Goal: Task Accomplishment & Management: Complete application form

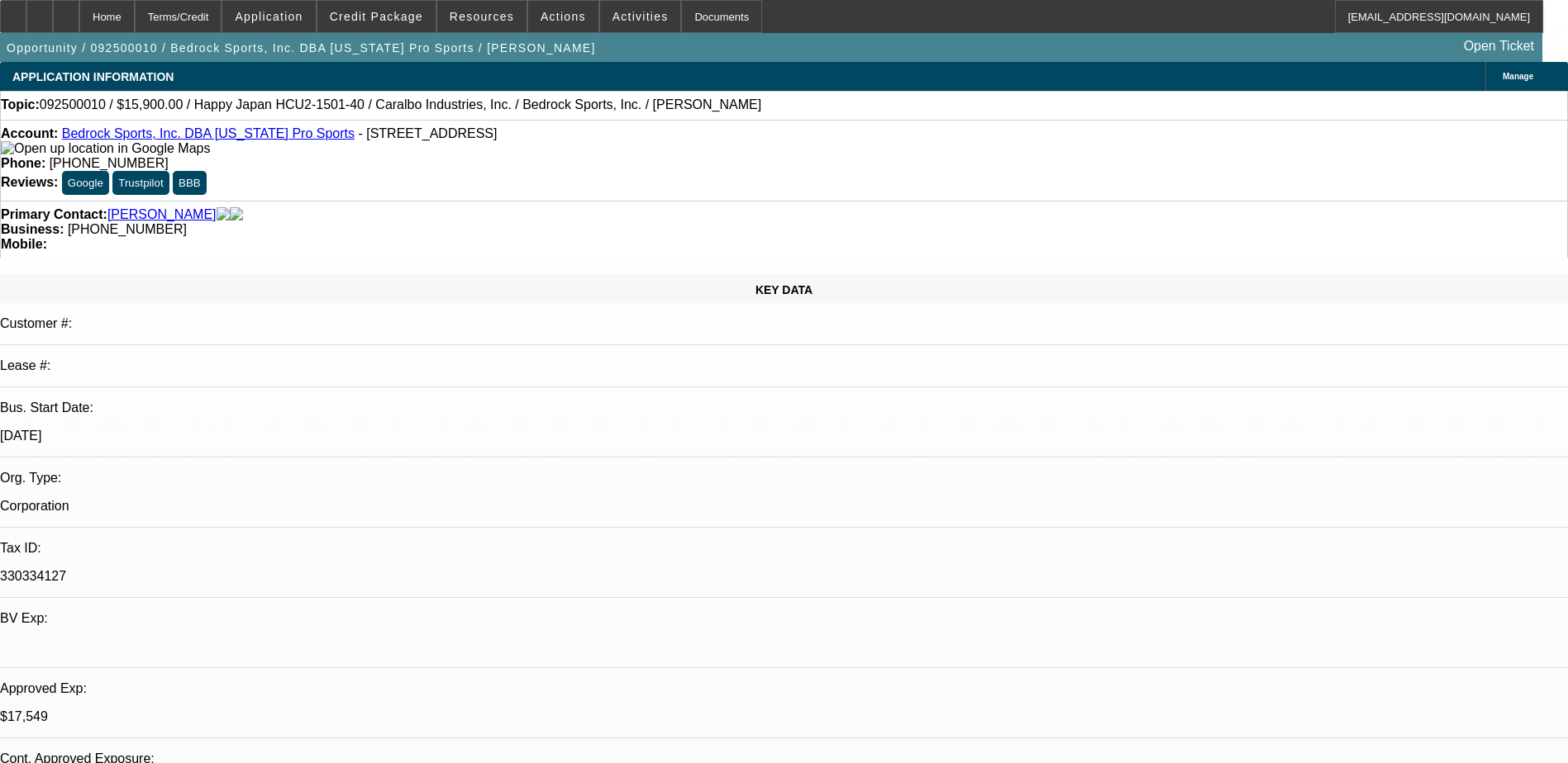
select select "0"
select select "0.1"
select select "4"
select select "0"
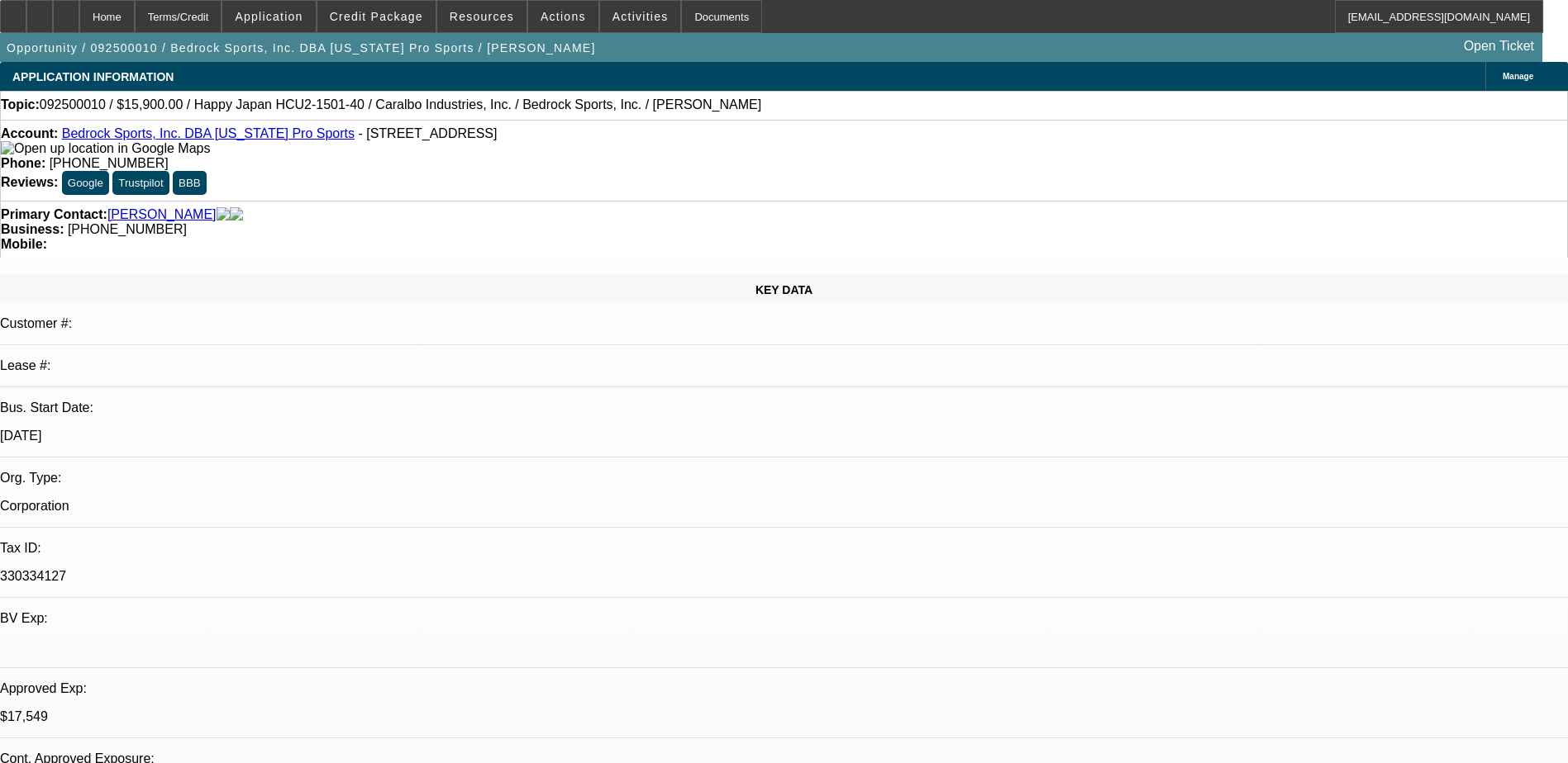
select select "0"
select select "0.1"
select select "4"
select select "0"
select select "2"
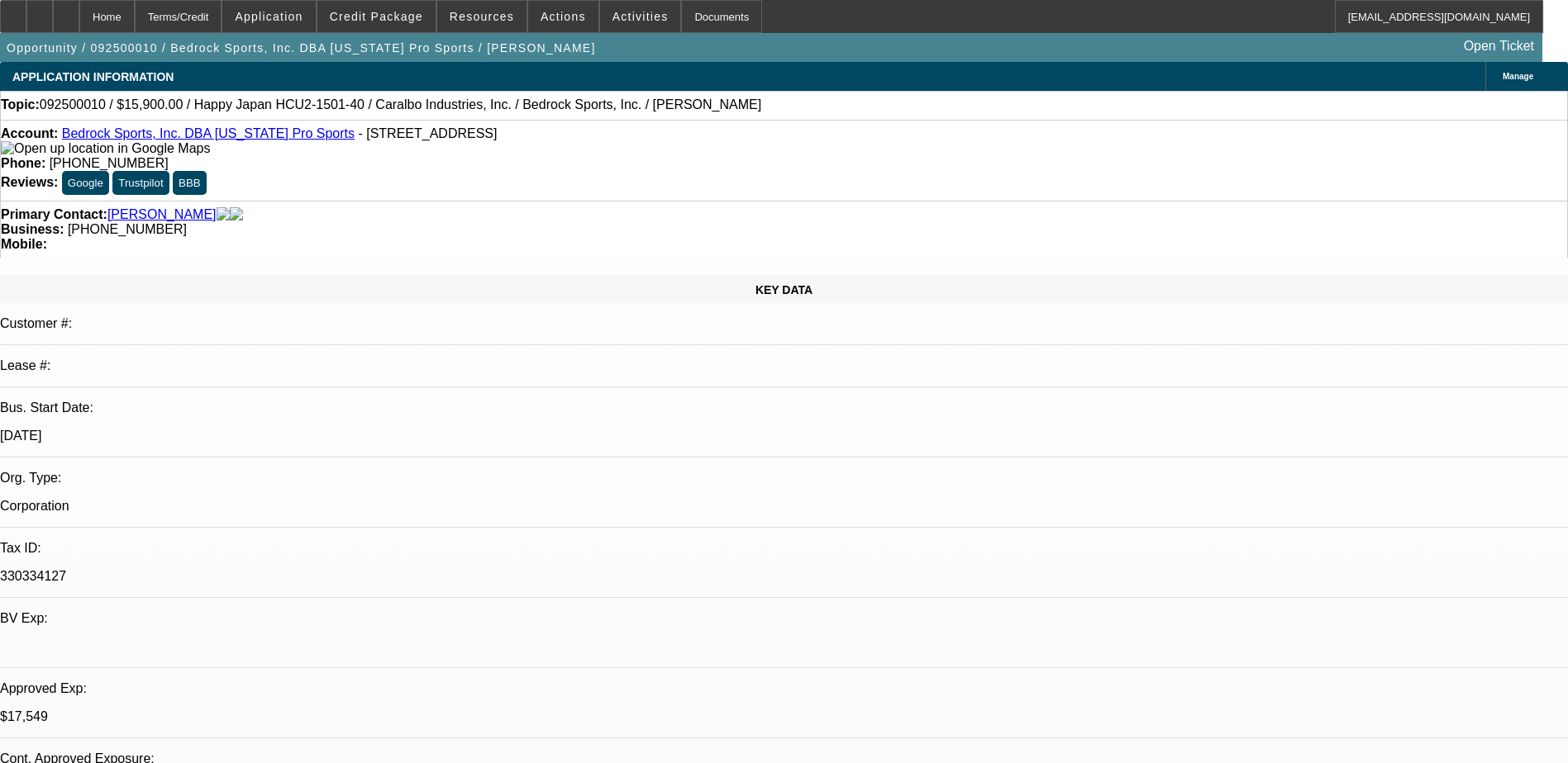
select select "2"
select select "0.1"
select select "4"
select select "0"
select select "2"
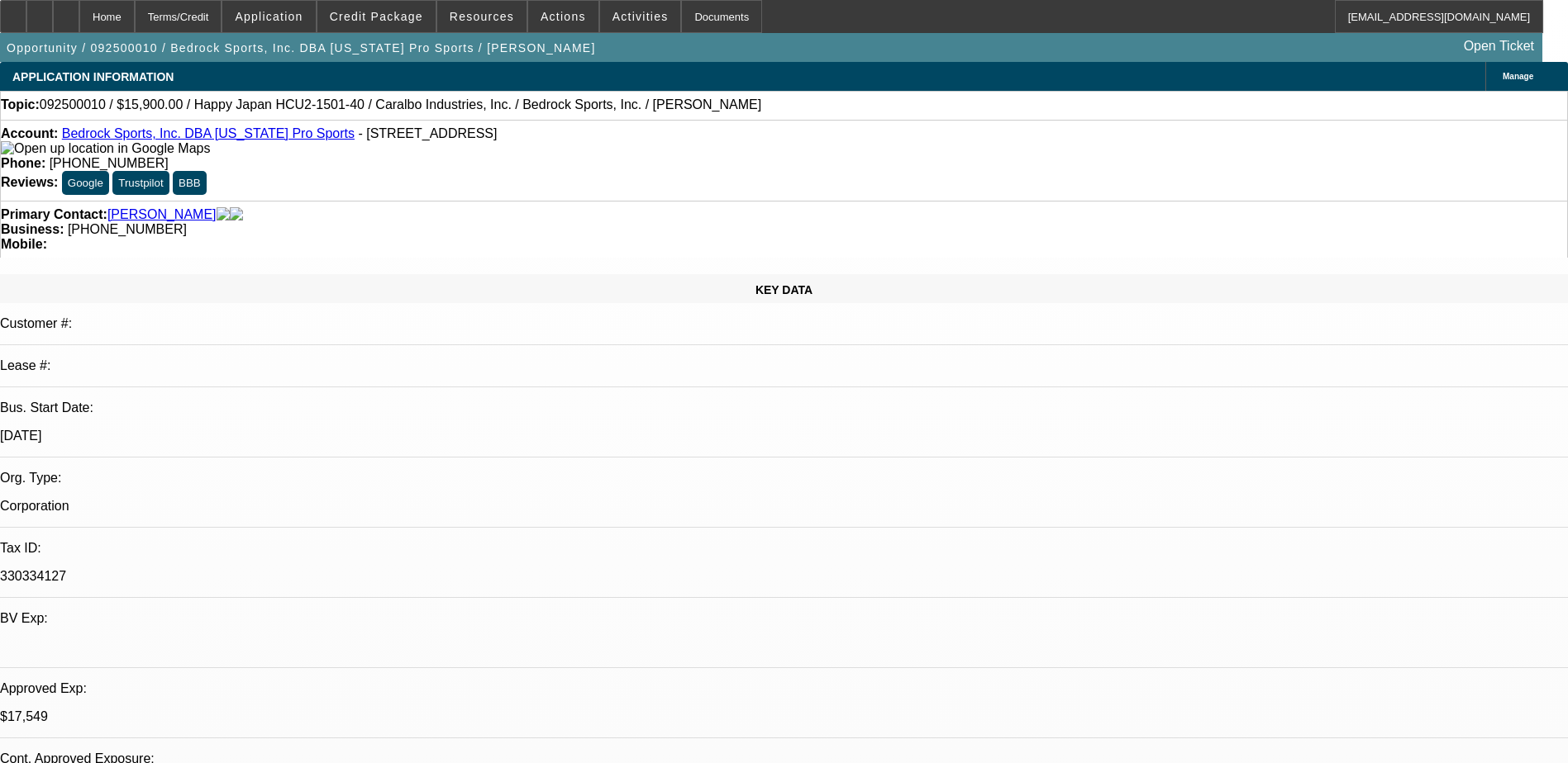
select select "2"
select select "0.1"
select select "4"
select select "0.15"
select select "2"
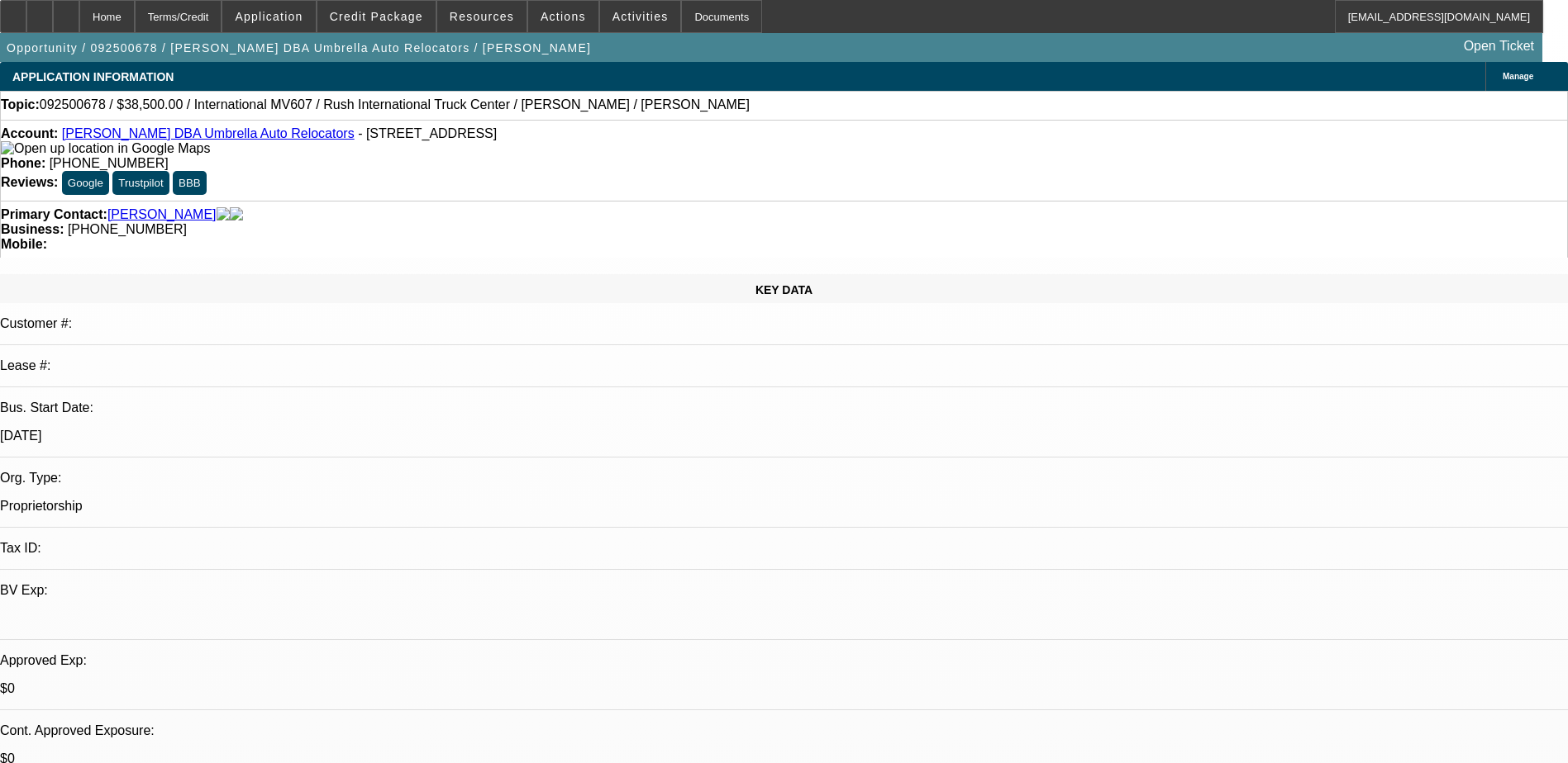
select select "2"
select select "0.1"
select select "4"
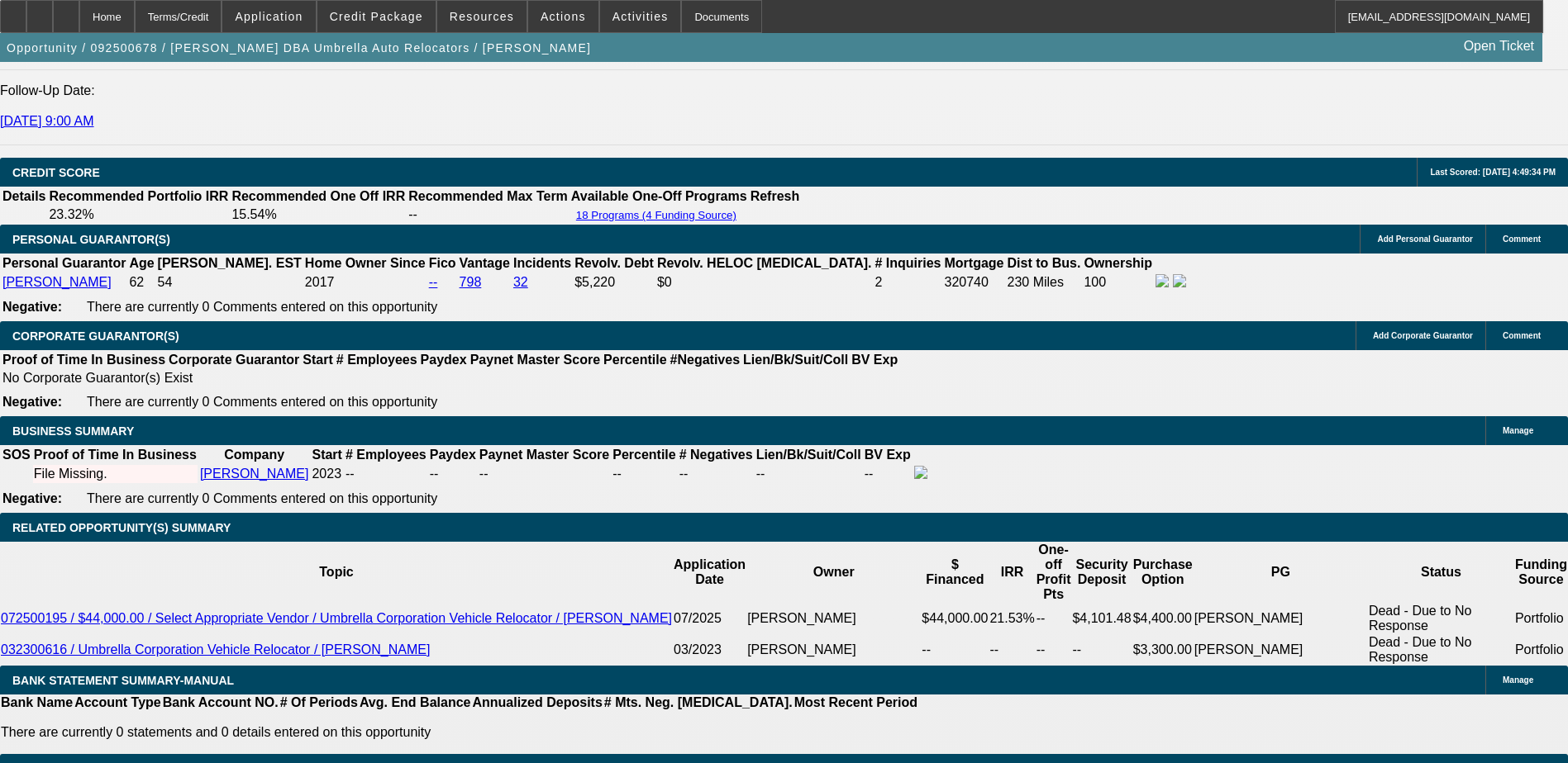
scroll to position [2313, 0]
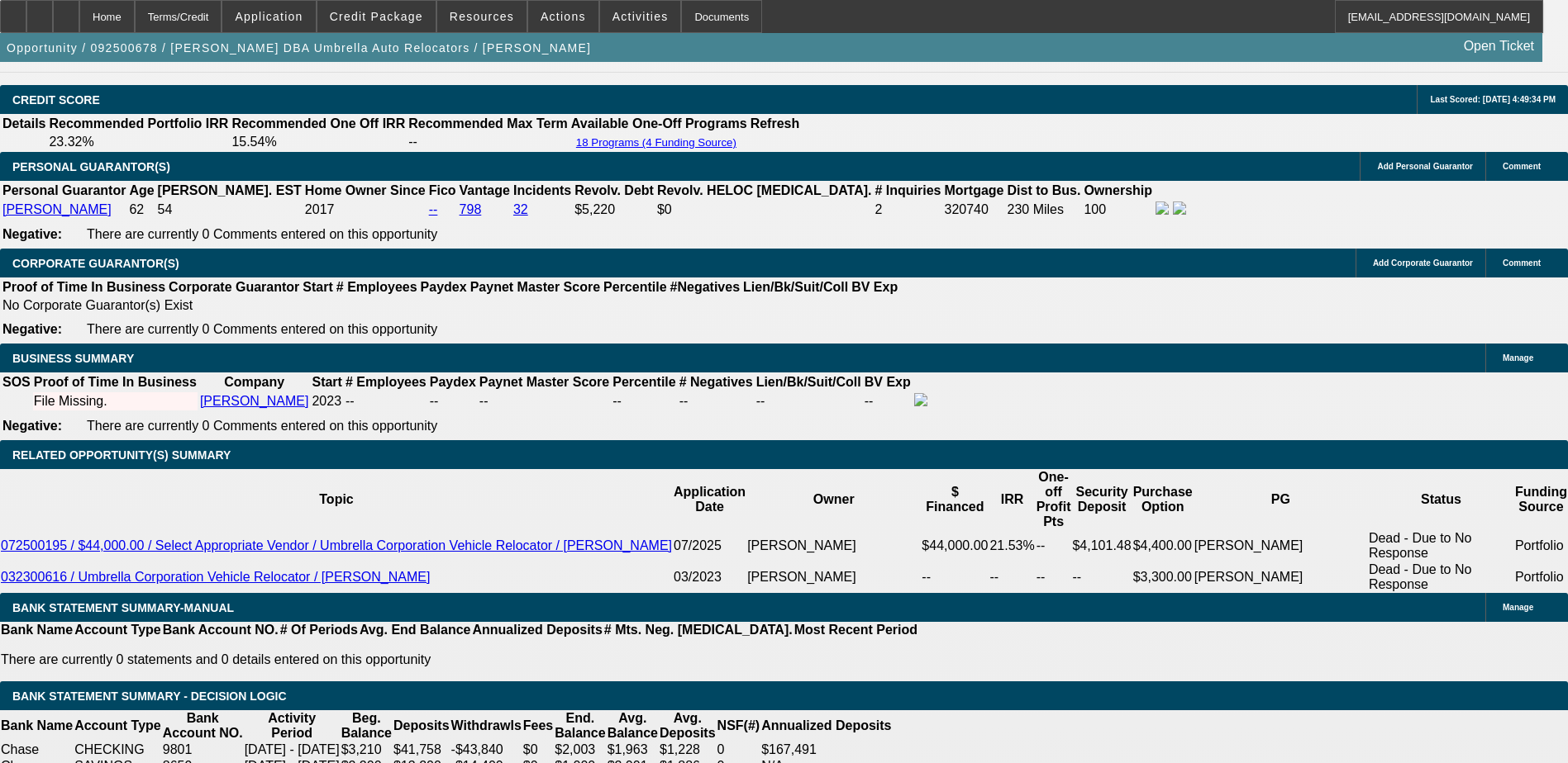
select select "0"
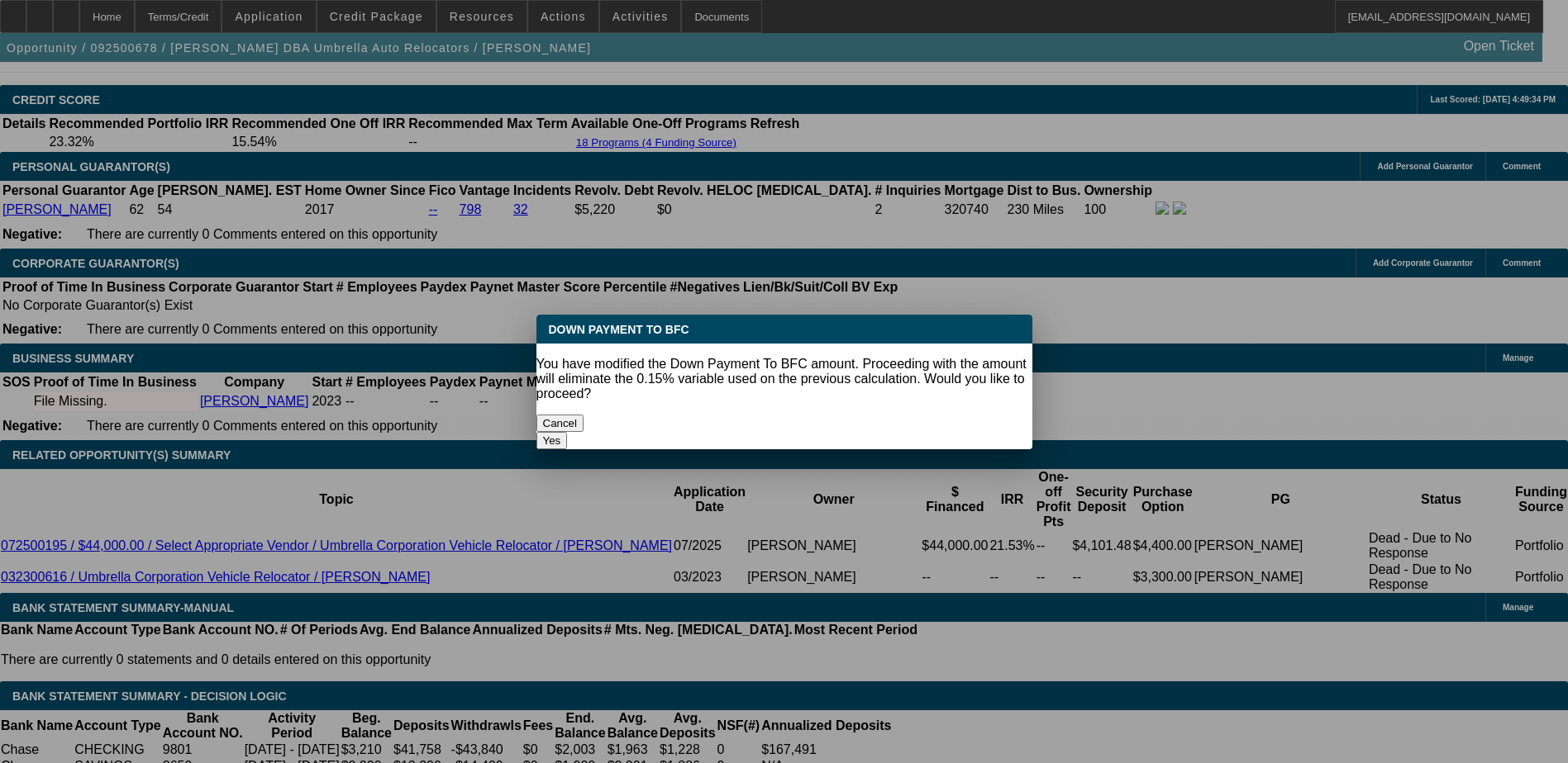
scroll to position [0, 0]
click at [568, 432] on button "Yes" at bounding box center [552, 440] width 31 height 17
type input "$0.00"
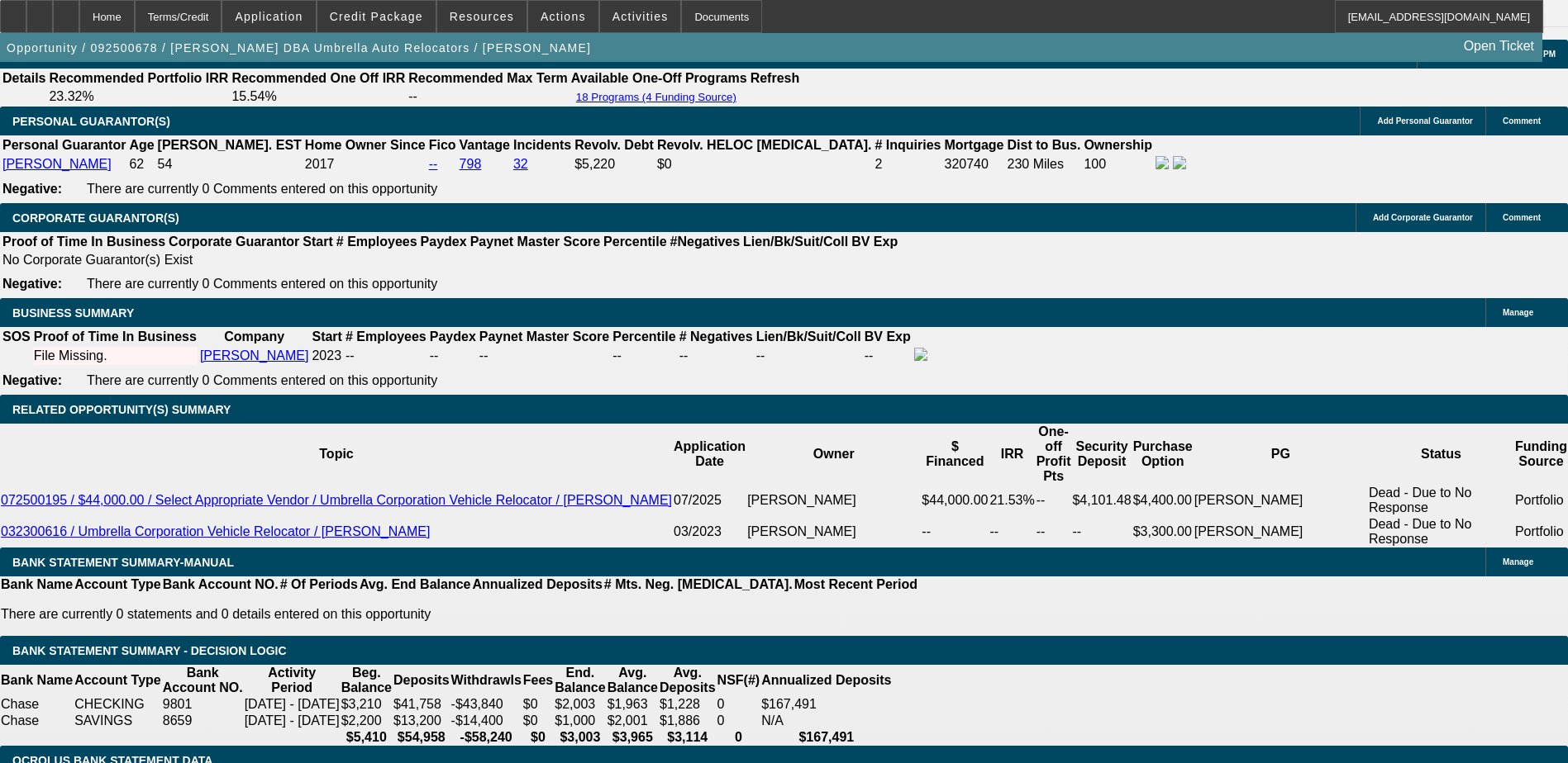
scroll to position [2395, 0]
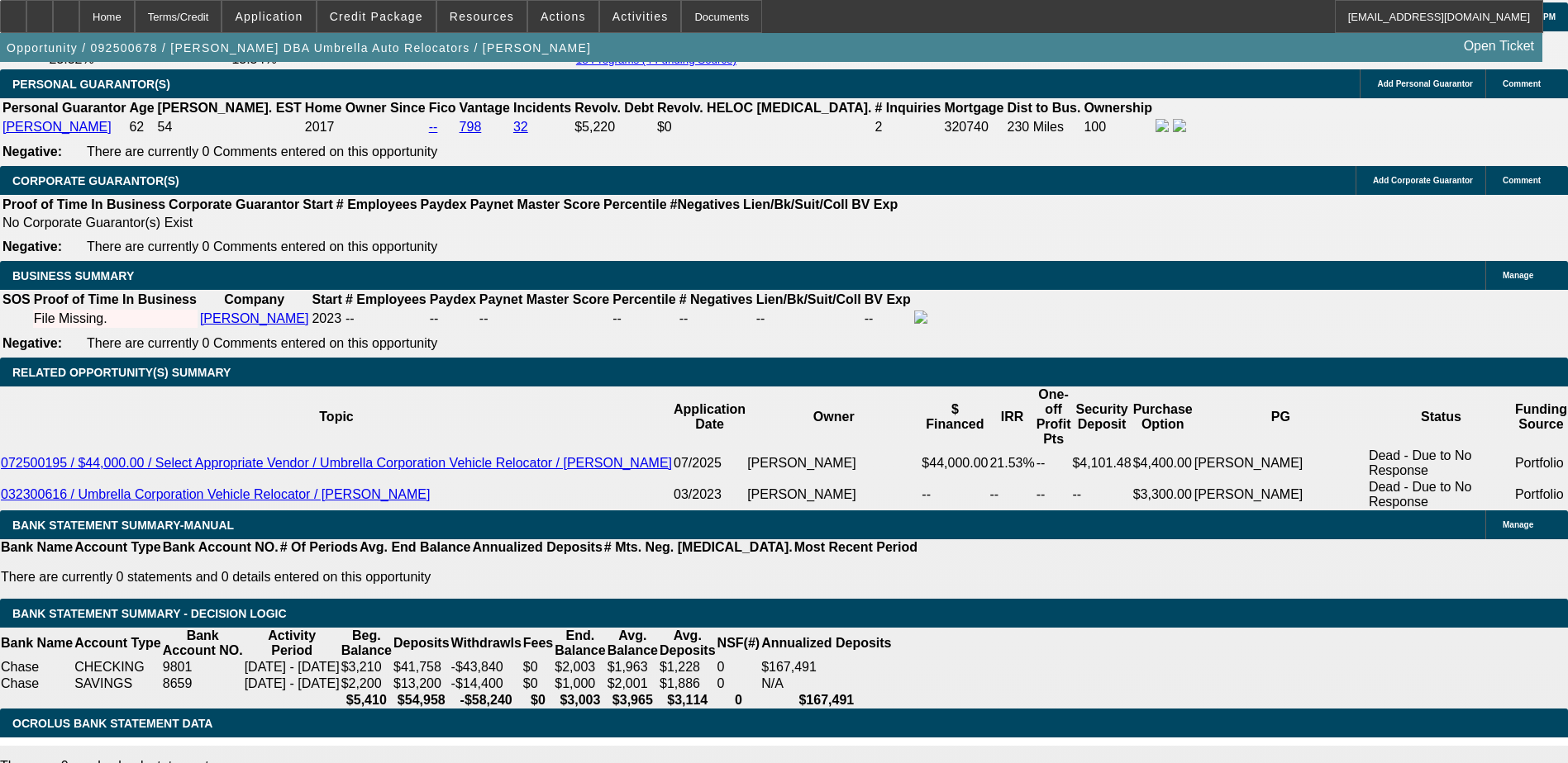
type input "$1,130.94"
type input "$2,261.88"
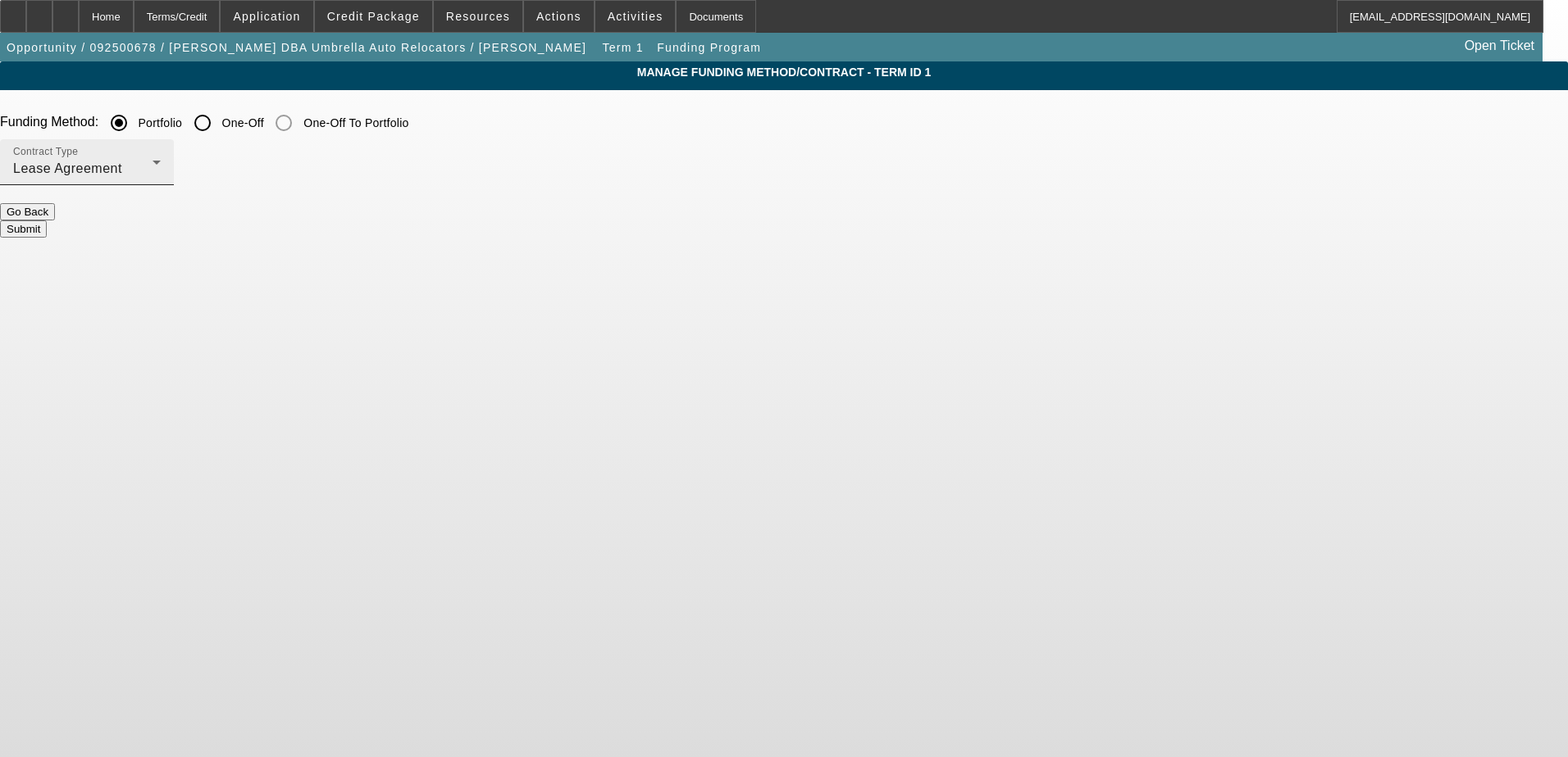
click at [153, 170] on div "Lease Agreement" at bounding box center [82, 168] width 139 height 20
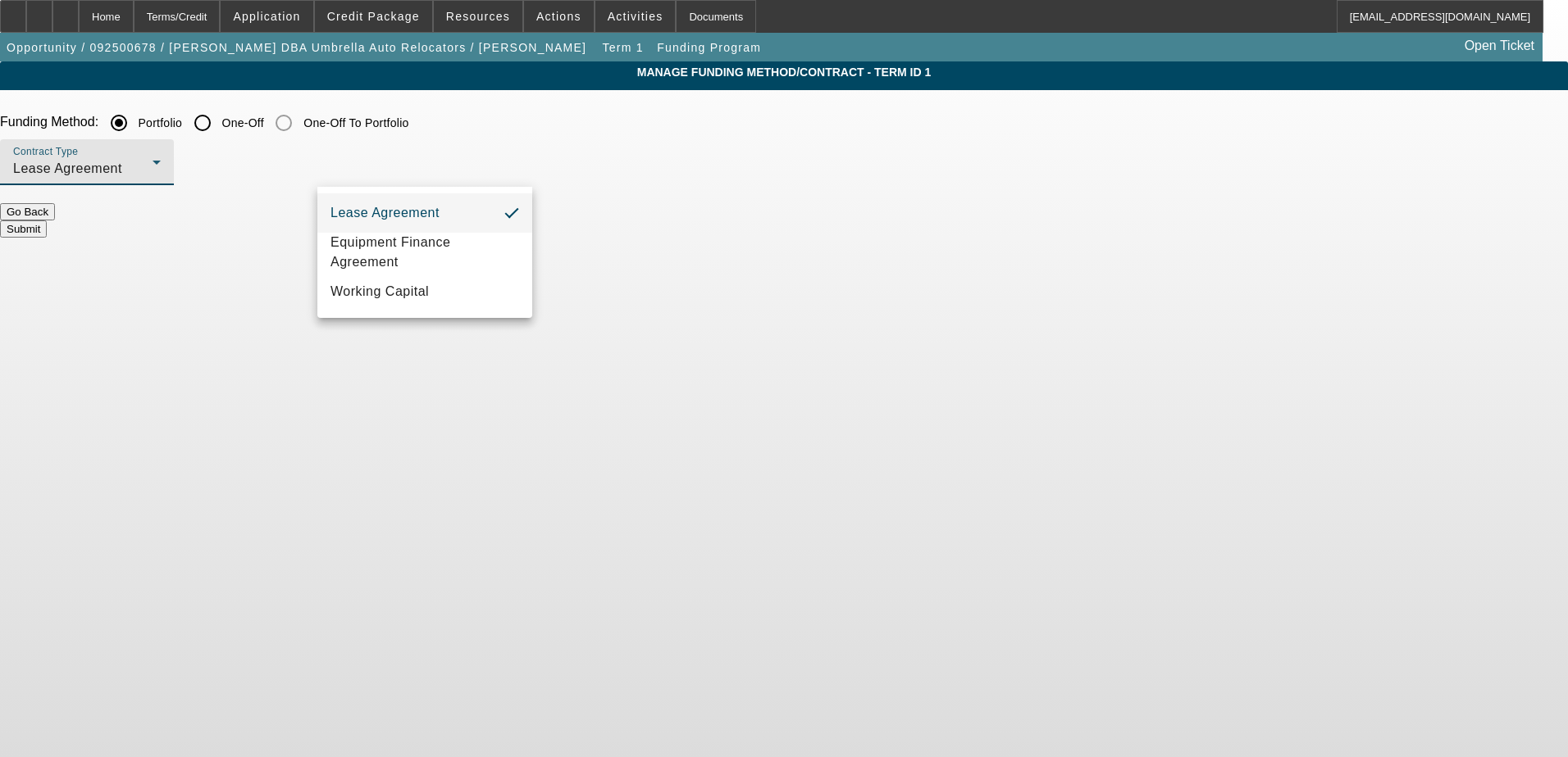
drag, startPoint x: 602, startPoint y: 179, endPoint x: 560, endPoint y: 144, distance: 54.7
click at [600, 179] on div at bounding box center [784, 378] width 1568 height 757
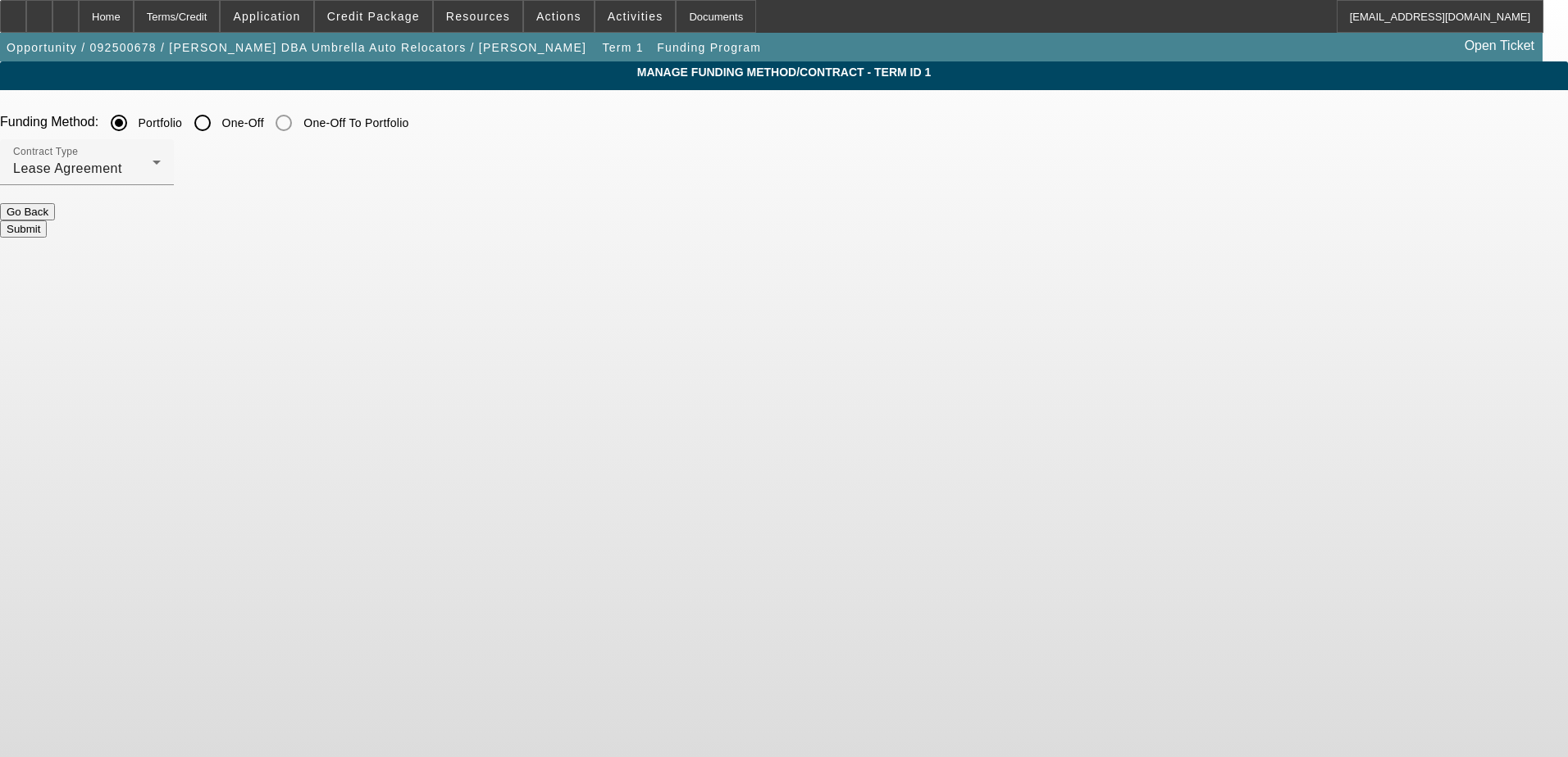
click at [219, 134] on input "One-Off" at bounding box center [202, 122] width 33 height 33
radio input "true"
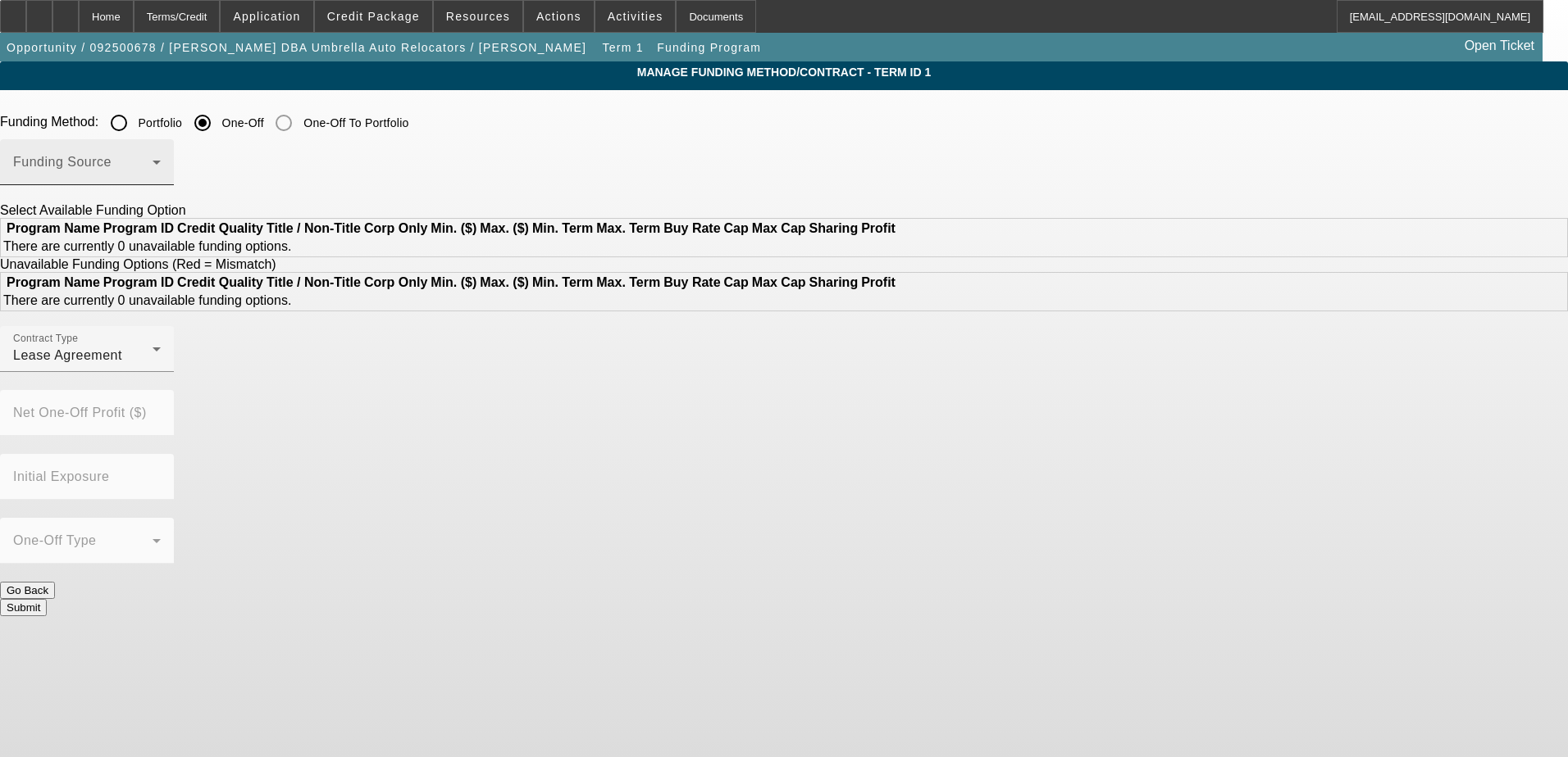
click at [153, 173] on span at bounding box center [82, 168] width 139 height 20
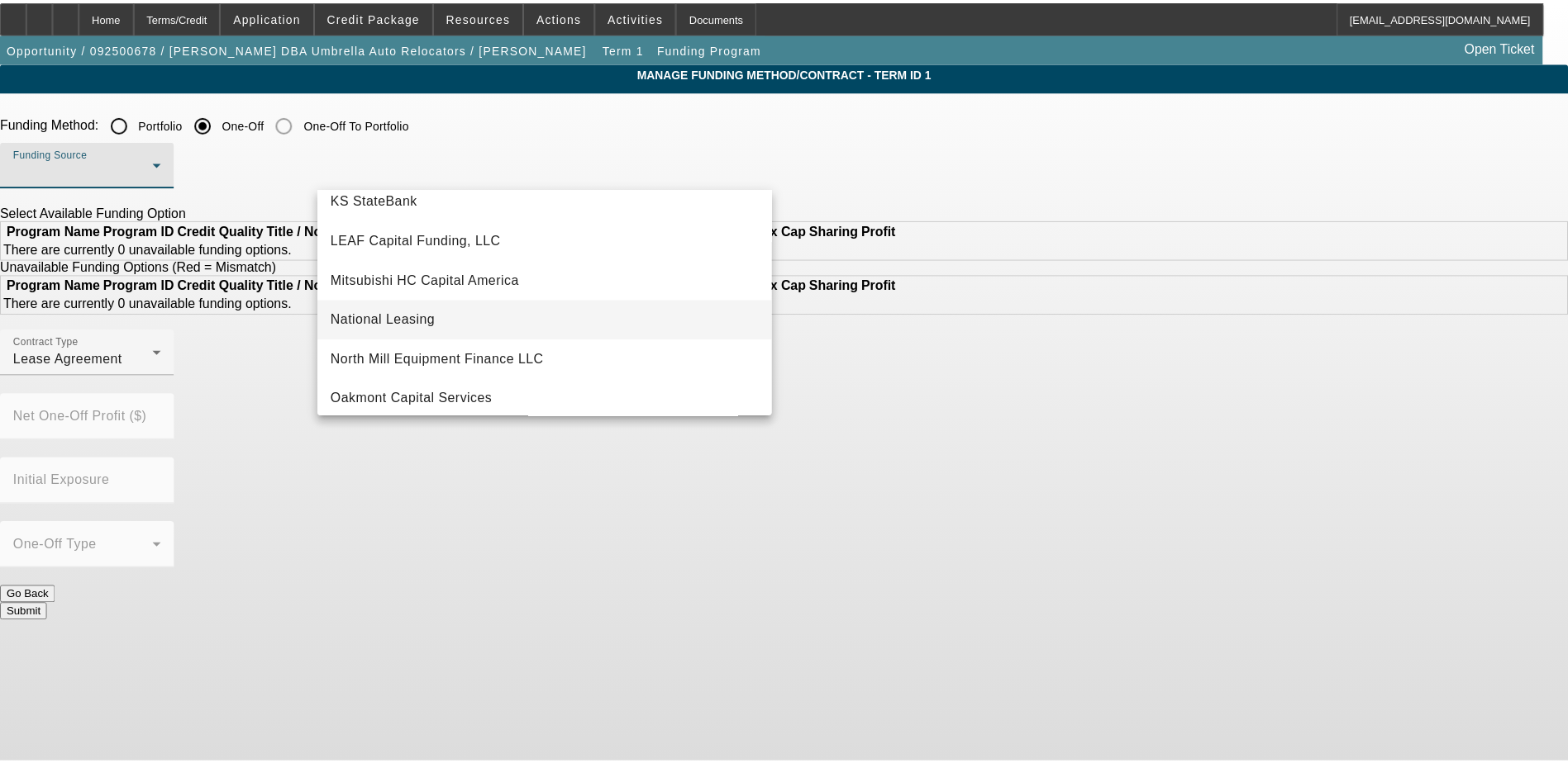
scroll to position [413, 0]
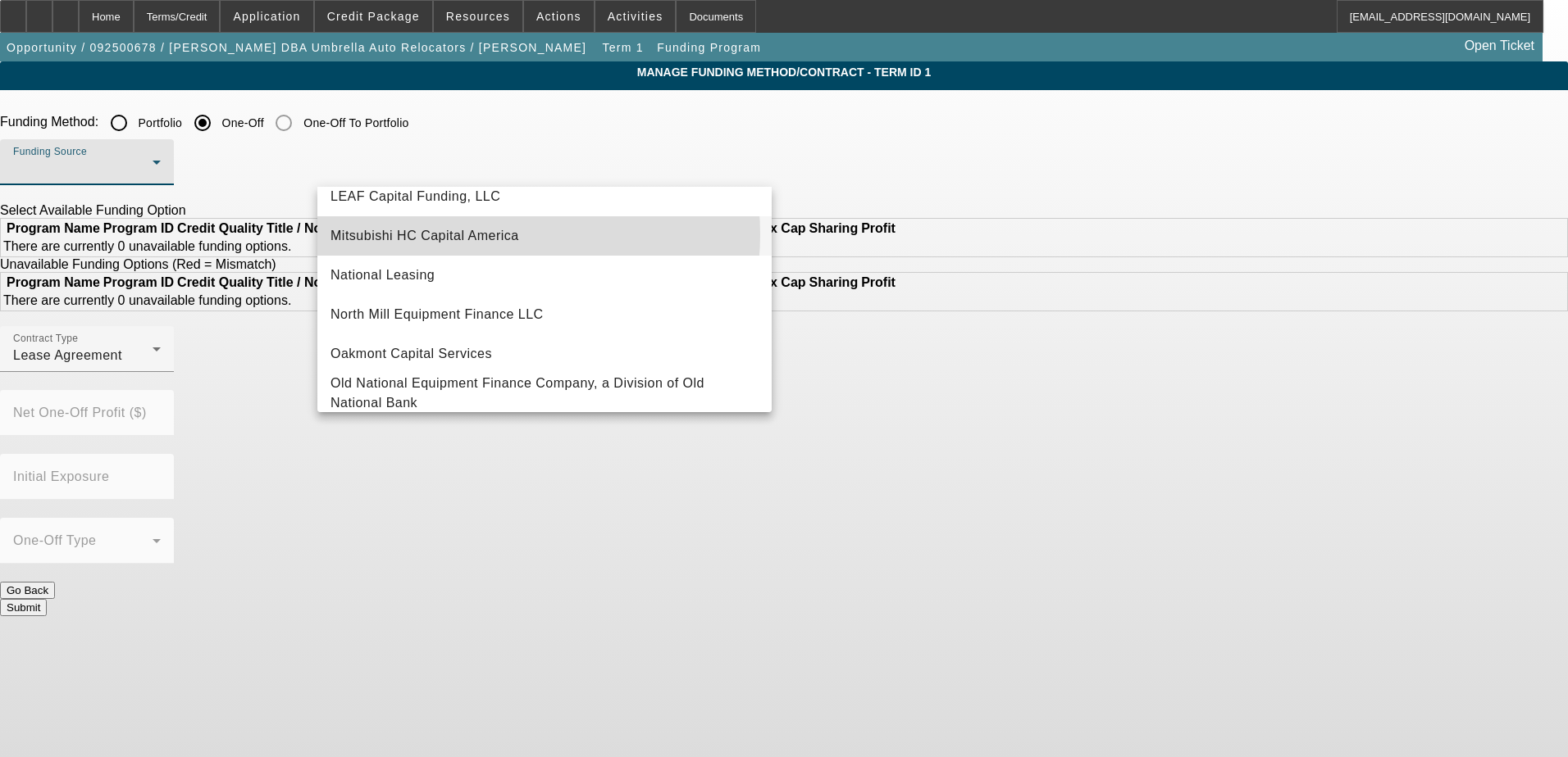
click at [494, 234] on span "Mitsubishi HC Capital America" at bounding box center [425, 236] width 189 height 20
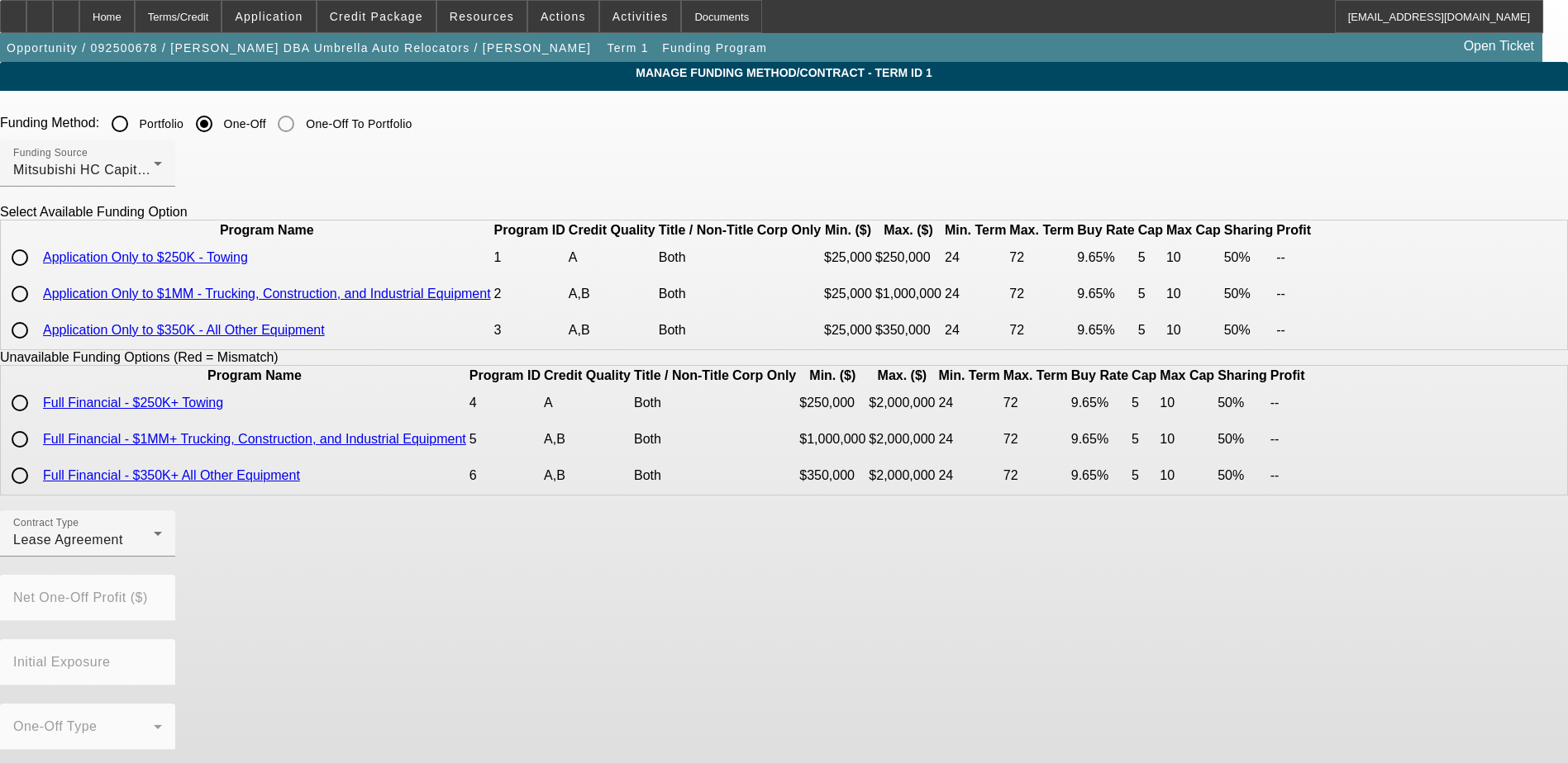
click at [37, 311] on input "radio" at bounding box center [20, 294] width 33 height 33
radio input "true"
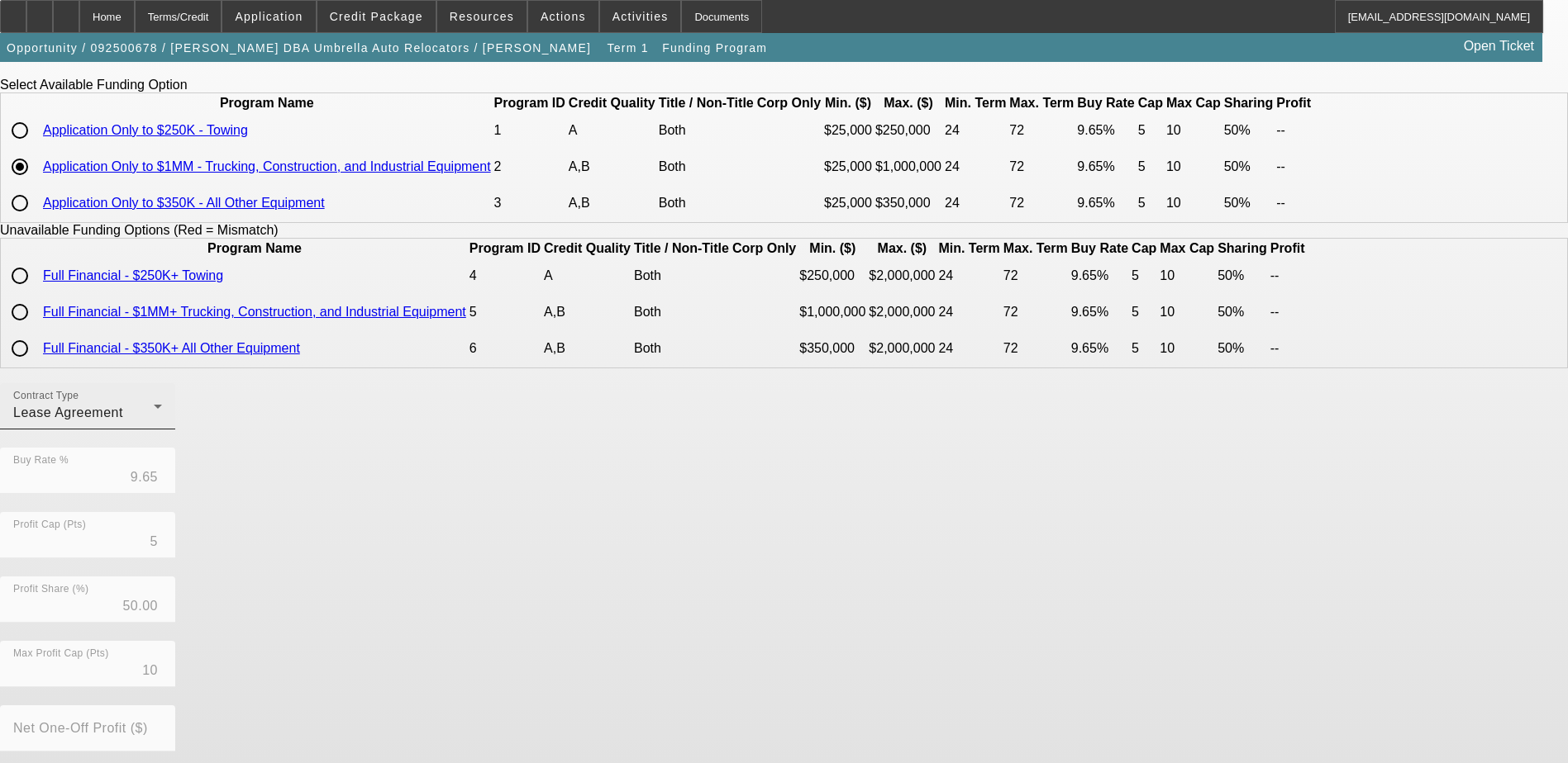
scroll to position [165, 0]
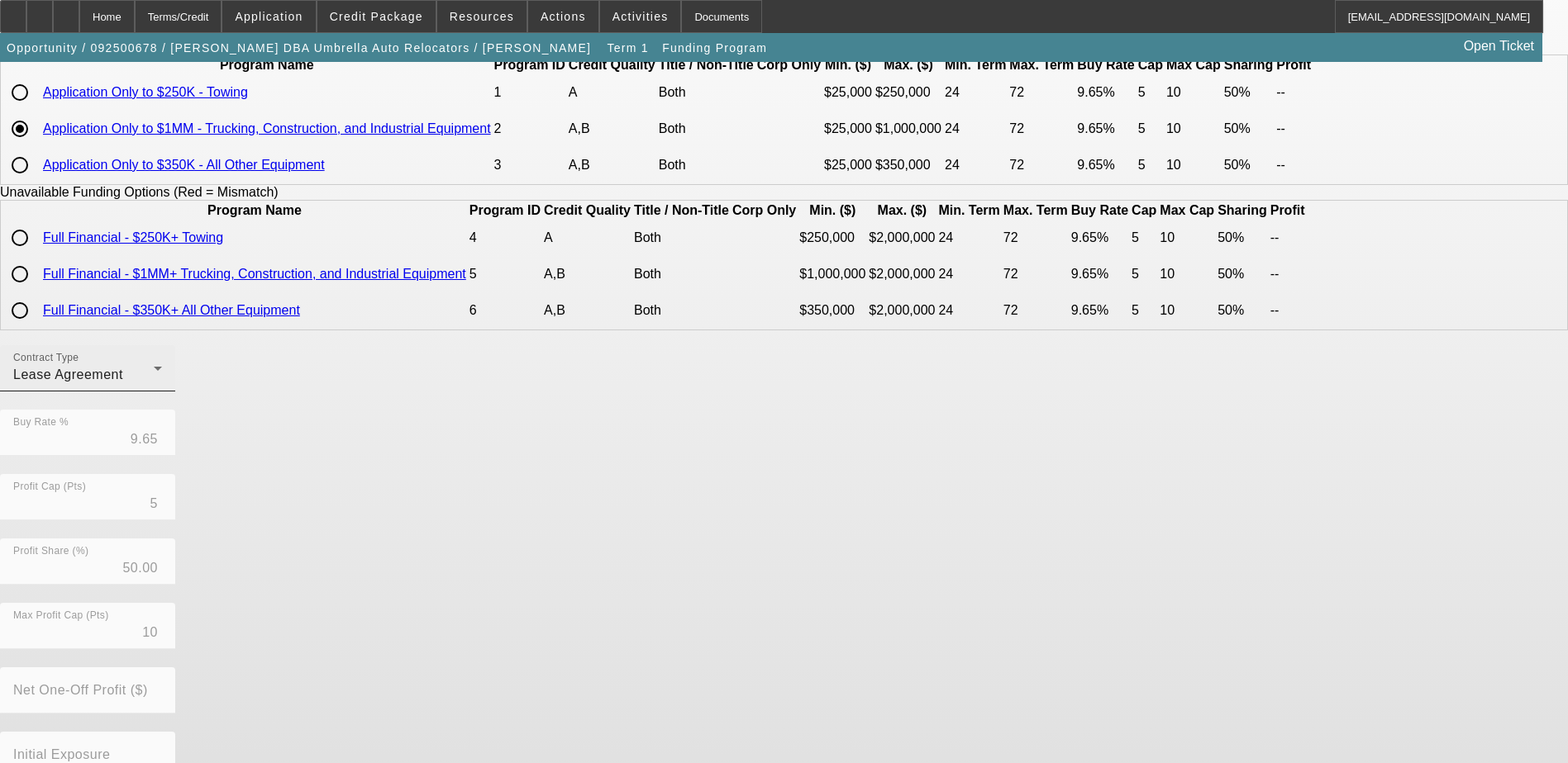
click at [154, 385] on div "Lease Agreement" at bounding box center [83, 375] width 140 height 20
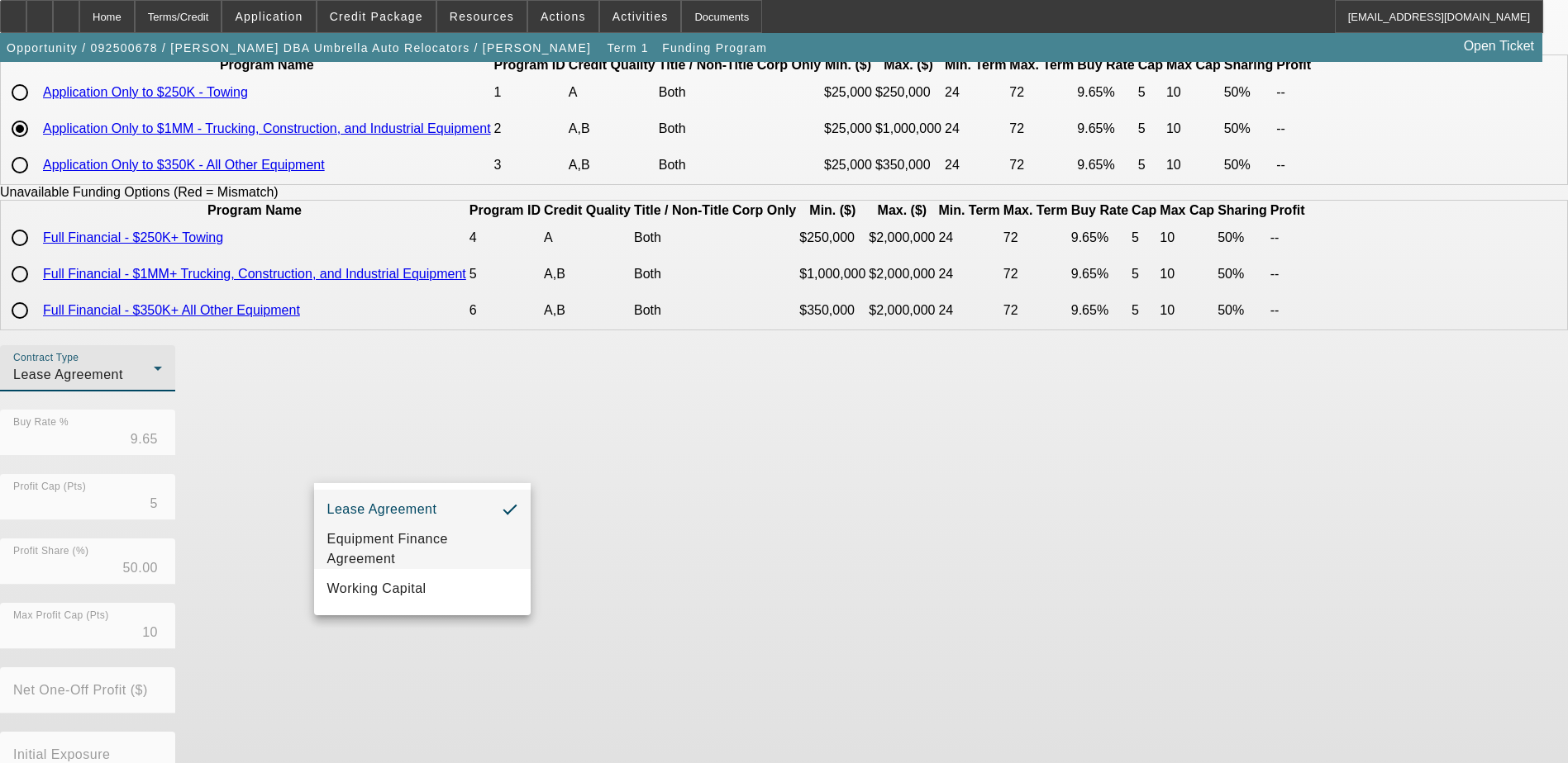
click at [456, 552] on span "Equipment Finance Agreement" at bounding box center [422, 549] width 190 height 39
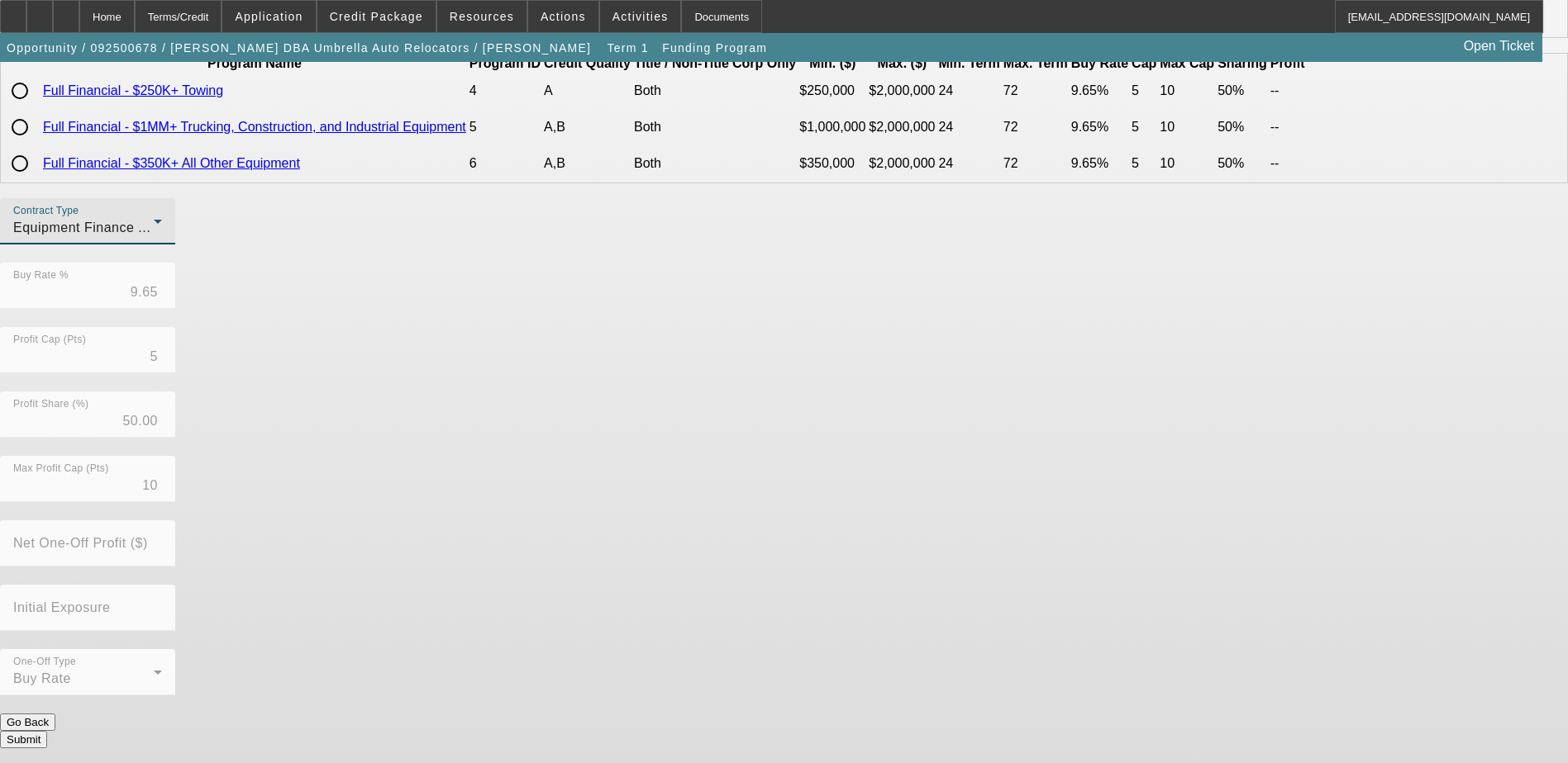
scroll to position [340, 0]
click at [47, 731] on button "Submit" at bounding box center [23, 739] width 47 height 17
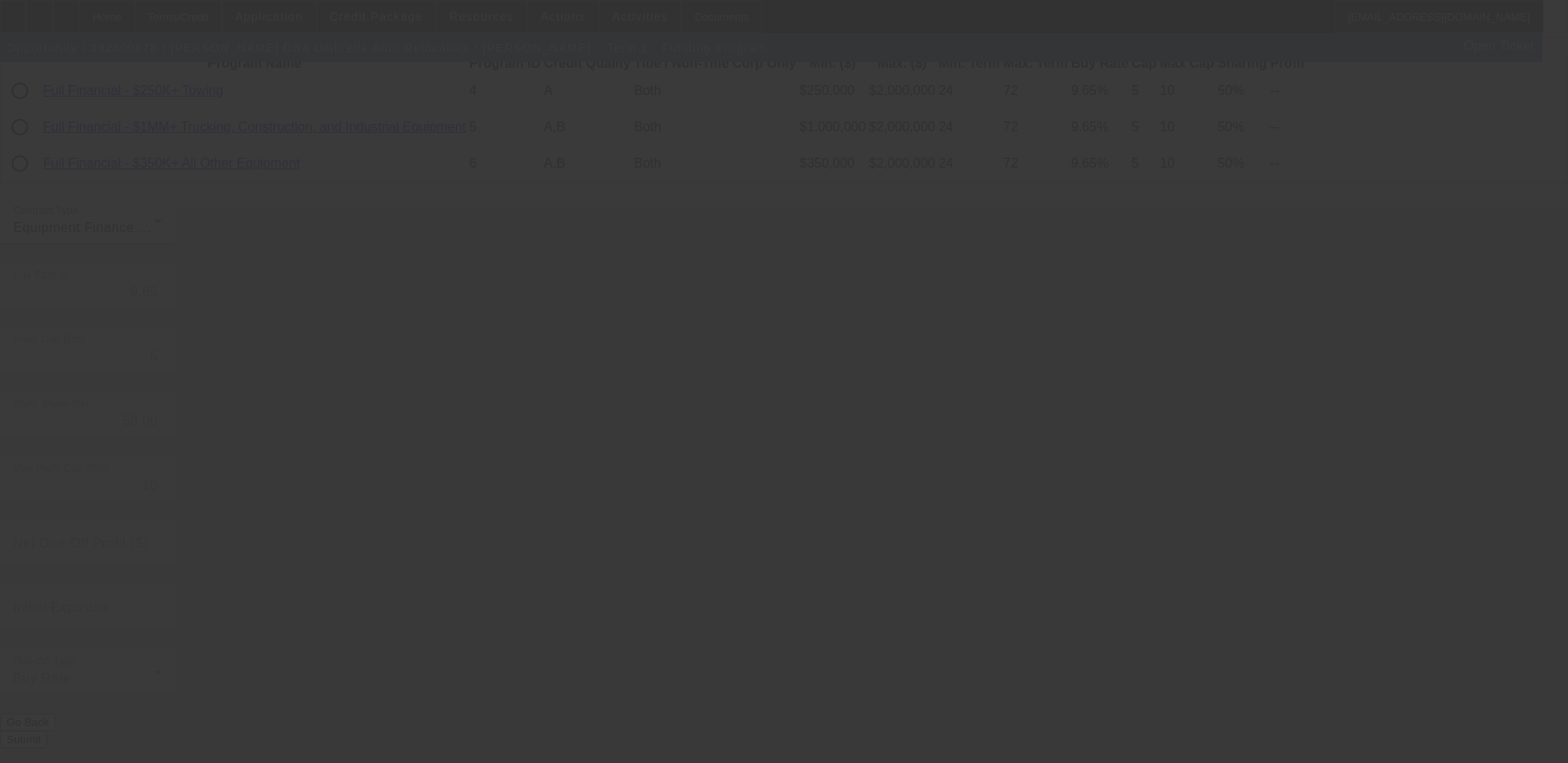
radio input "true"
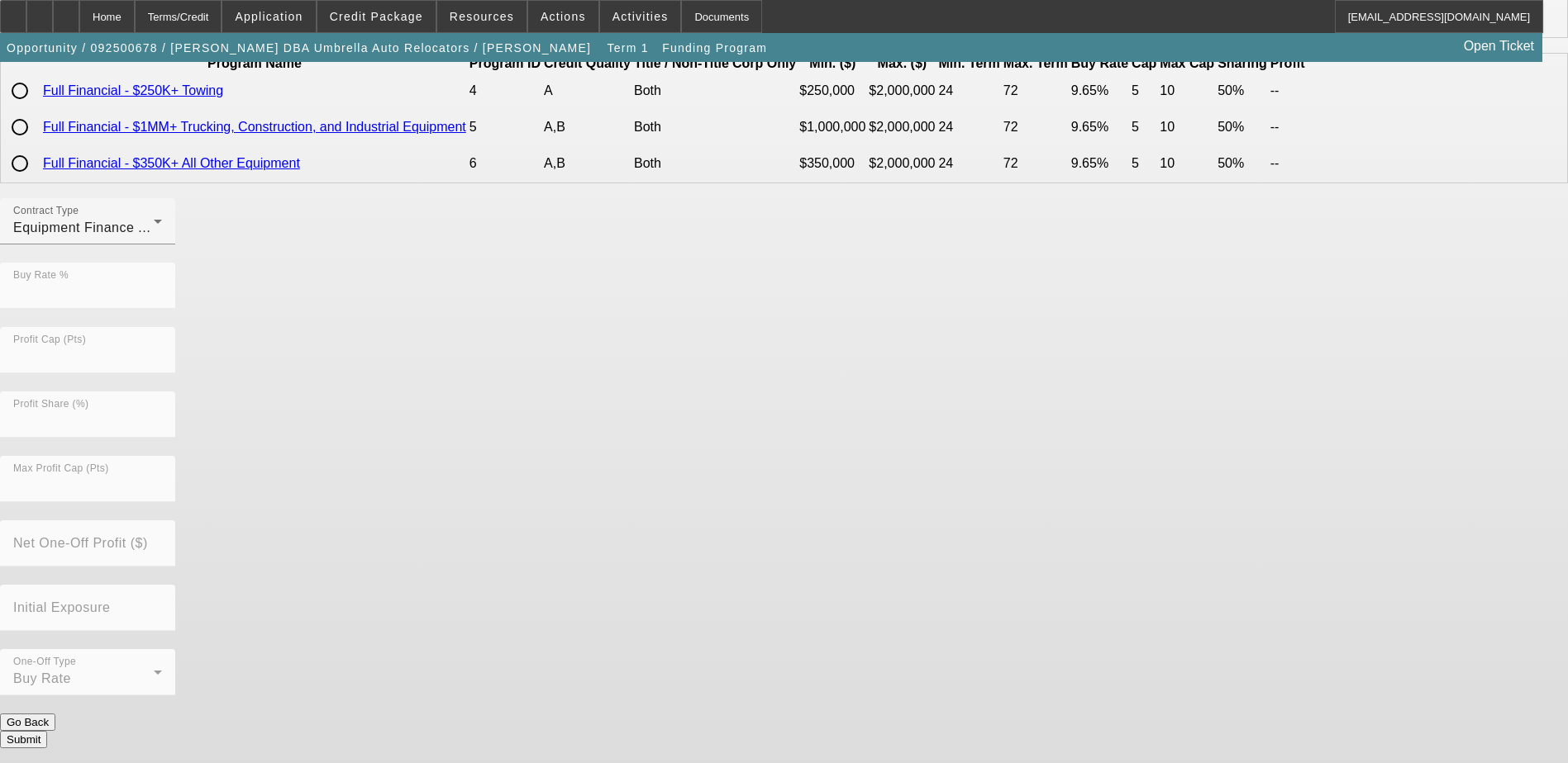
scroll to position [0, 0]
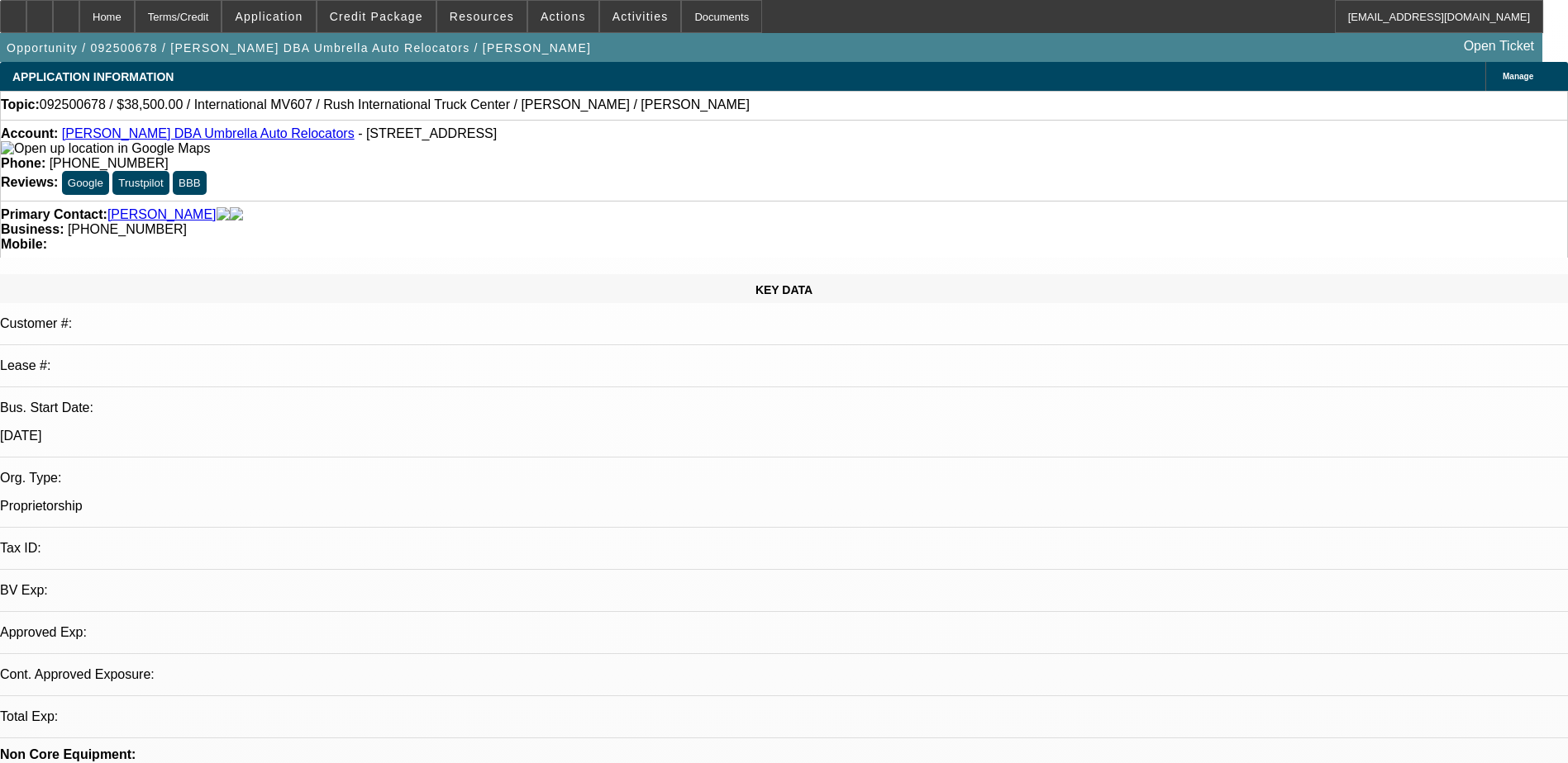
select select "0"
select select "2"
select select "0"
select select "6"
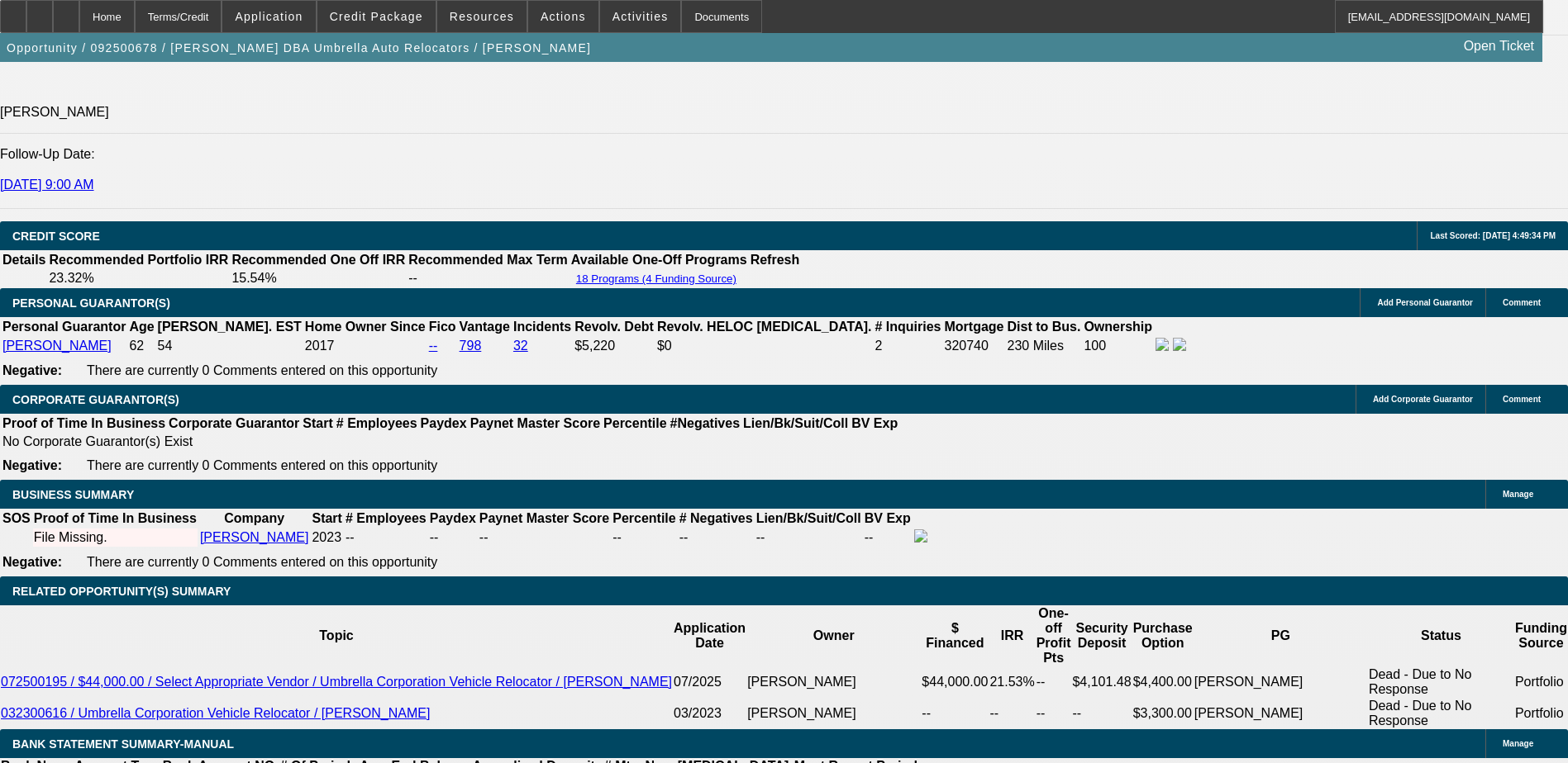
scroll to position [2148, 0]
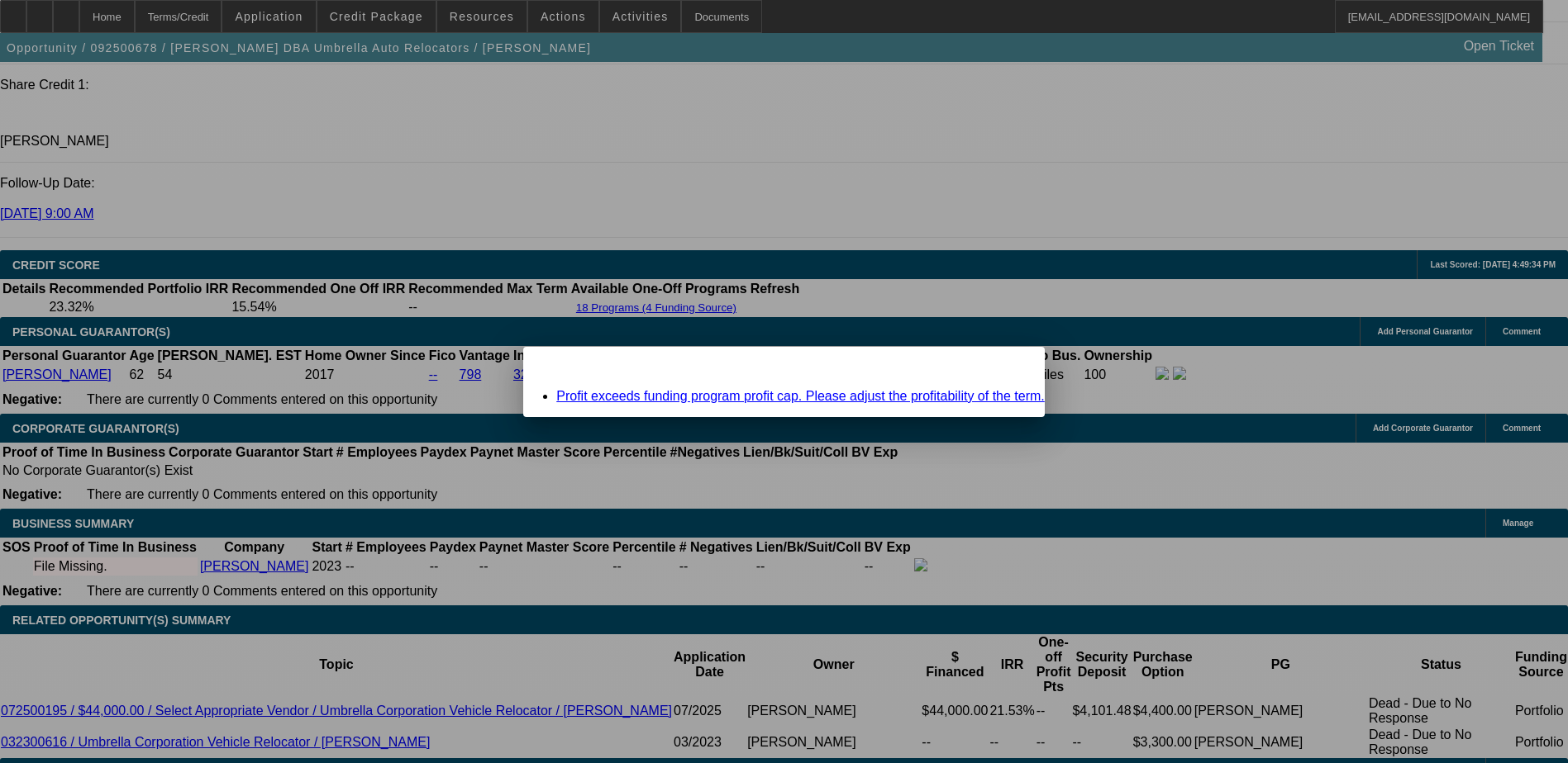
click at [957, 394] on link "Profit exceeds funding program profit cap. Please adjust the profitability of t…" at bounding box center [800, 396] width 488 height 14
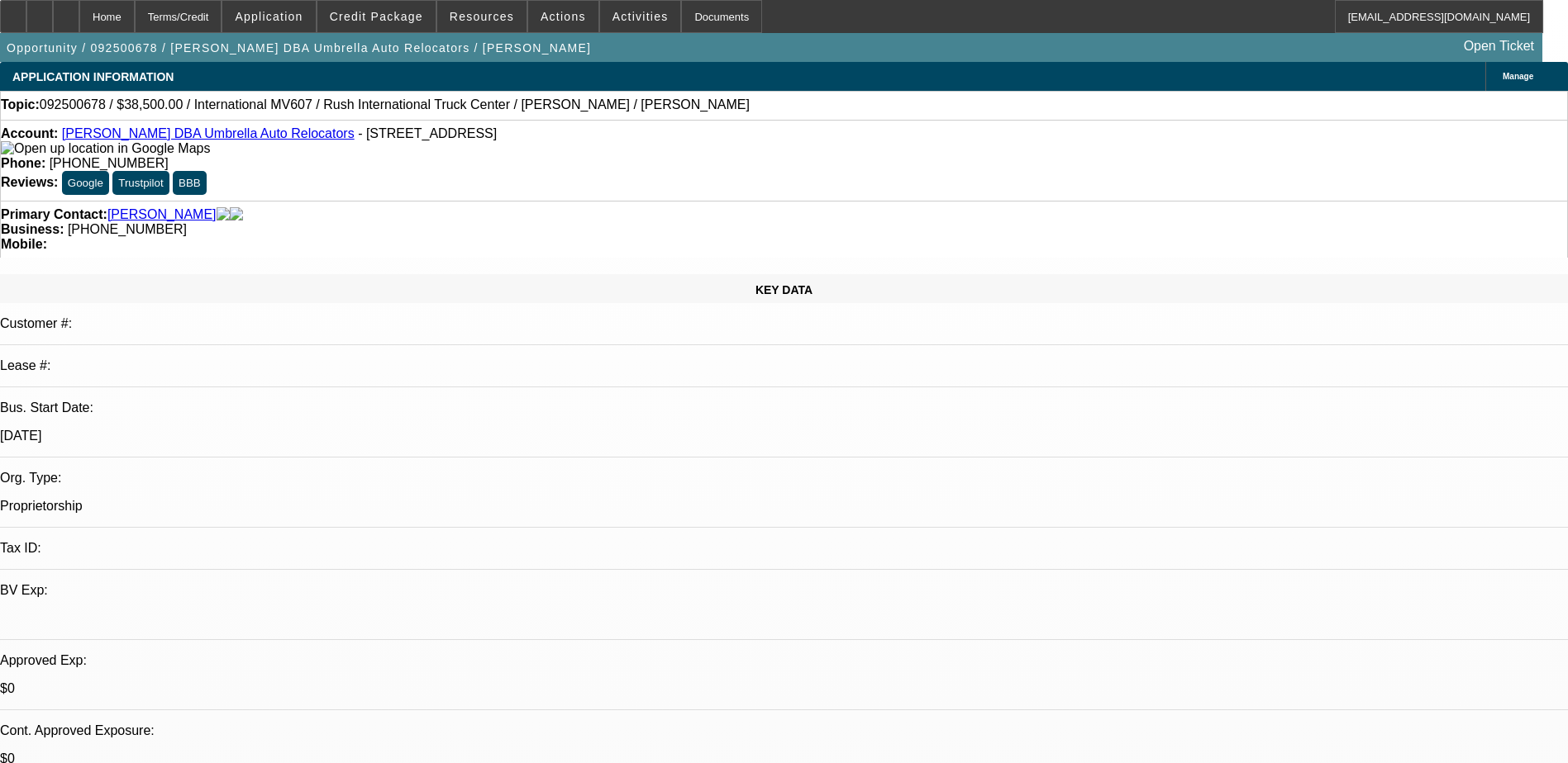
scroll to position [2148, 0]
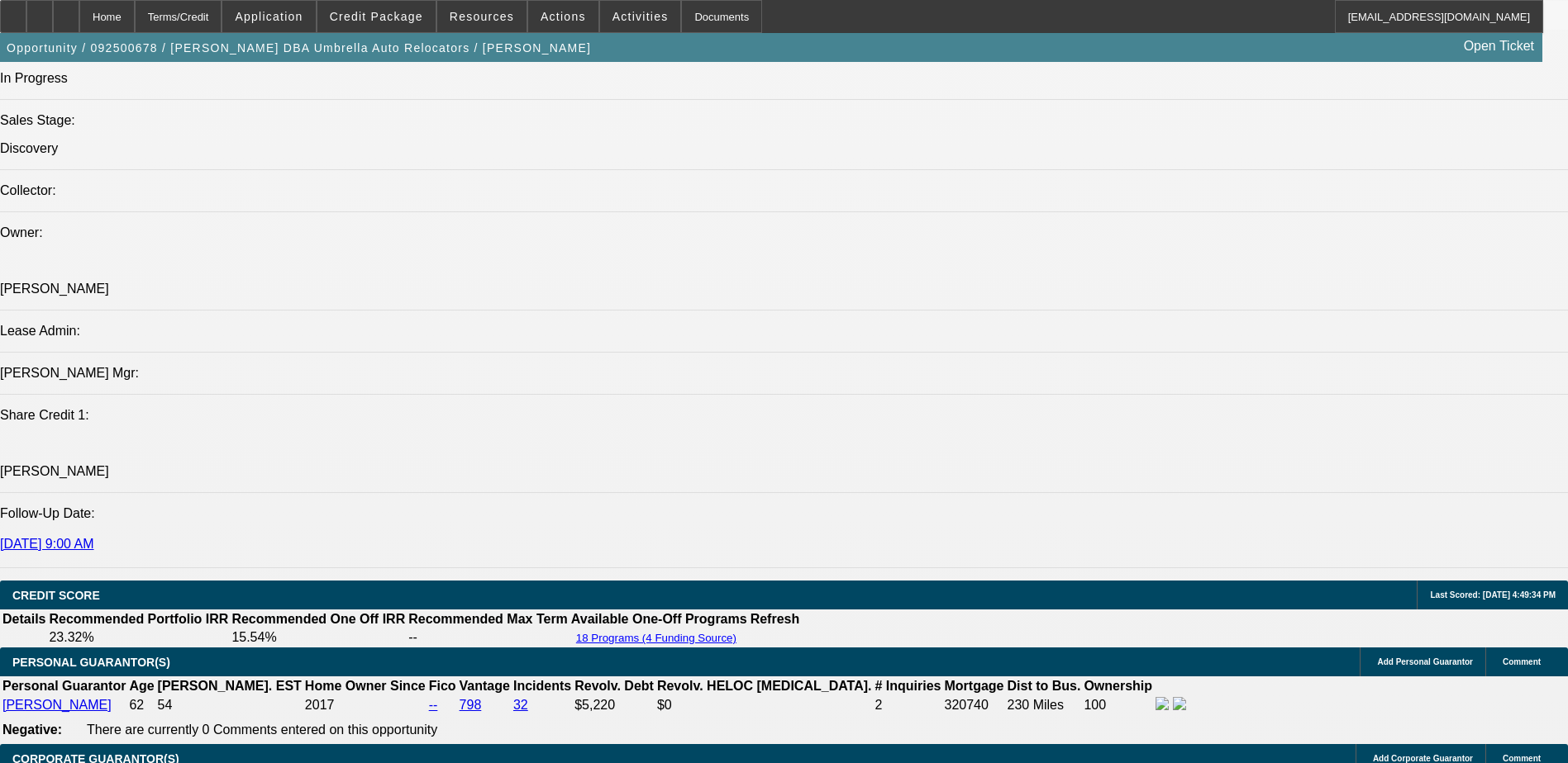
scroll to position [2230, 0]
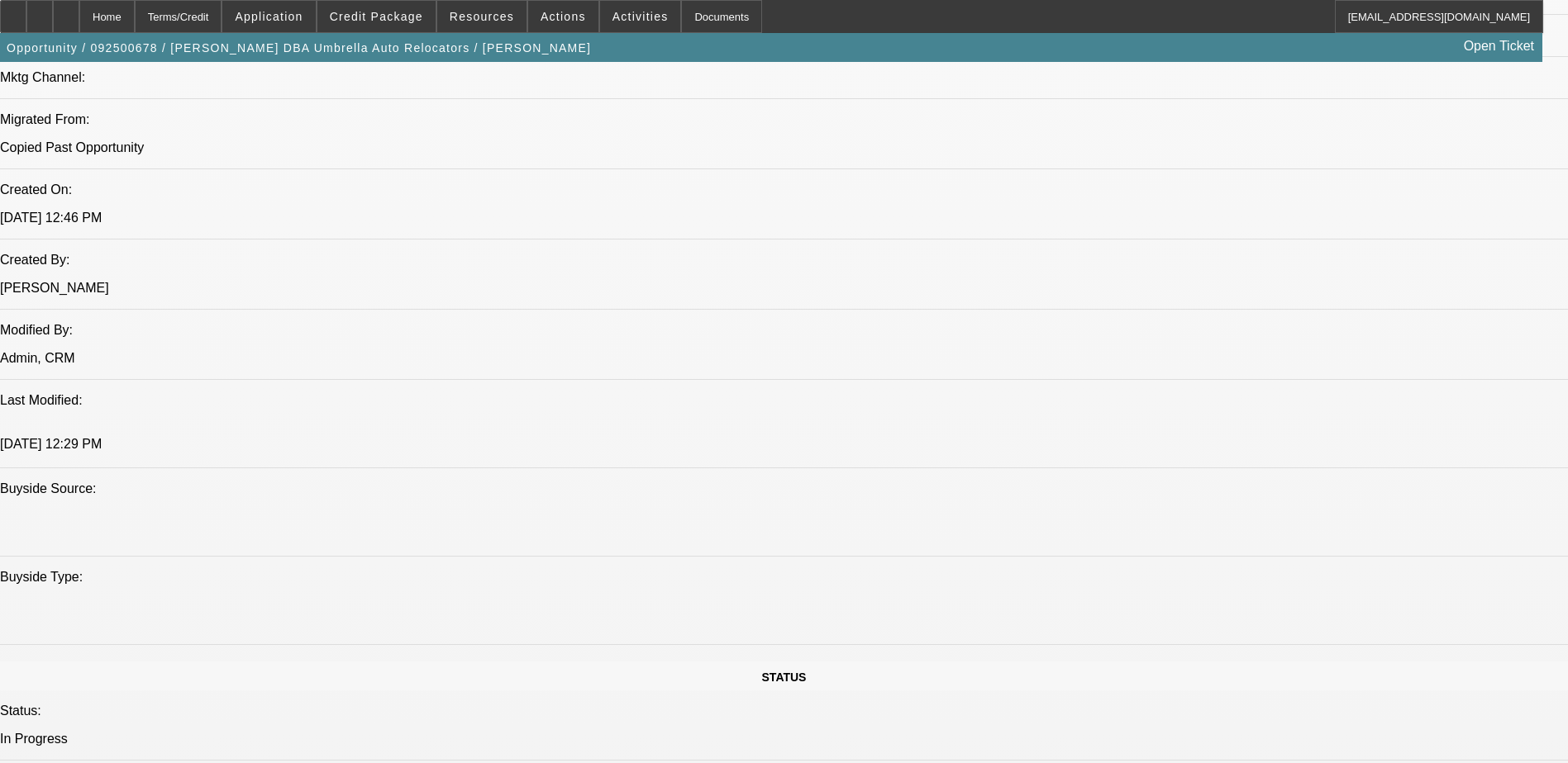
select select "0"
select select "2"
select select "0"
select select "6"
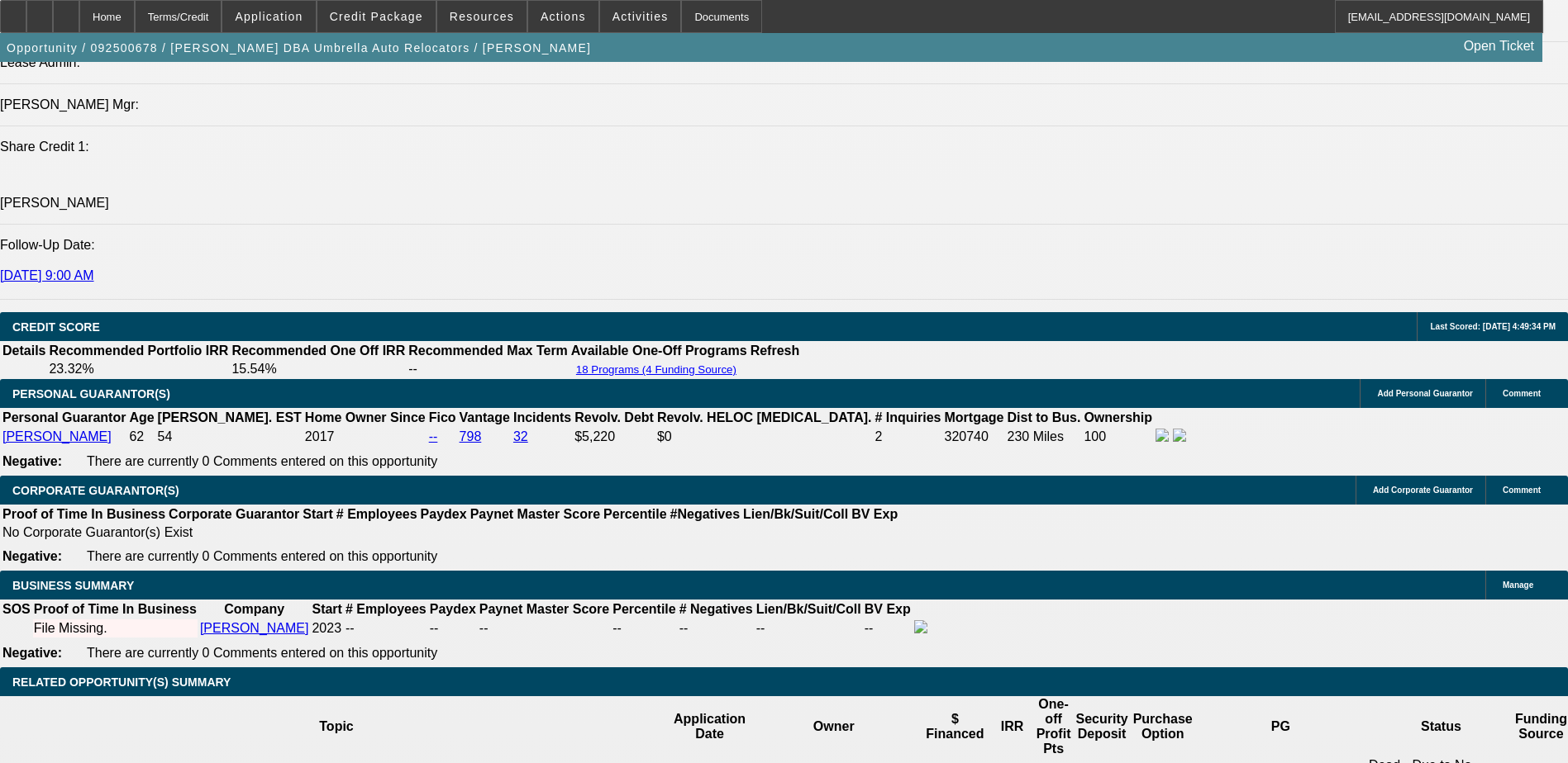
scroll to position [2224, 0]
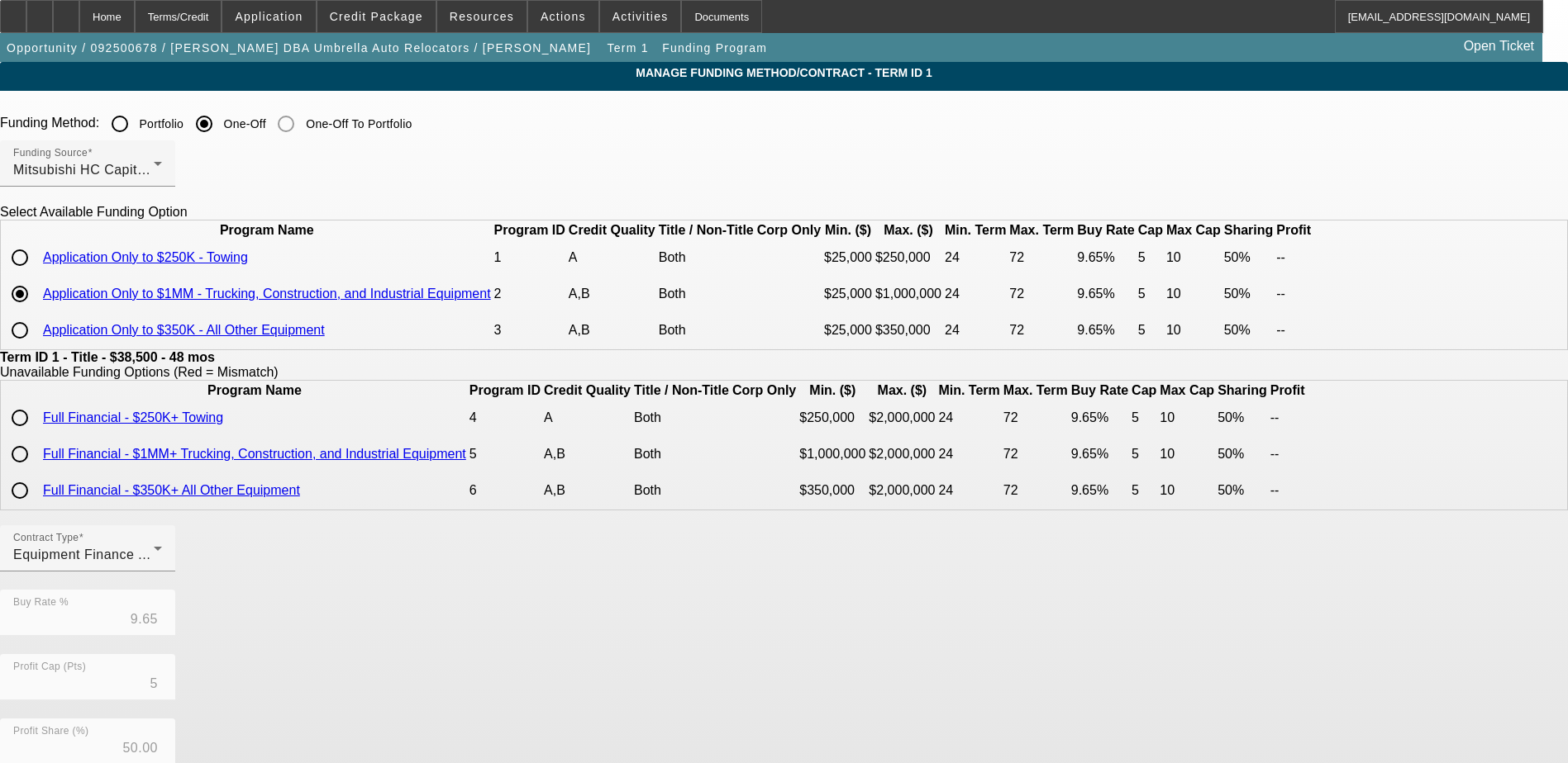
drag, startPoint x: 156, startPoint y: 21, endPoint x: 153, endPoint y: 82, distance: 61.1
click at [135, 21] on div "Home" at bounding box center [107, 16] width 55 height 33
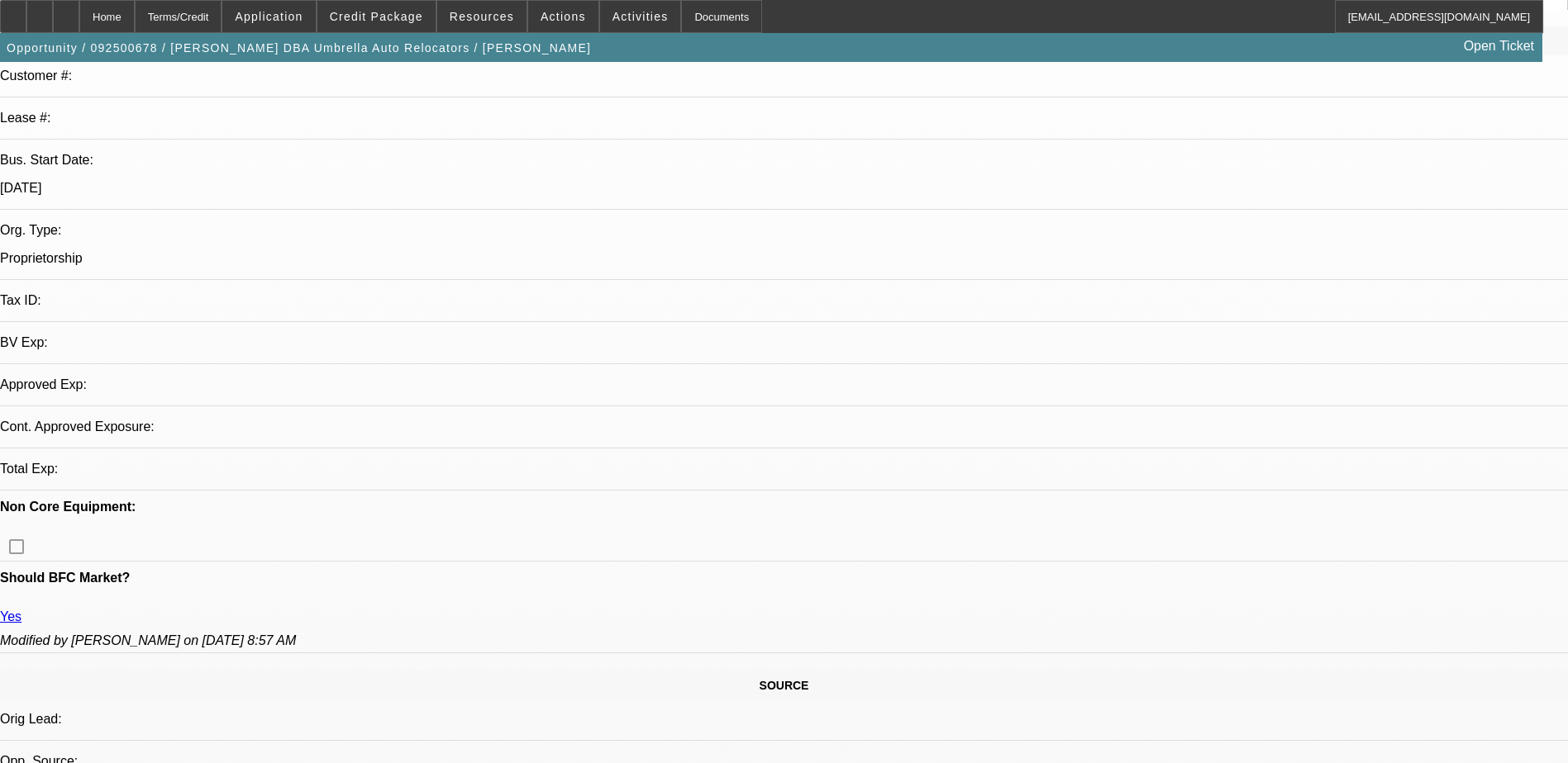
select select "0"
select select "2"
select select "0"
select select "6"
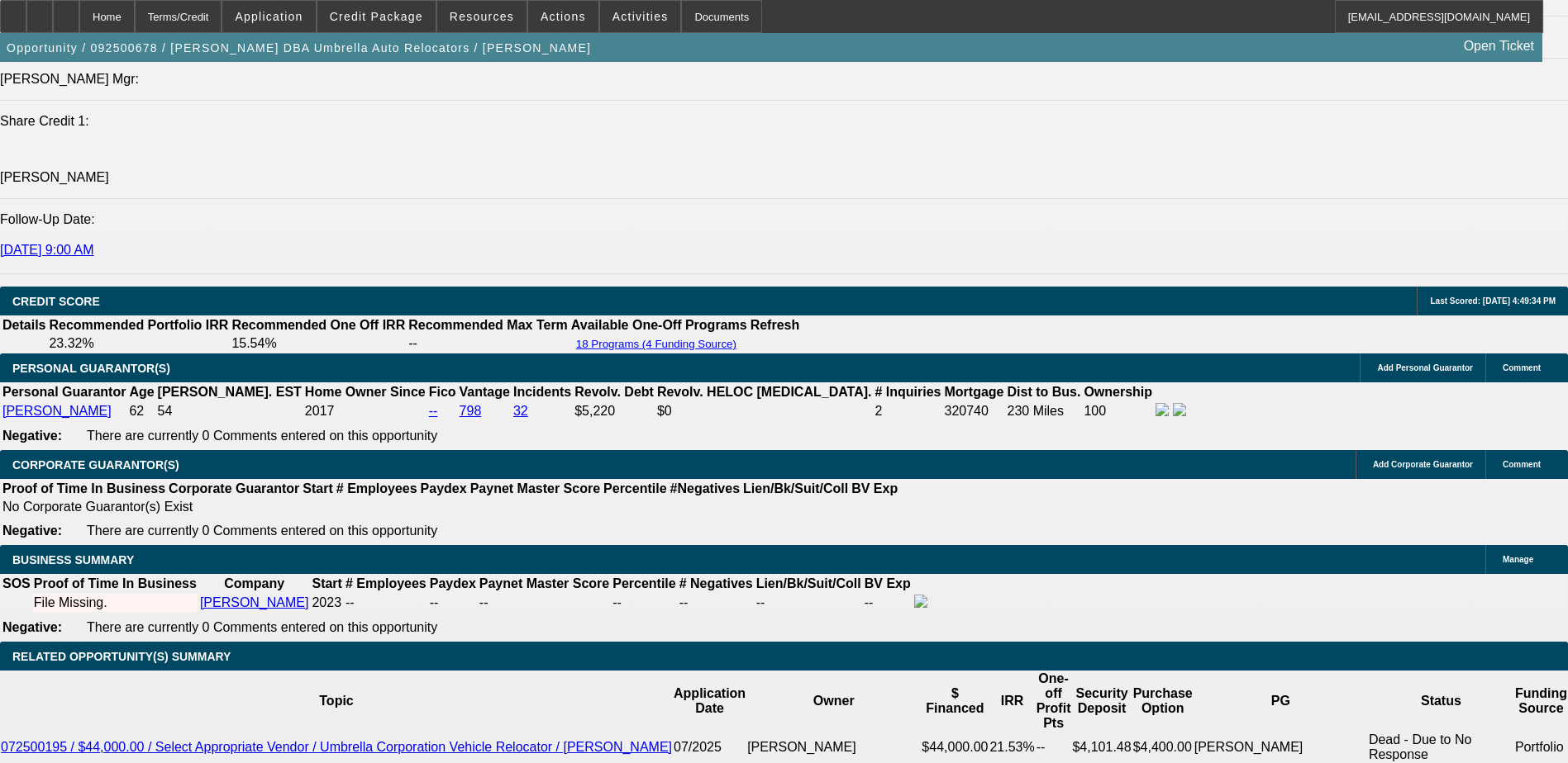
scroll to position [2141, 0]
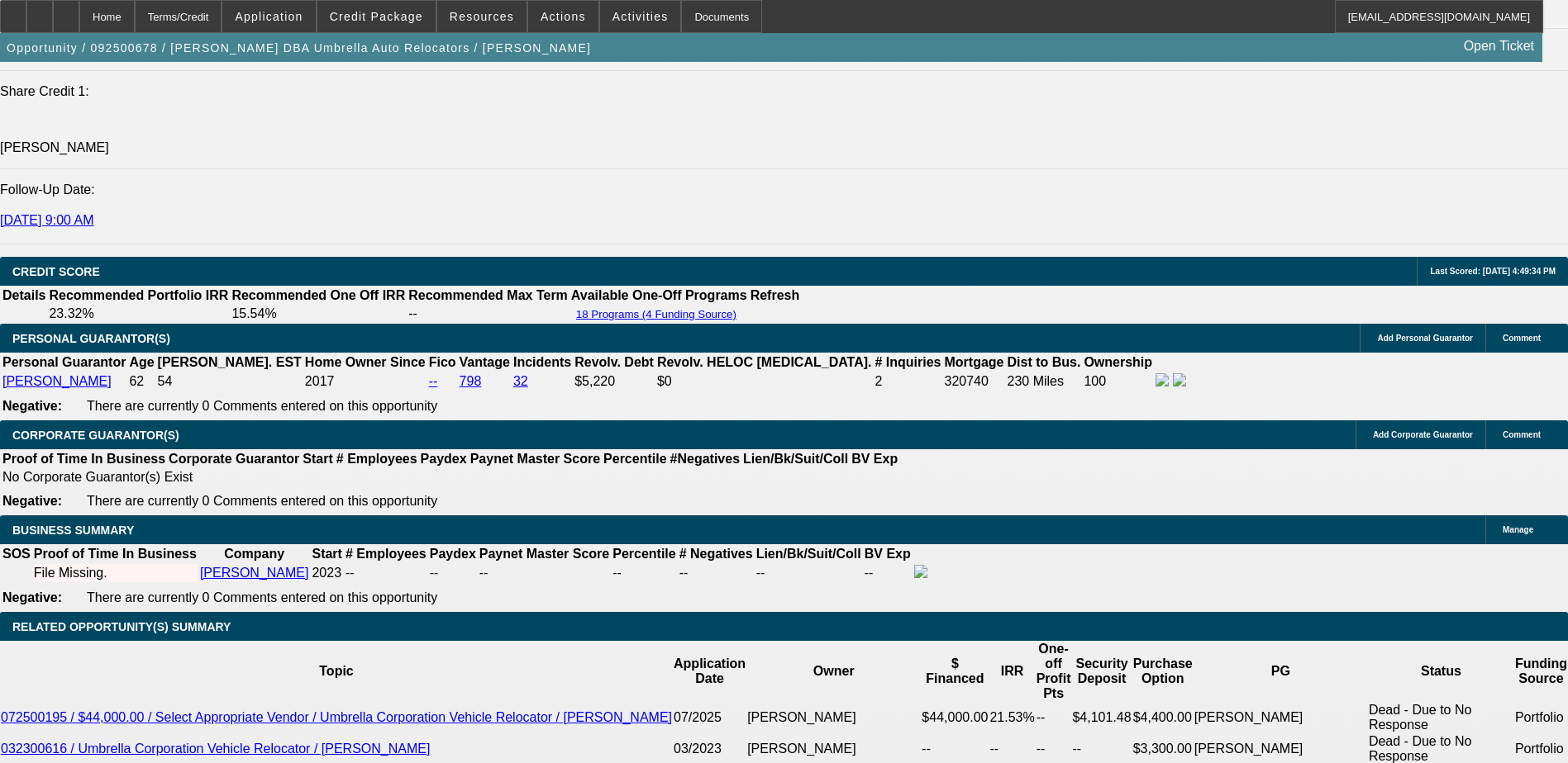
type input "UNKNOWN"
type input "12"
type input "$1,637.14"
type input "$818.57"
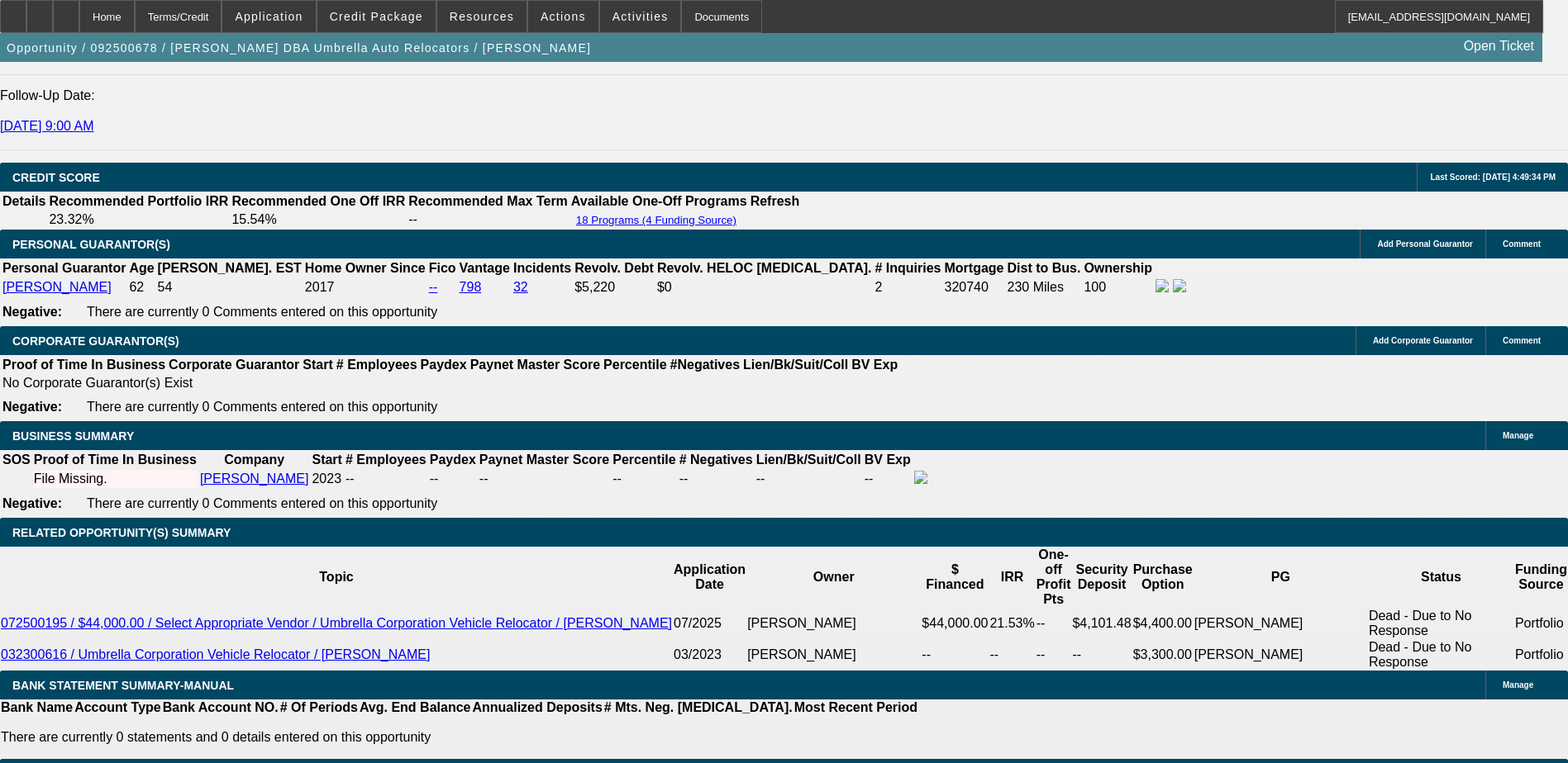
type input "$2,027.70"
type input "$1,013.85"
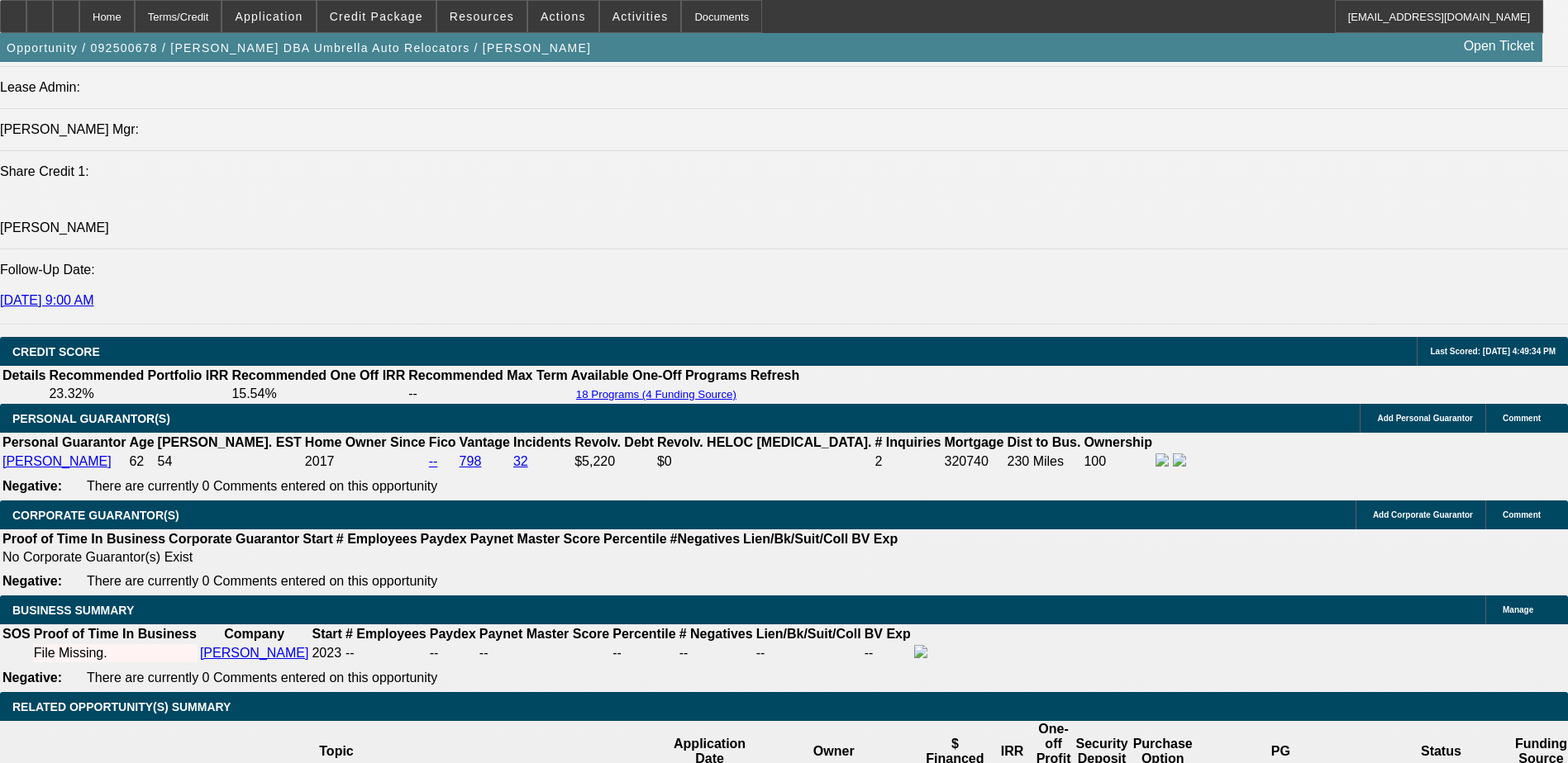
scroll to position [1905, 0]
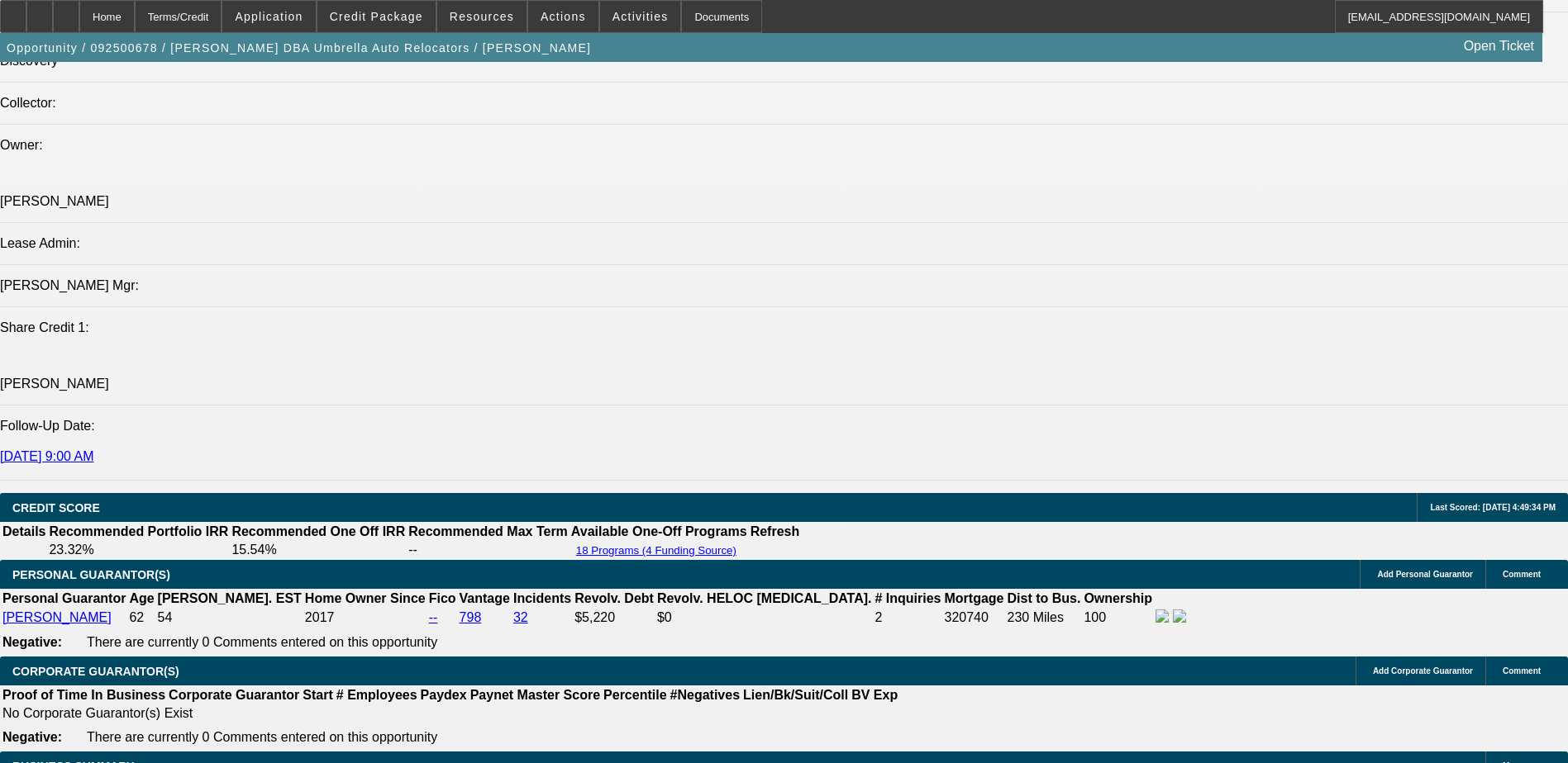
type input "12"
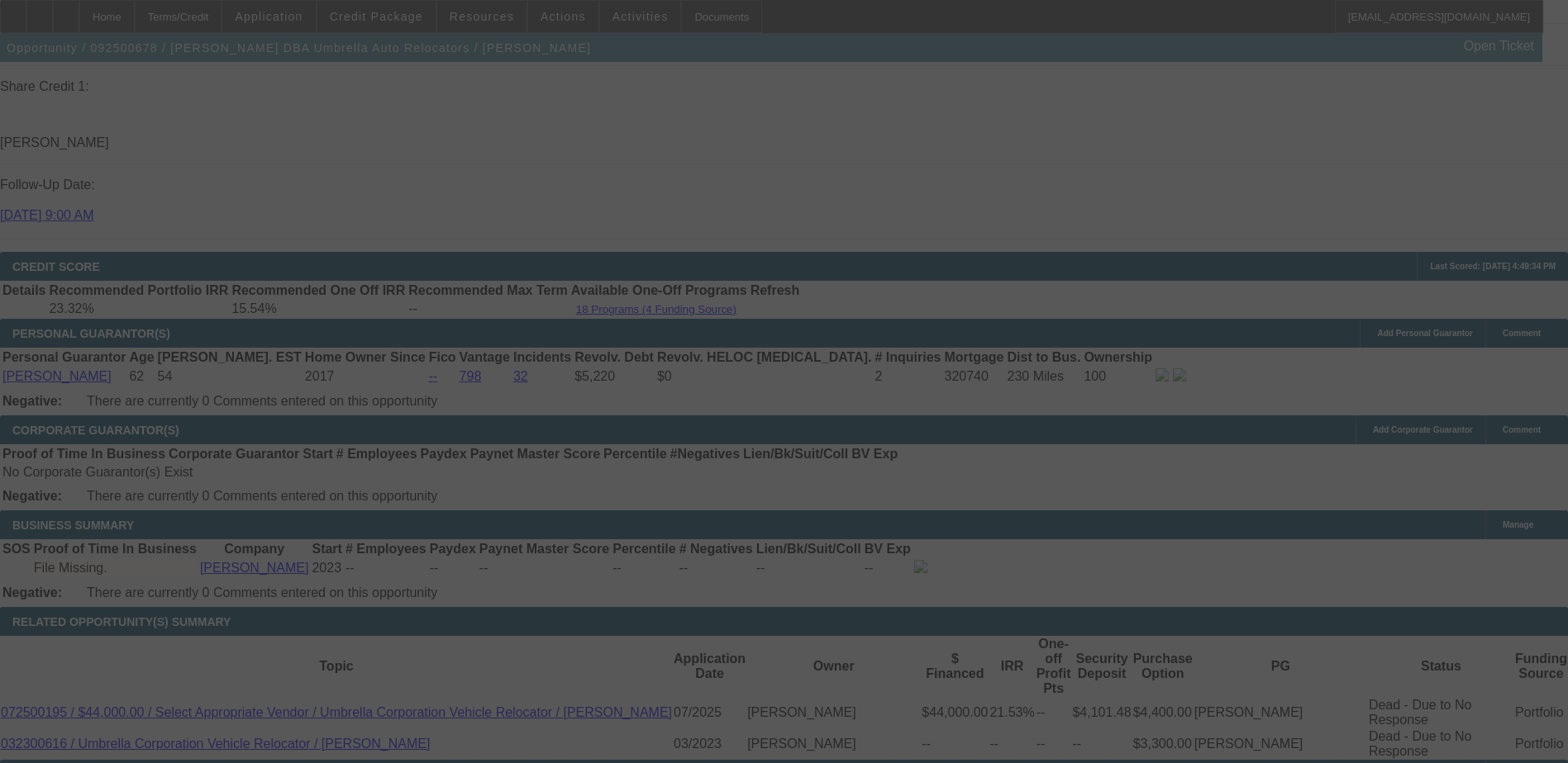
scroll to position [2152, 0]
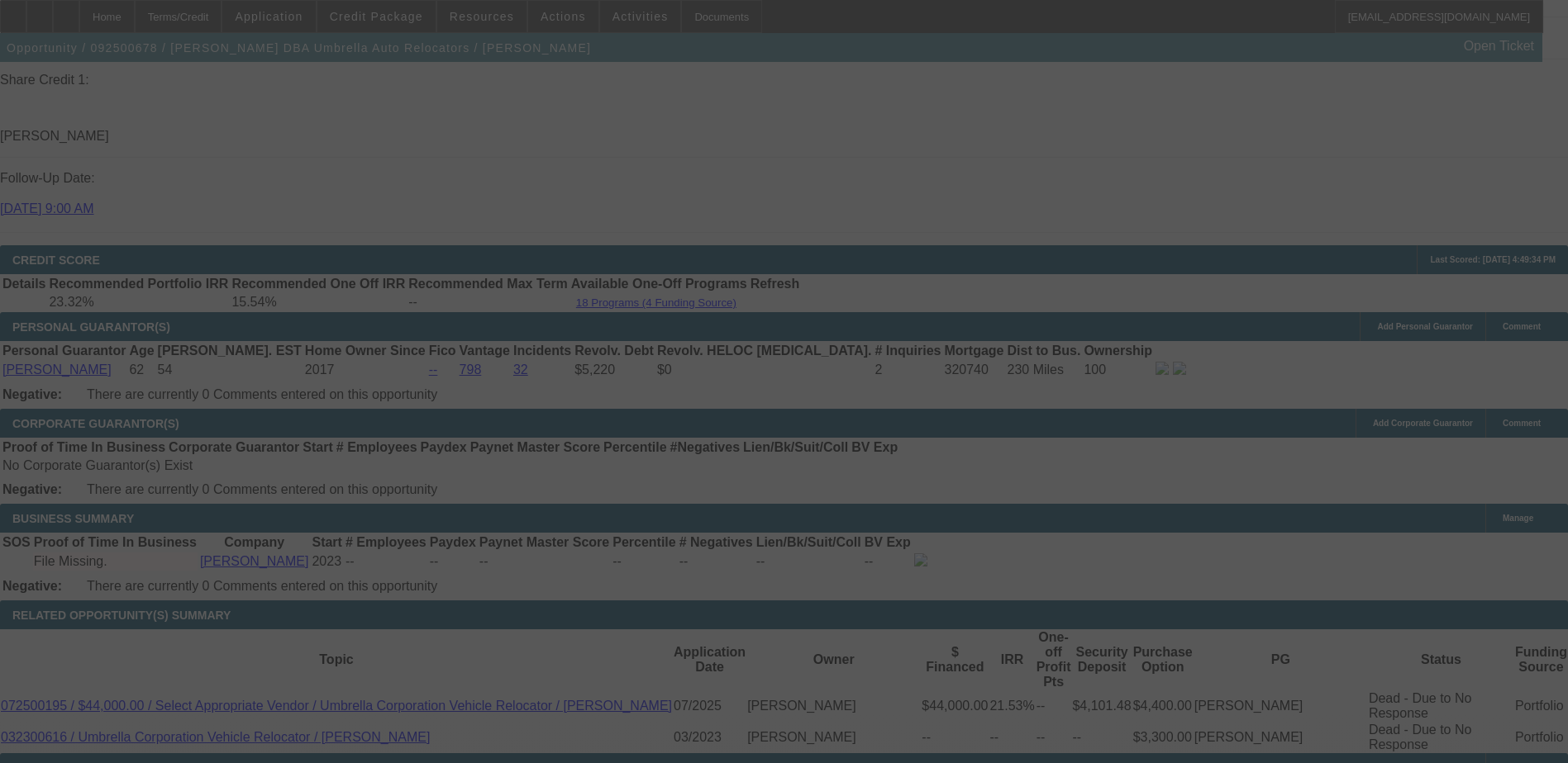
select select "0"
select select "2"
select select "0"
select select "6"
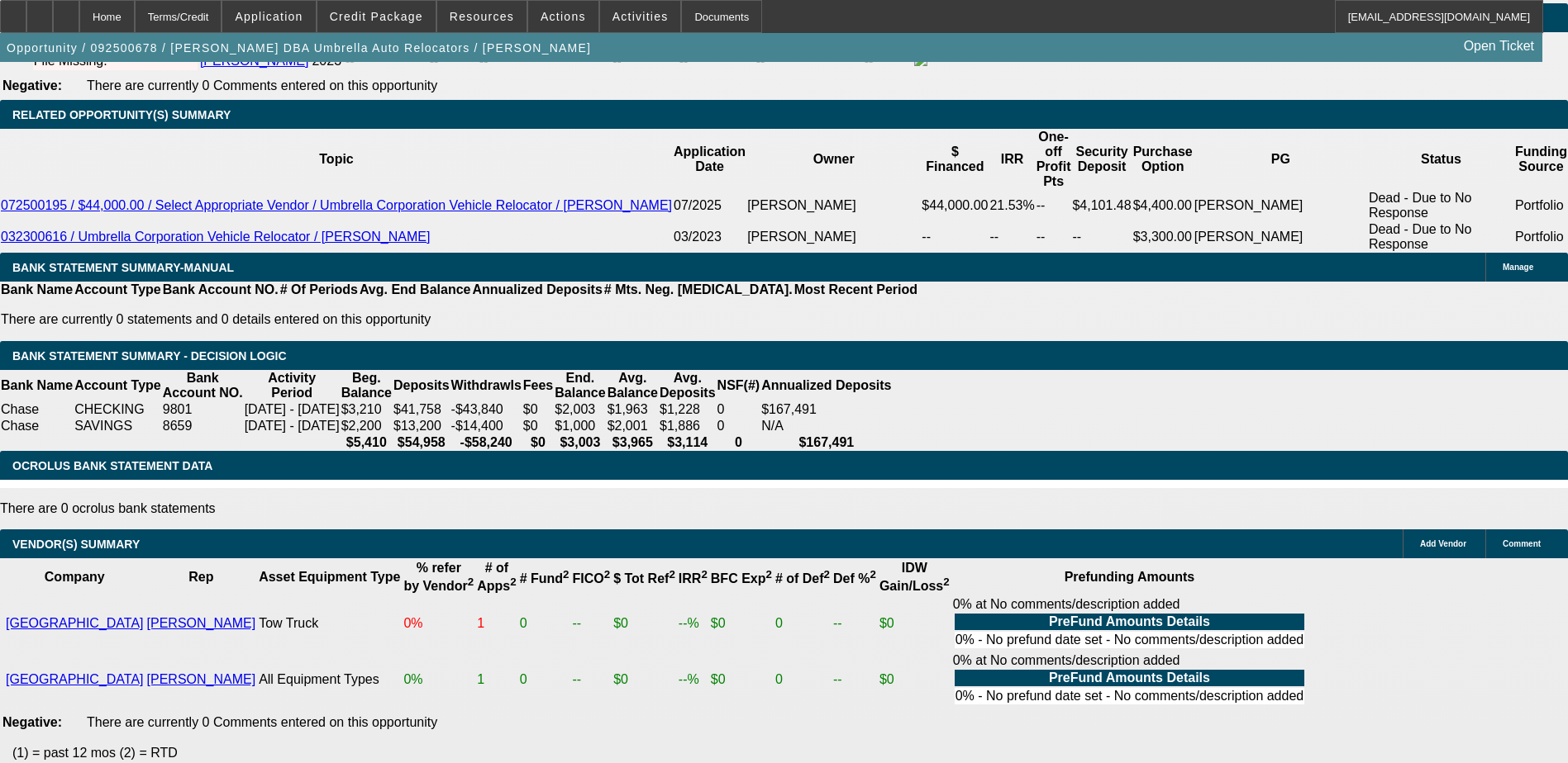
scroll to position [2565, 0]
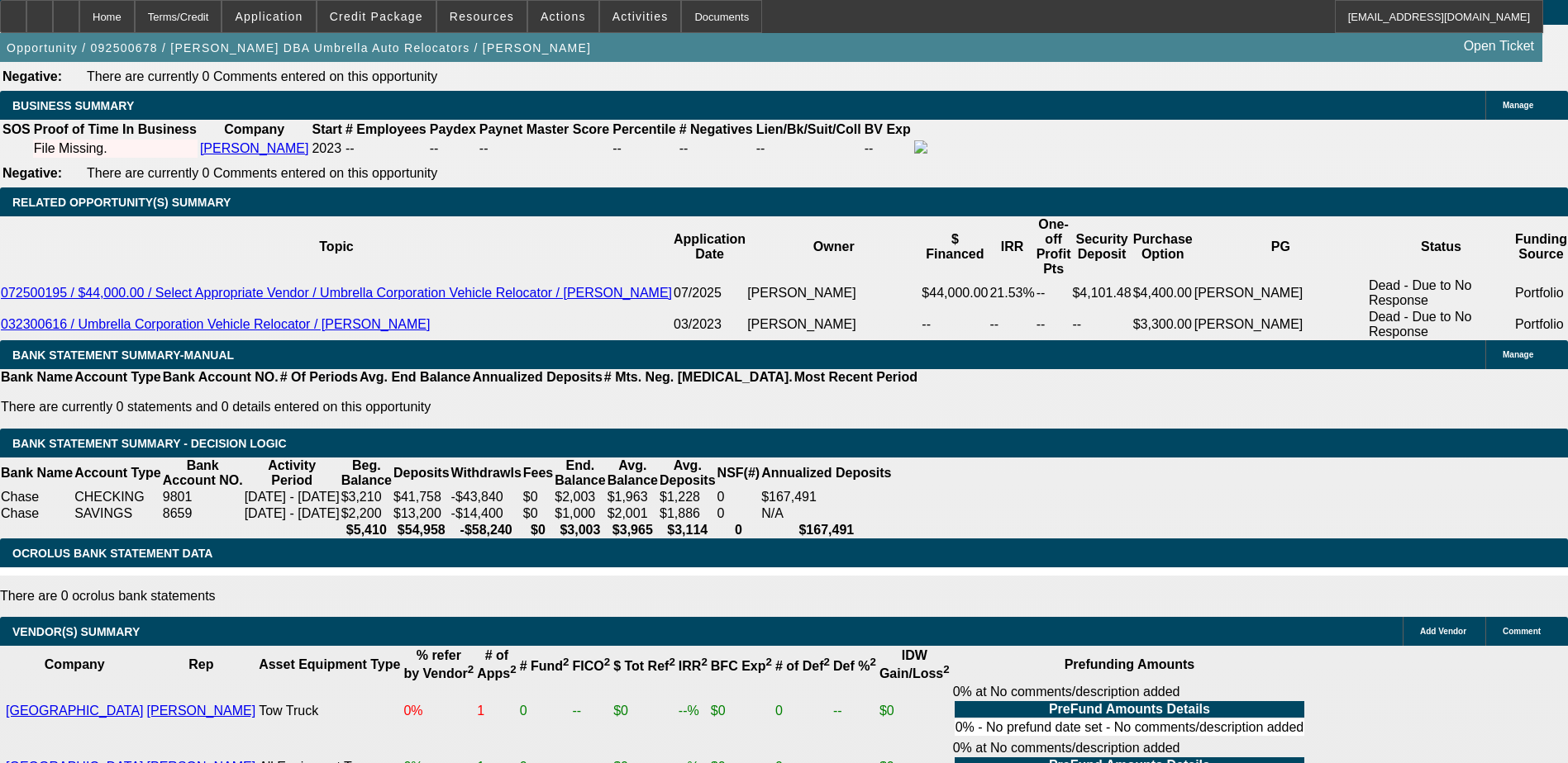
select select "1"
type input "$1,013.85"
type input "UNKNOWN"
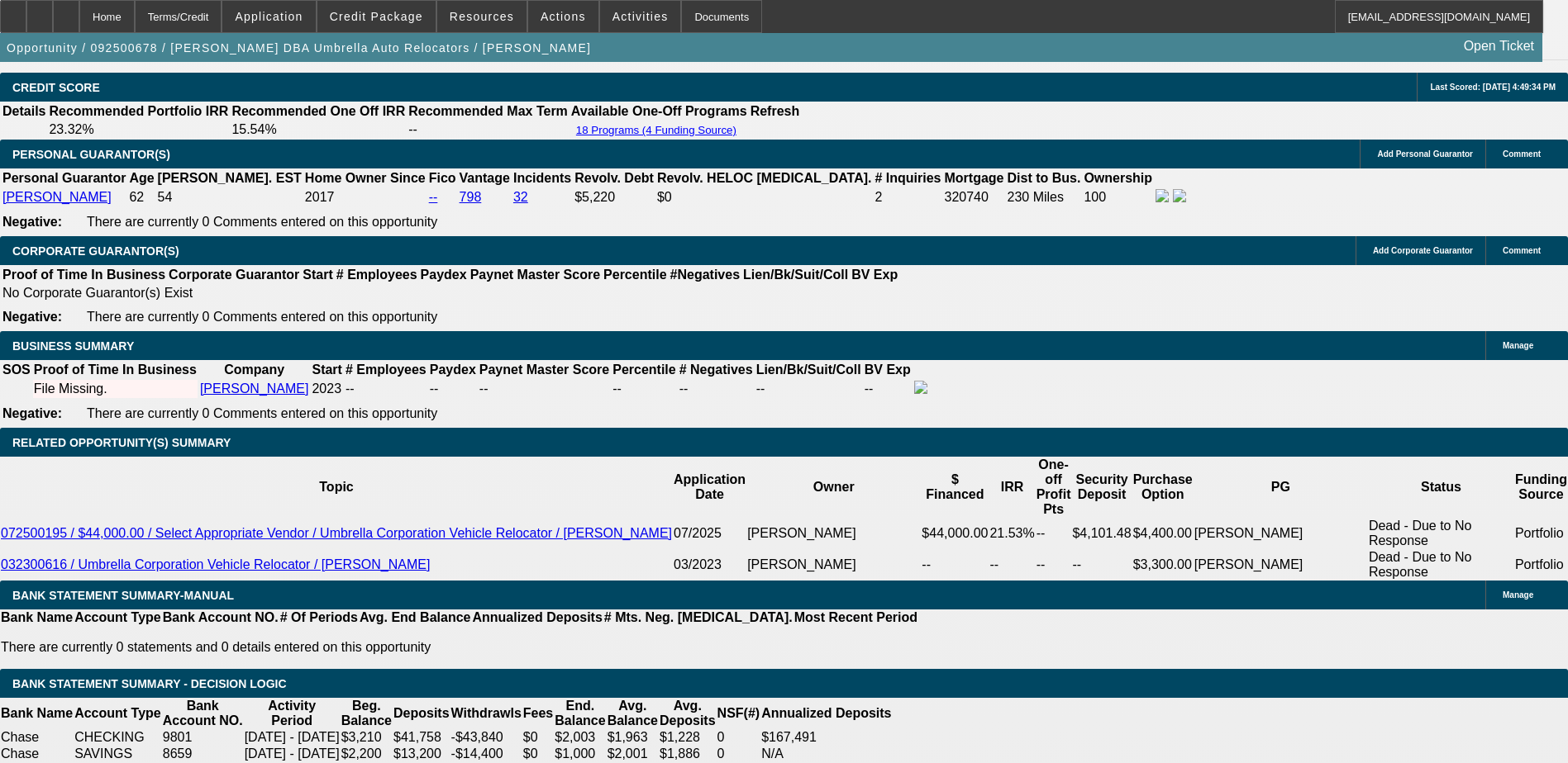
scroll to position [2318, 0]
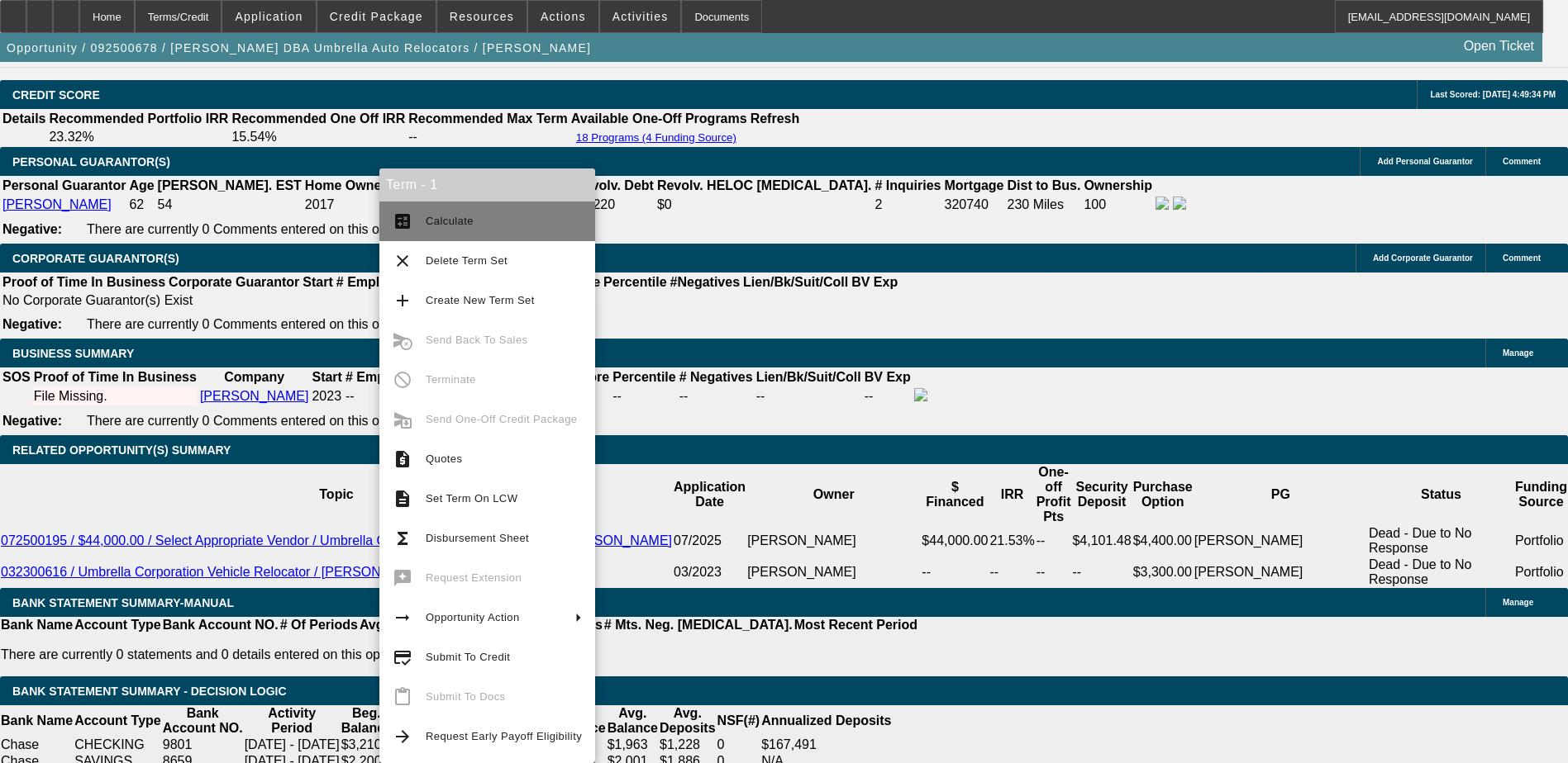
click at [461, 224] on span "Calculate" at bounding box center [450, 221] width 48 height 13
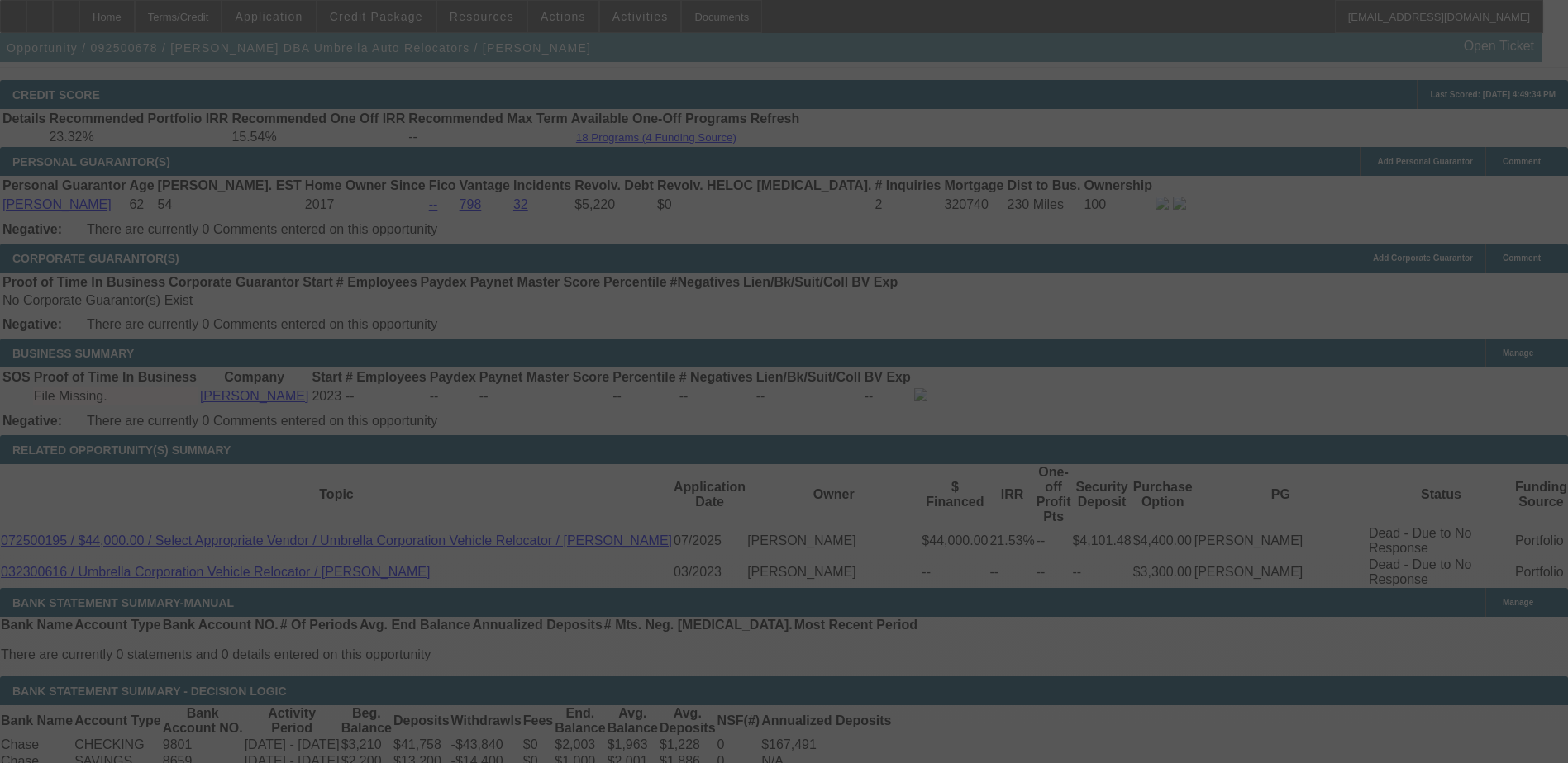
select select "0"
select select "2"
select select "0"
select select "6"
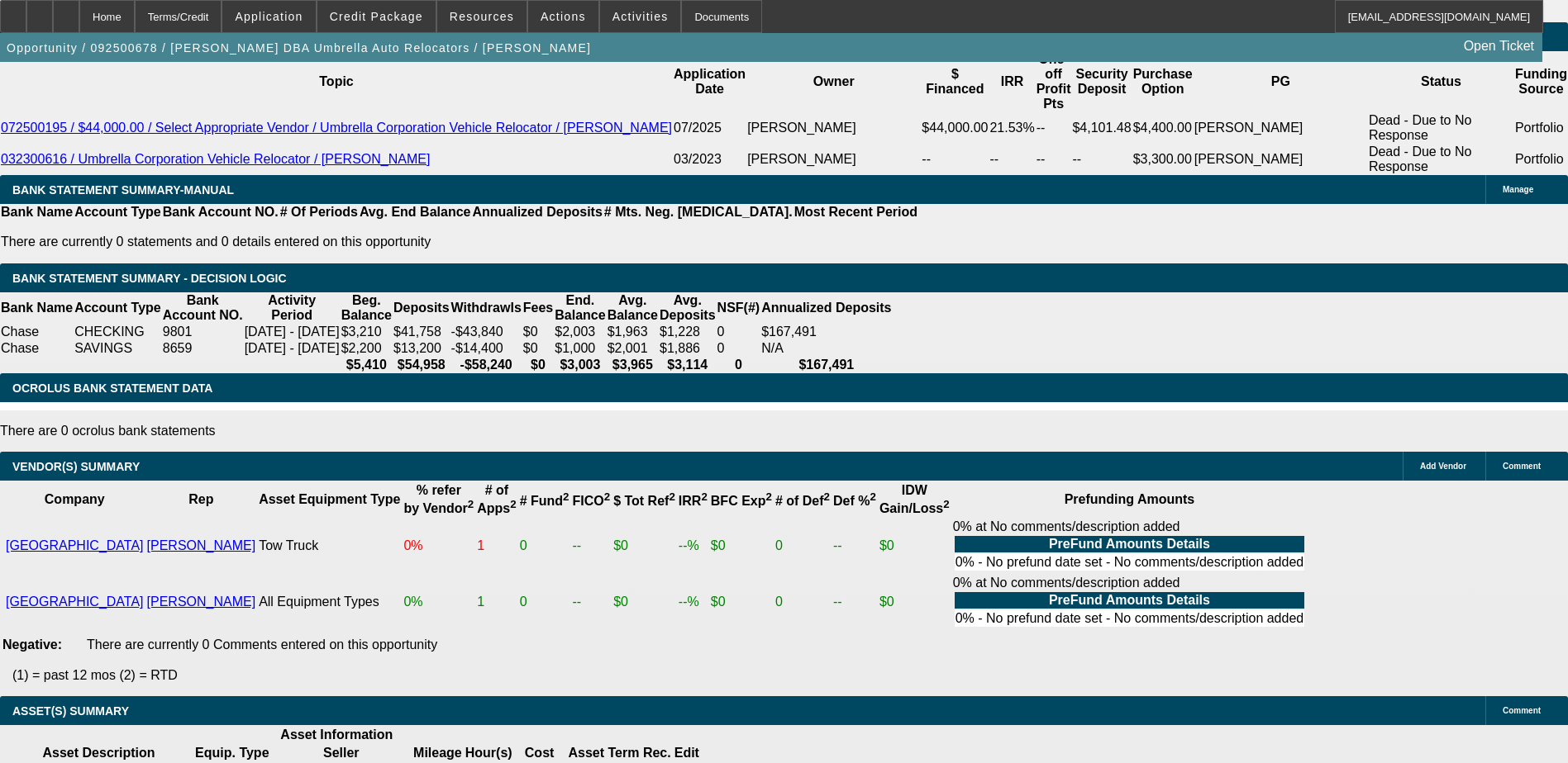
scroll to position [2648, 0]
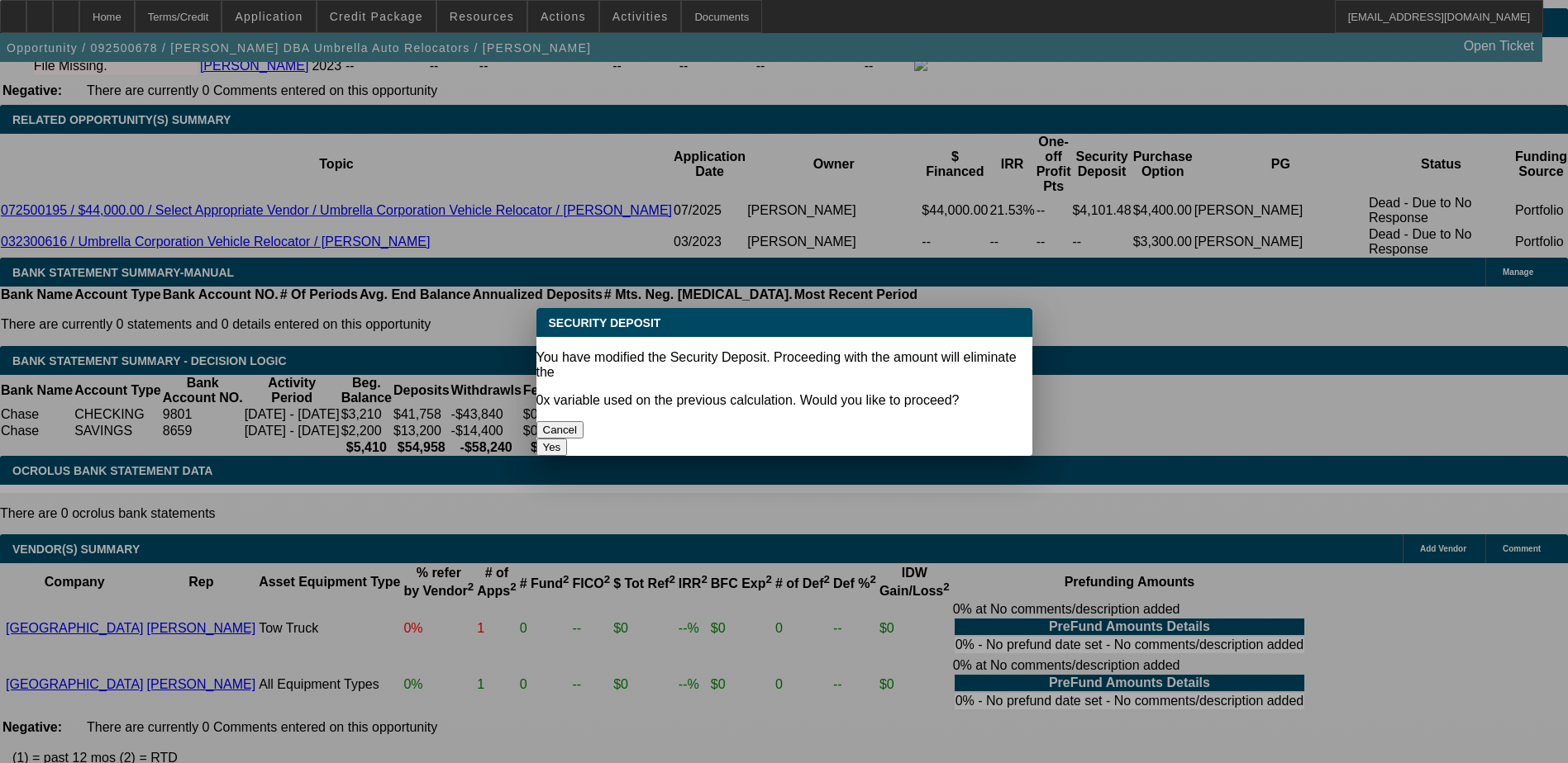
click at [585, 421] on button "Cancel" at bounding box center [561, 429] width 48 height 17
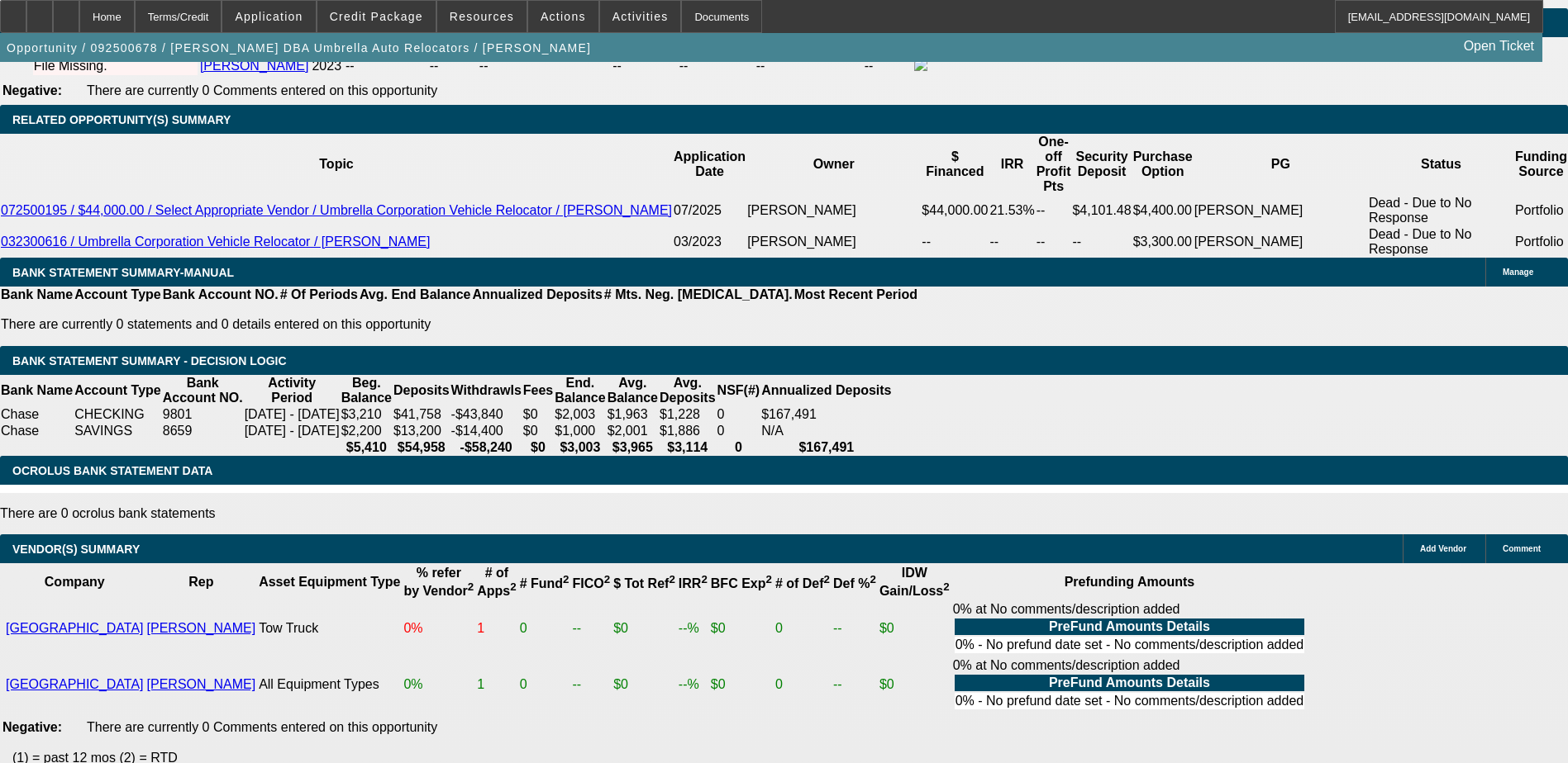
select select "1"
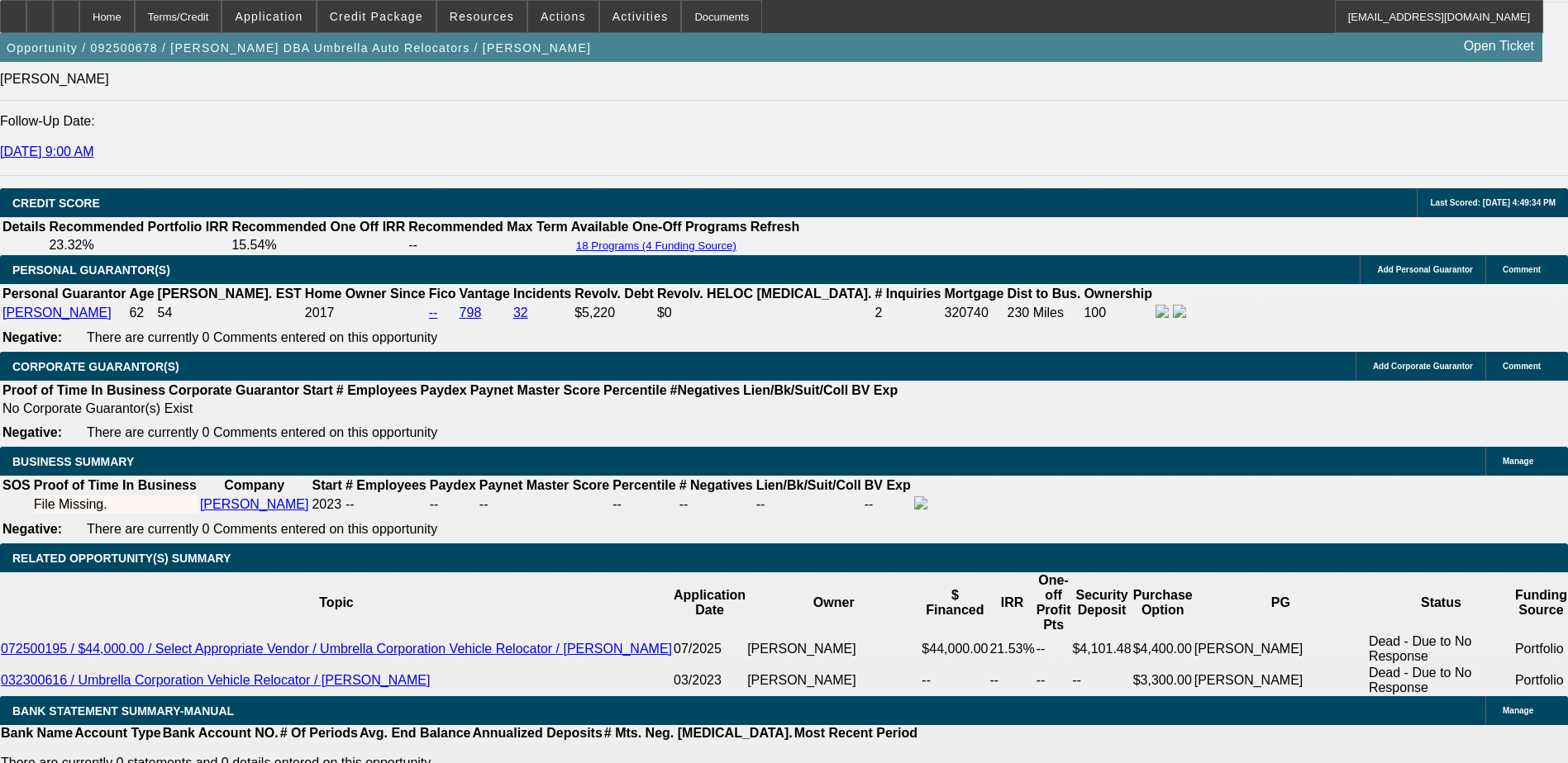
scroll to position [1987, 0]
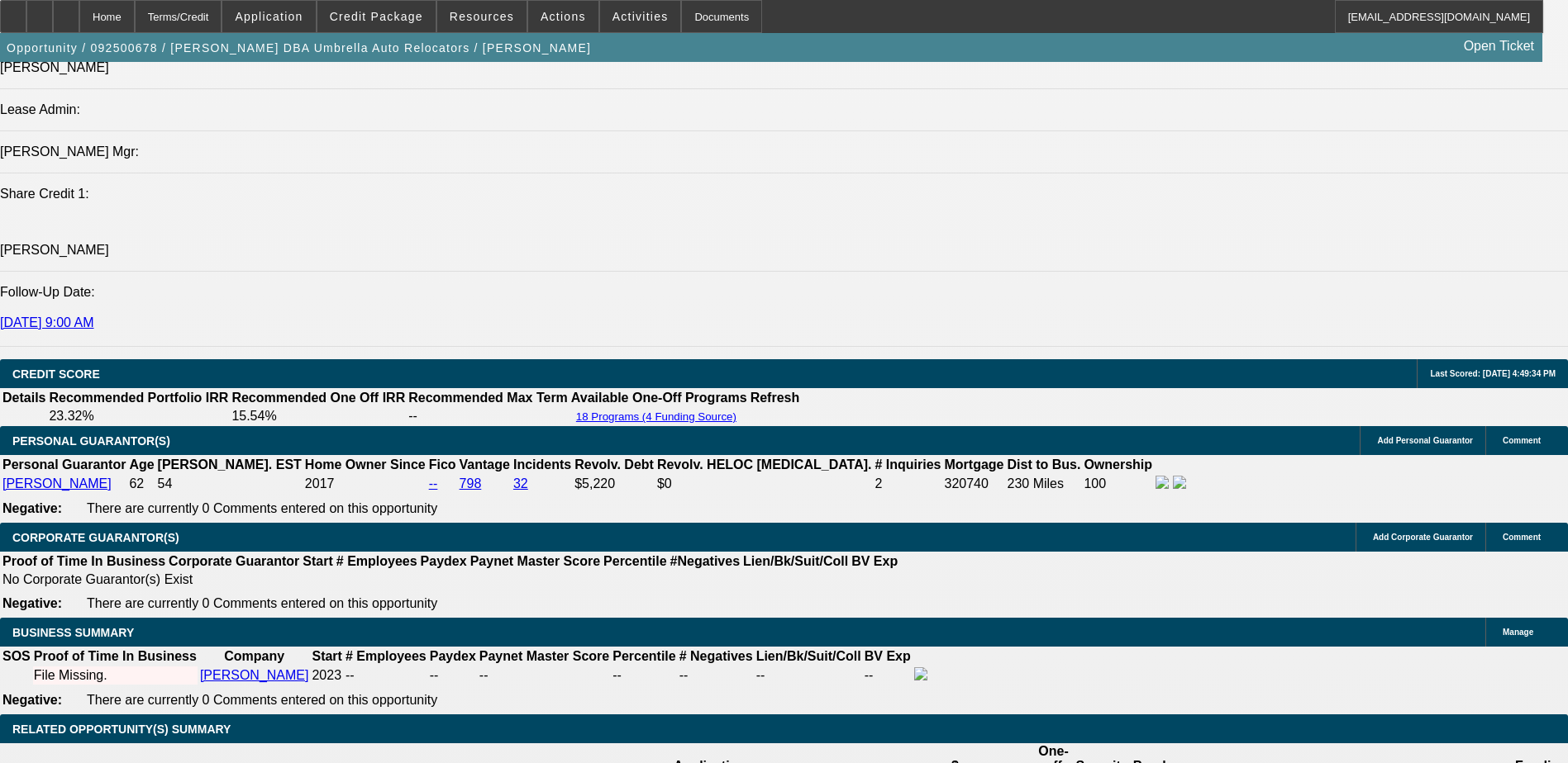
scroll to position [2152, 0]
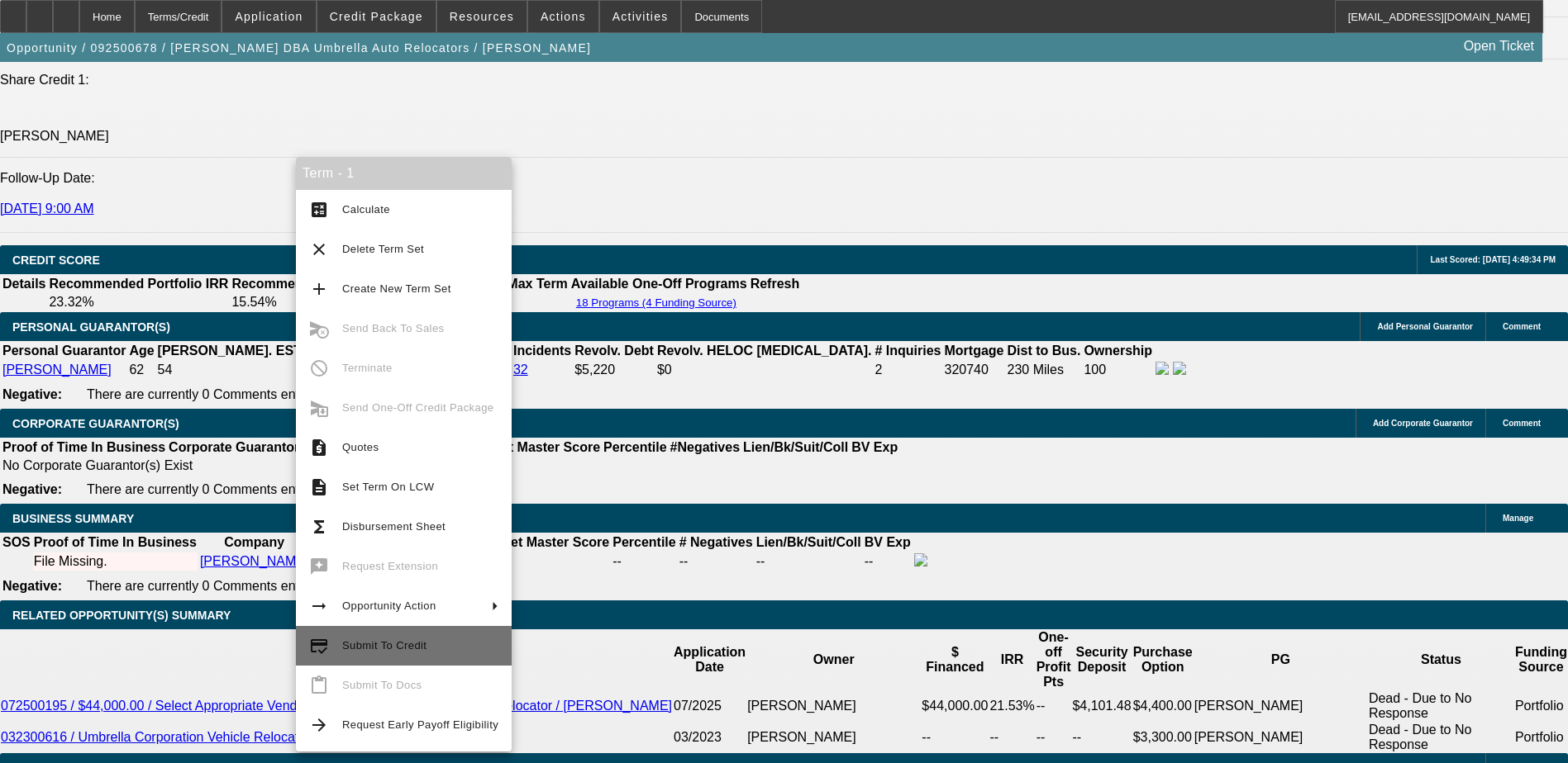
click at [426, 646] on span "Submit To Credit" at bounding box center [420, 646] width 156 height 20
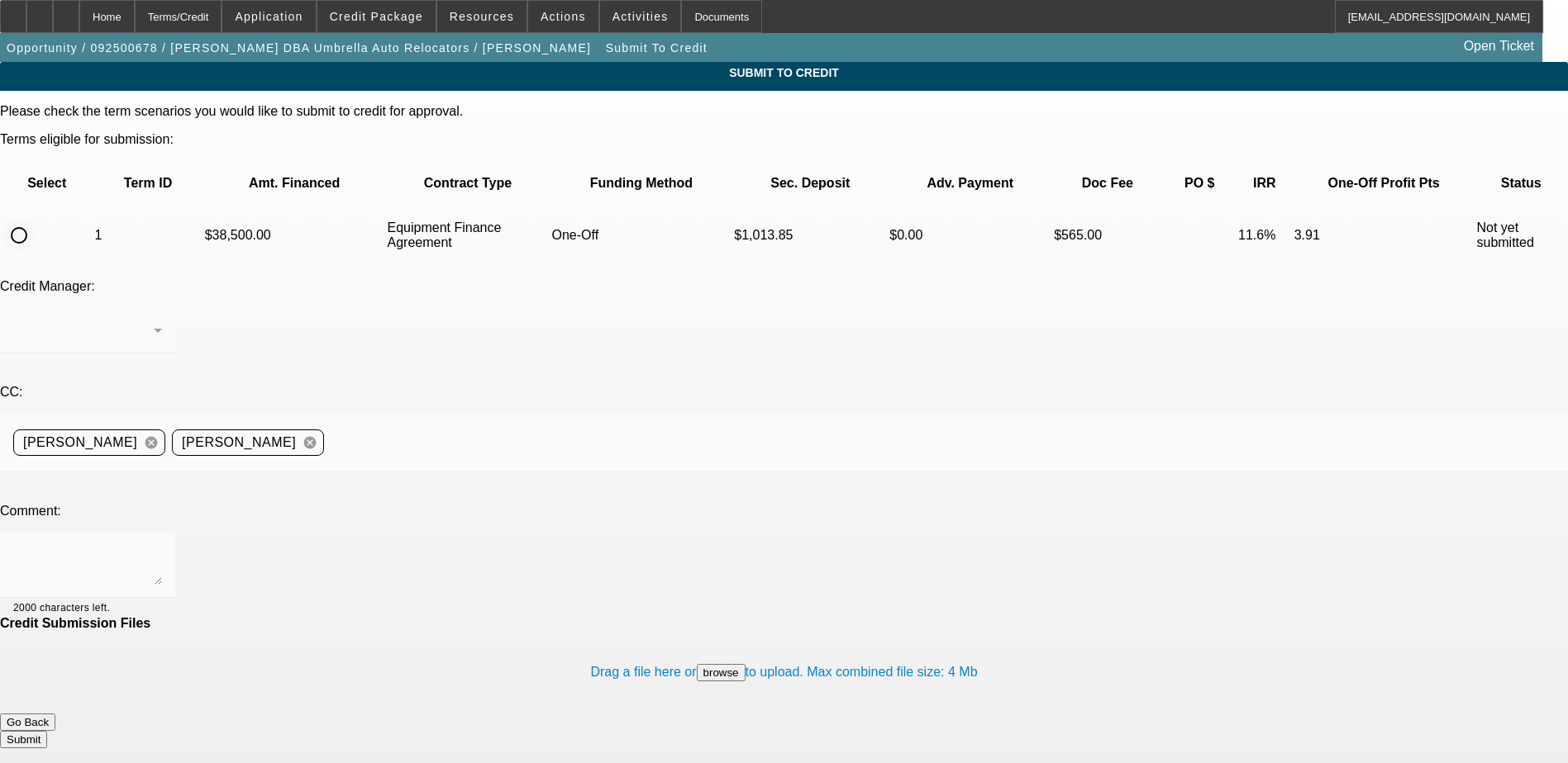
click at [36, 219] on input "radio" at bounding box center [19, 235] width 33 height 33
radio input "true"
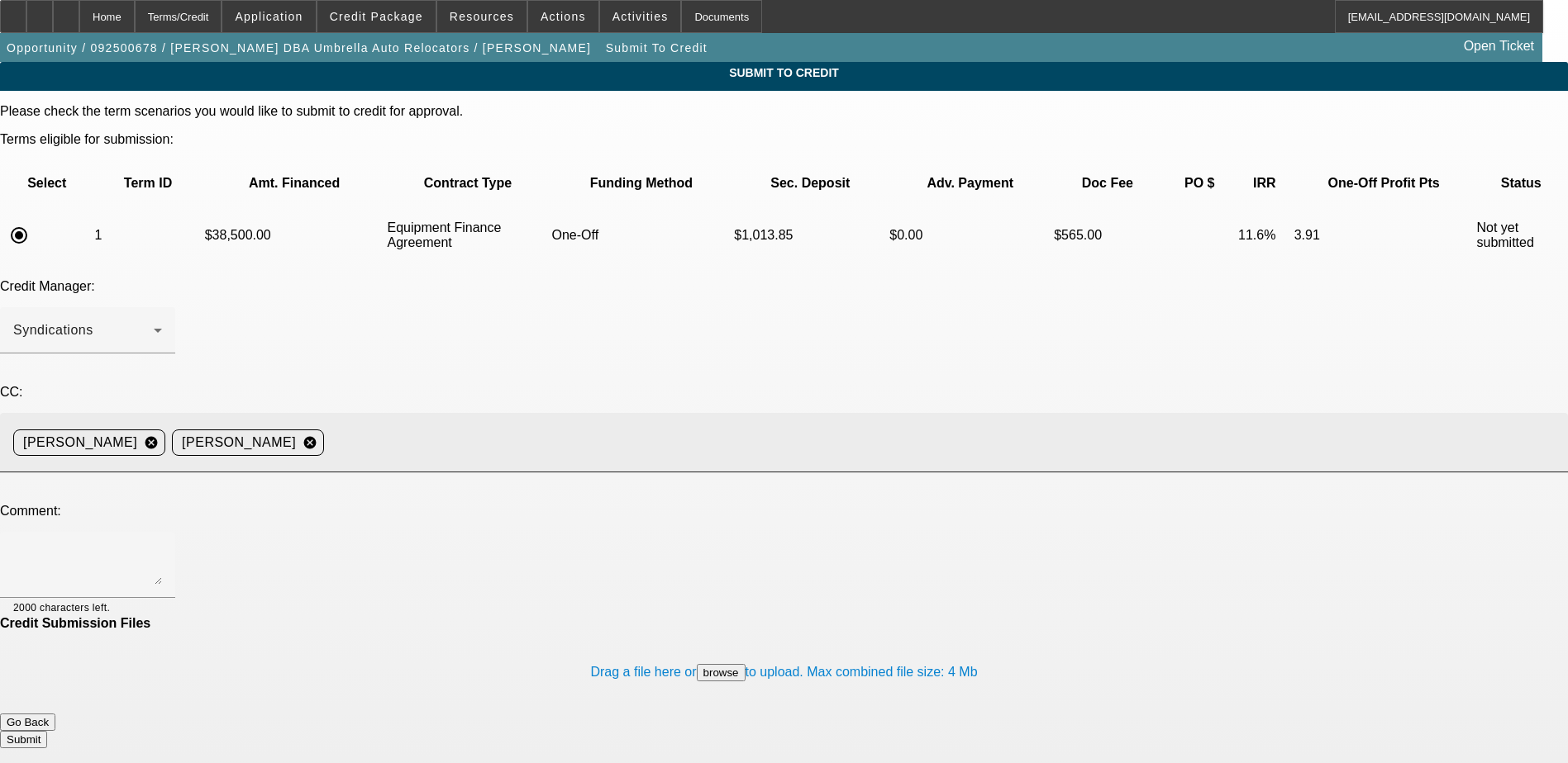
click at [527, 426] on input at bounding box center [940, 442] width 1218 height 33
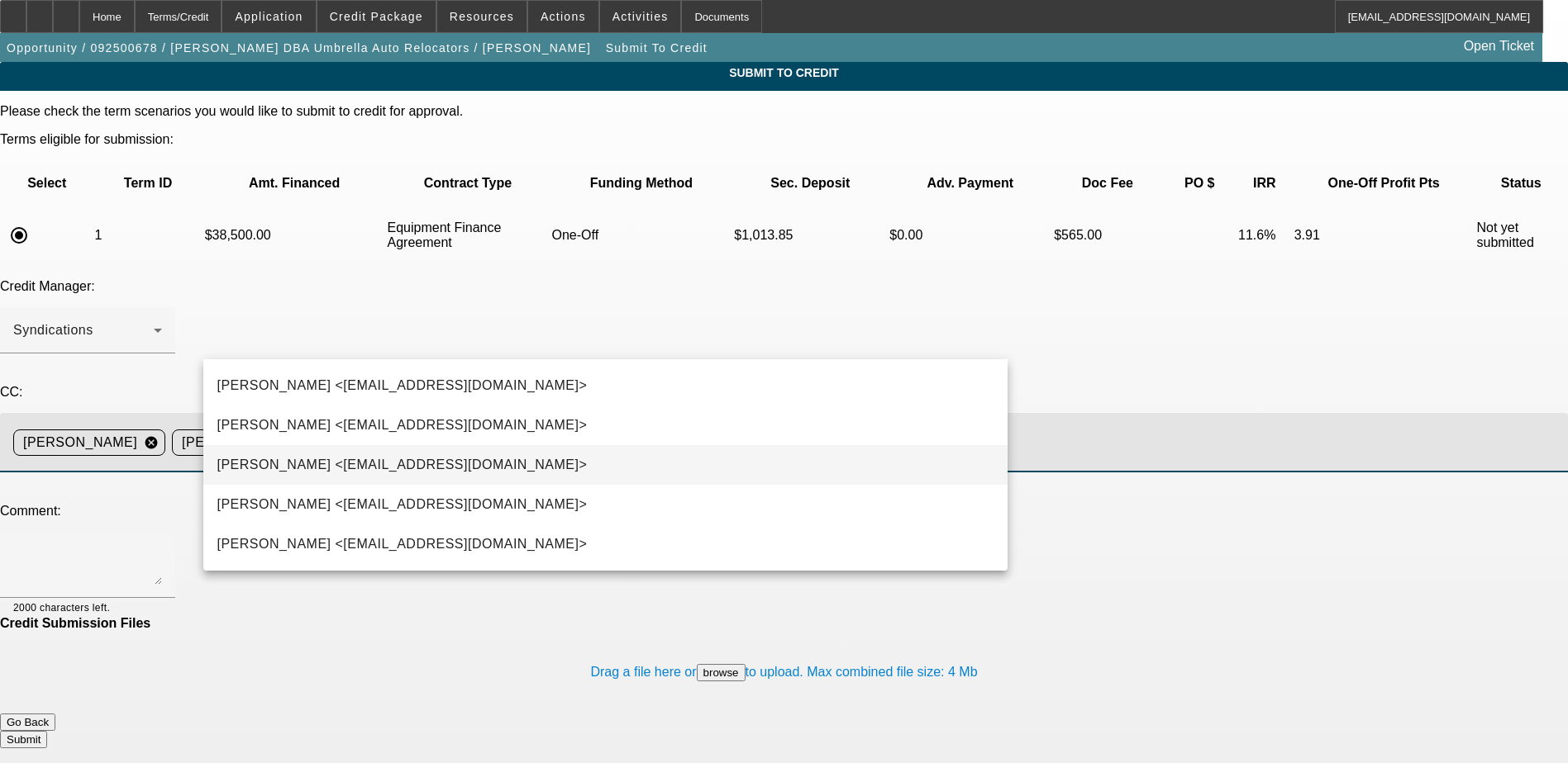
type input "dan"
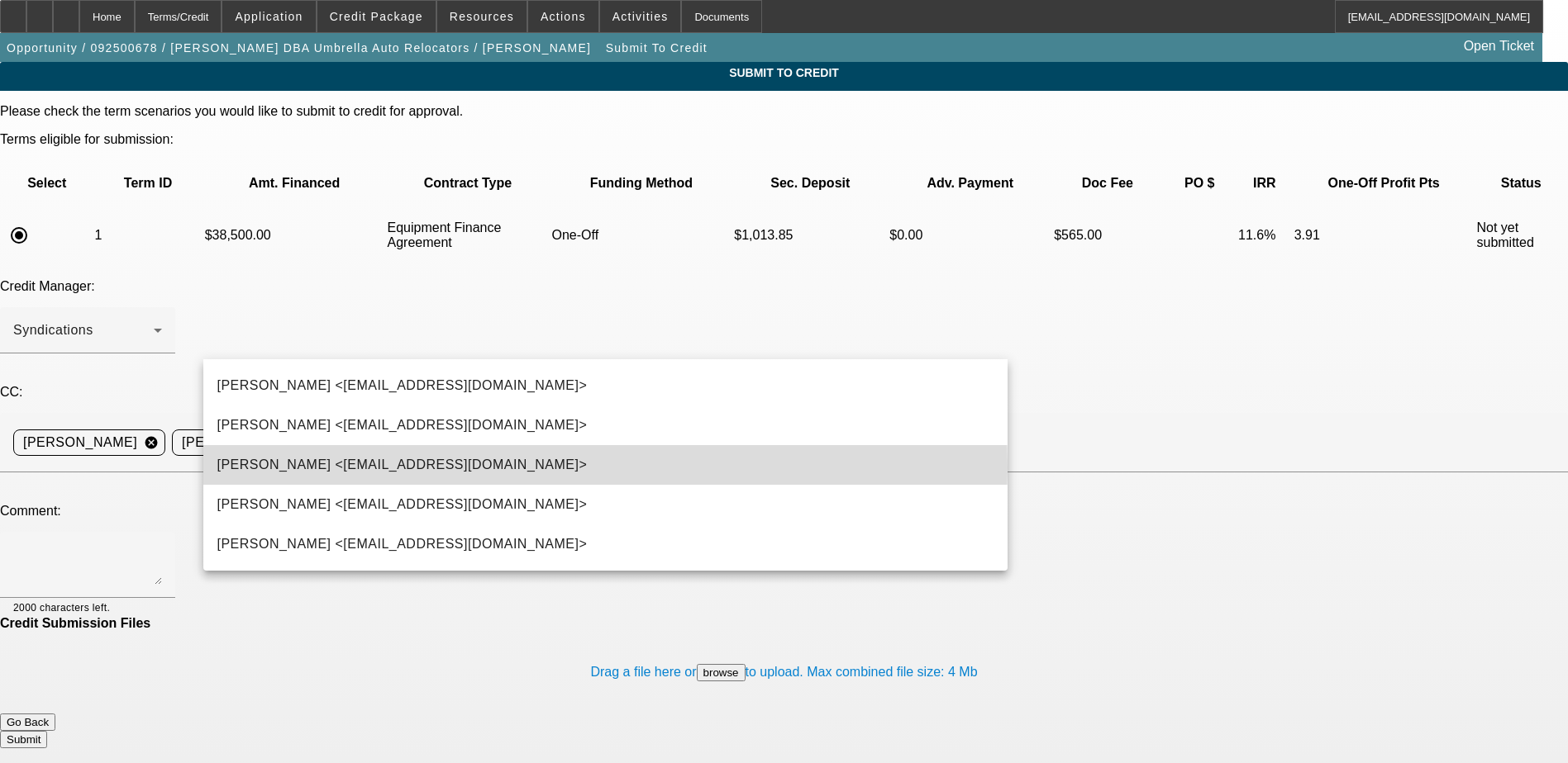
click at [445, 467] on span "Daniel Fiumetto <DFiumetto@beaconfunding.com>" at bounding box center [401, 465] width 370 height 20
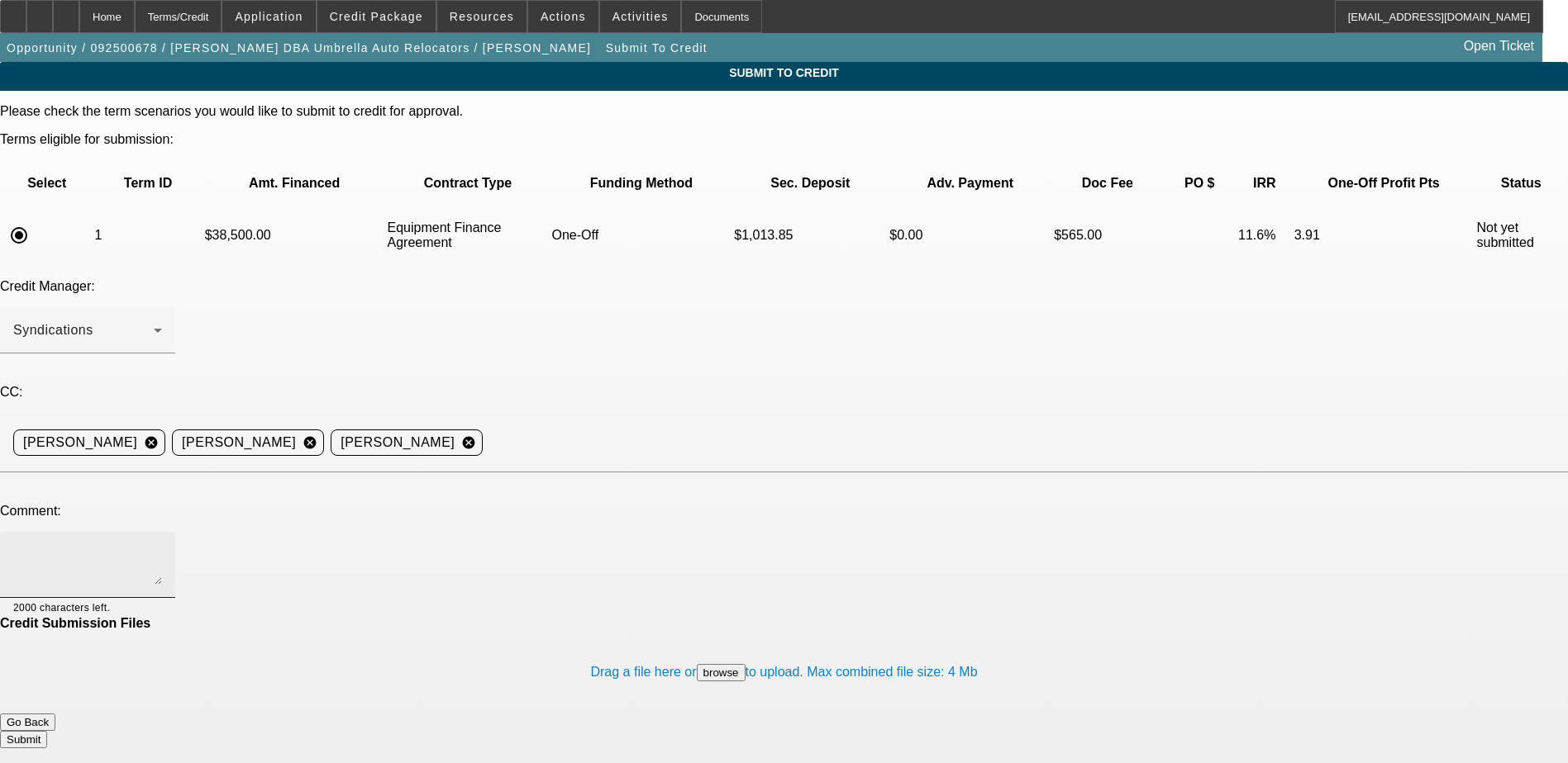
click at [162, 532] on div at bounding box center [88, 565] width 148 height 66
click at [162, 545] on textarea "Please submit to m" at bounding box center [88, 565] width 148 height 39
click at [162, 545] on textarea "Please submit to mis" at bounding box center [88, 565] width 148 height 39
click at [162, 545] on textarea "Please submit to Mitsubishi" at bounding box center [88, 565] width 148 height 39
type textarea "Please submit to Mitsubishi, thanks for the help."
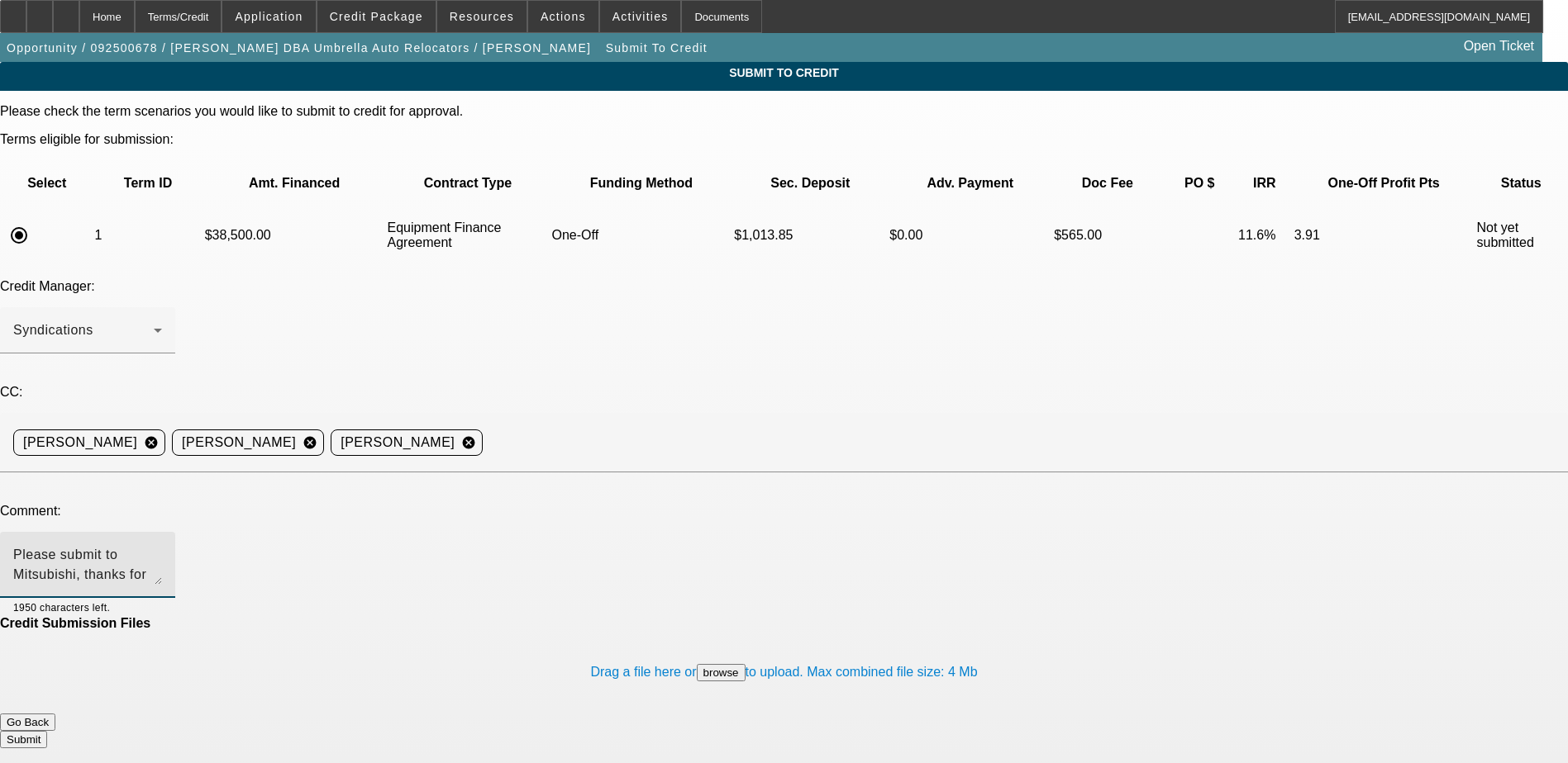
click at [47, 731] on button "Submit" at bounding box center [23, 739] width 47 height 17
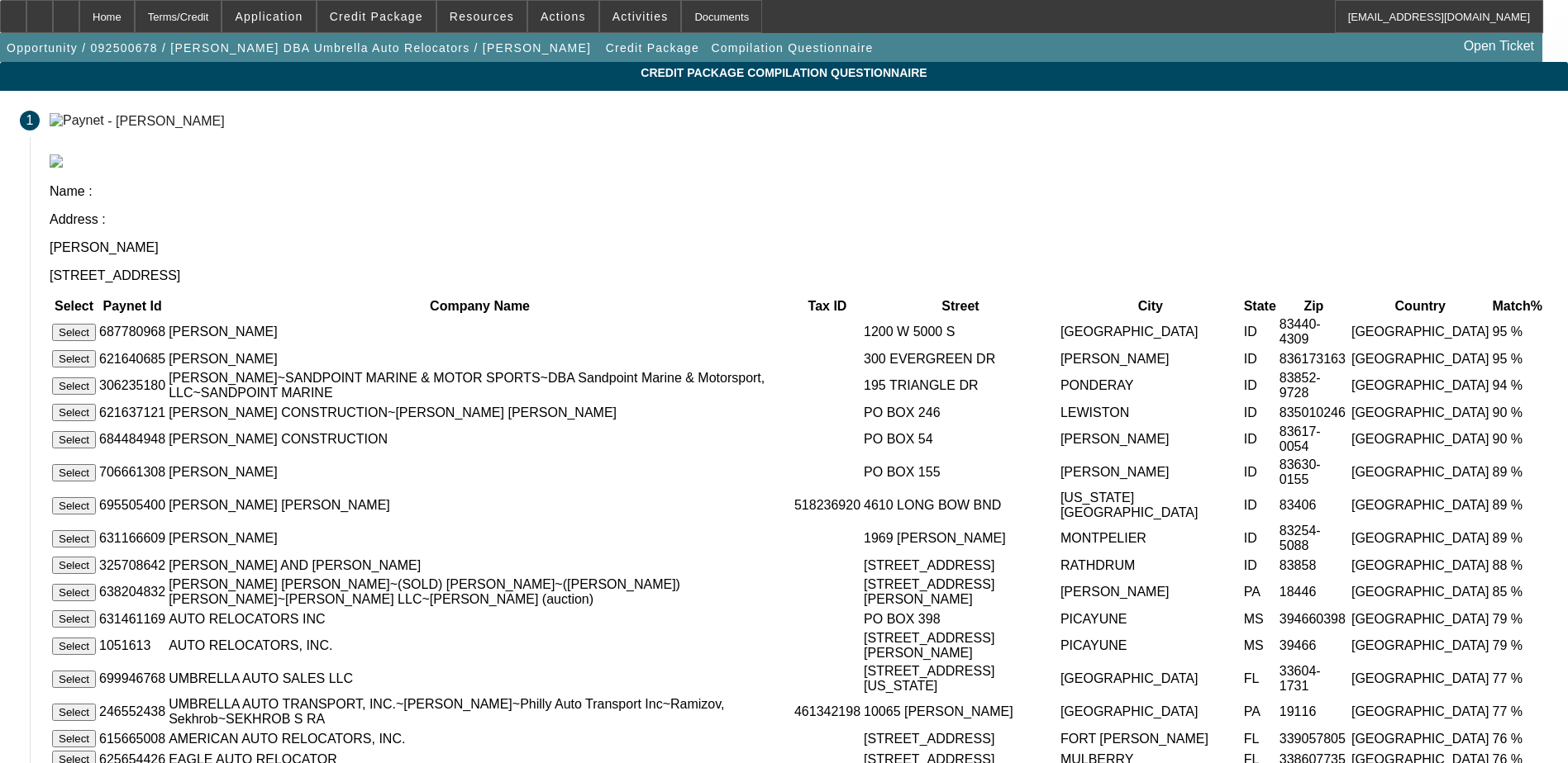
click at [96, 323] on button "Select" at bounding box center [73, 331] width 44 height 17
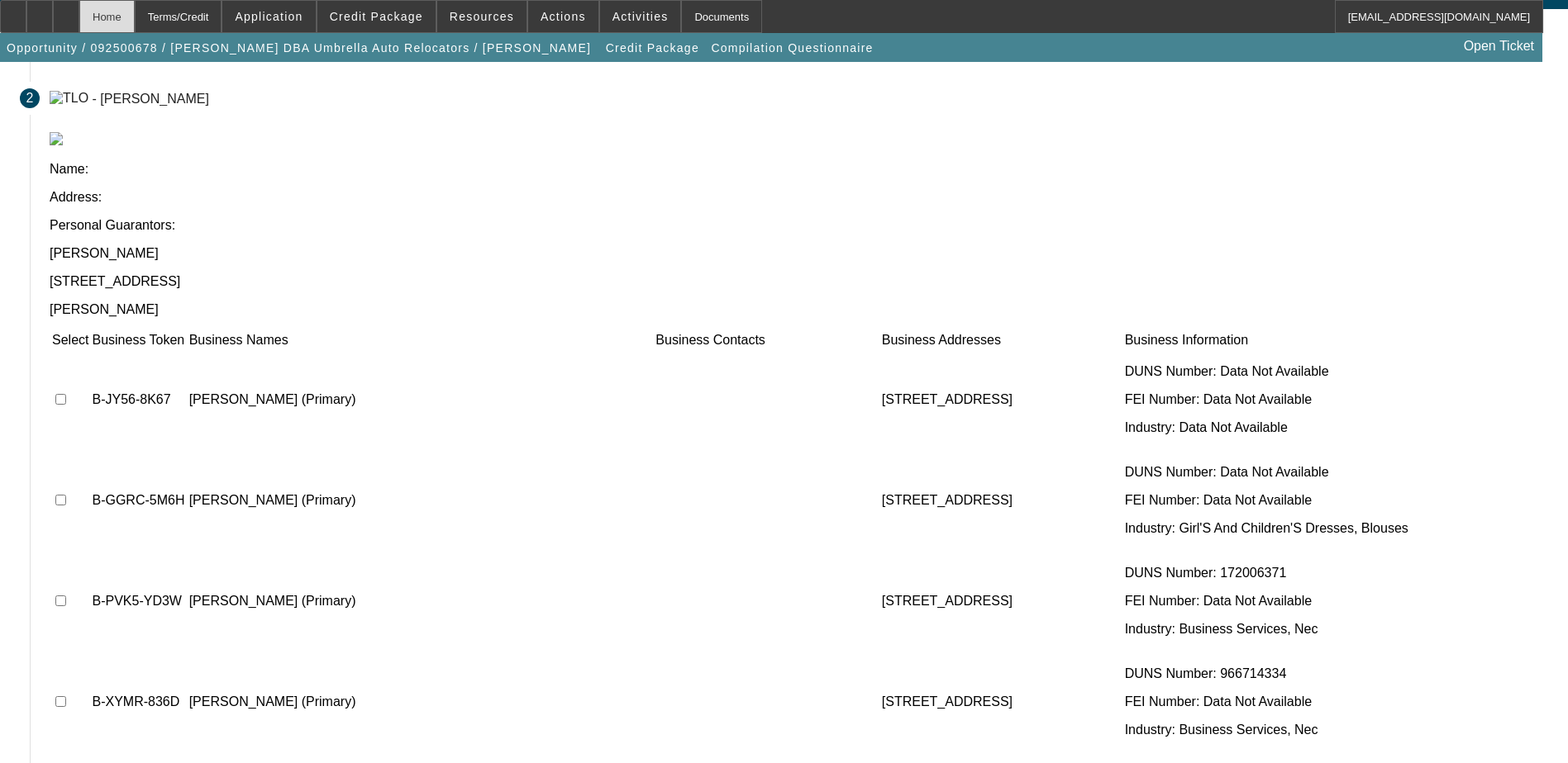
click at [135, 21] on div "Home" at bounding box center [107, 16] width 55 height 33
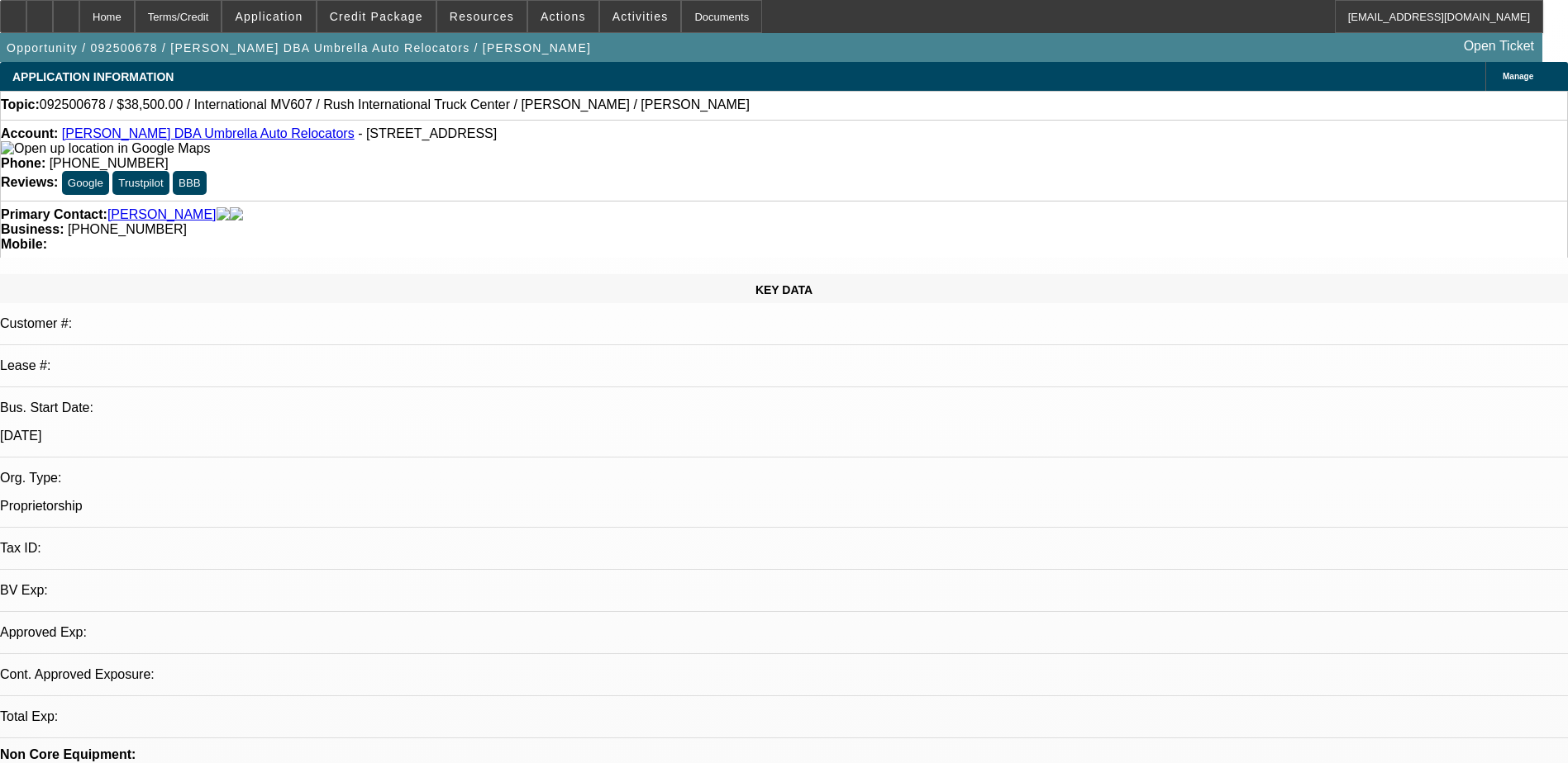
select select "0"
select select "2"
select select "0"
select select "6"
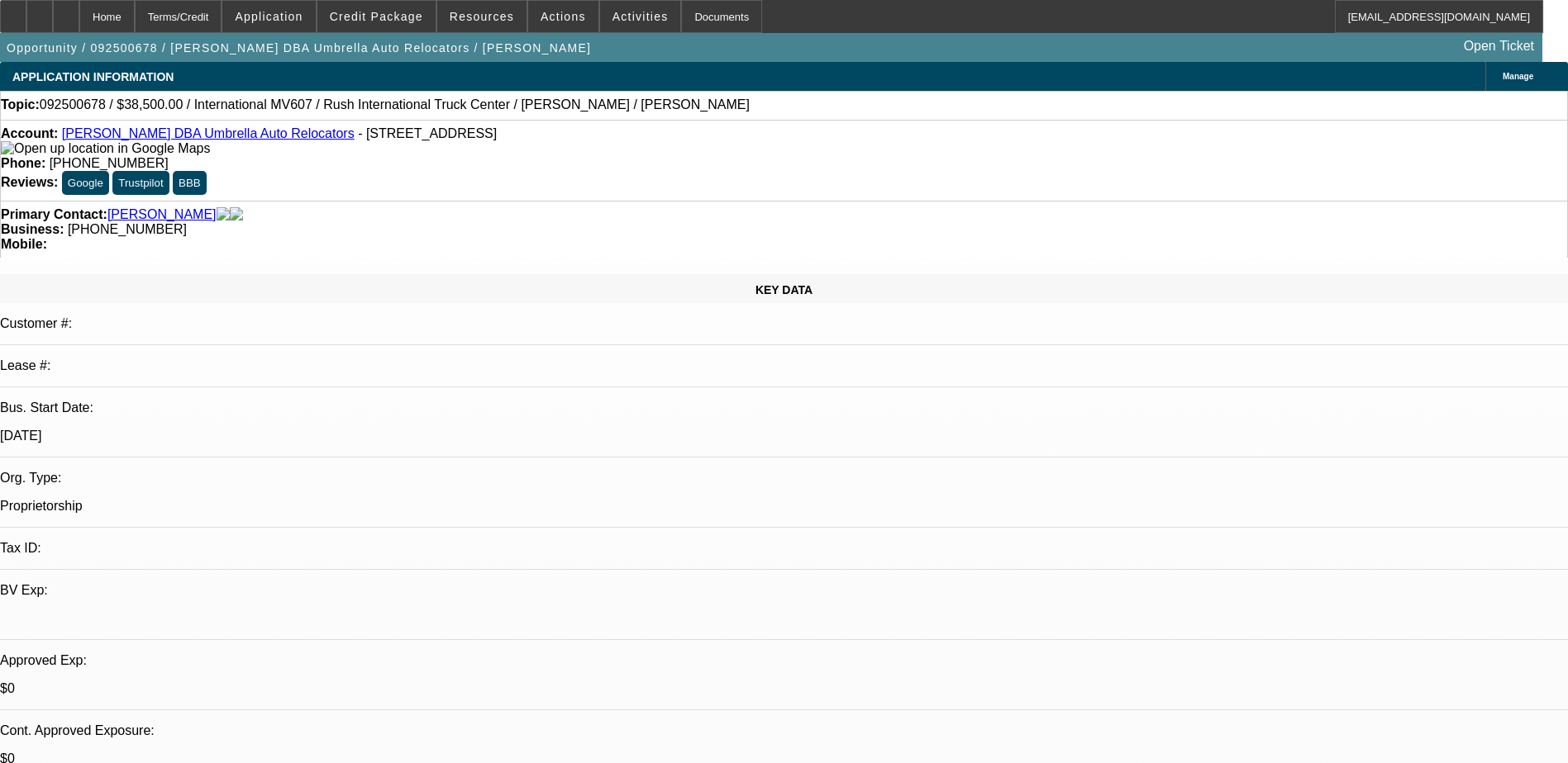
radio input "true"
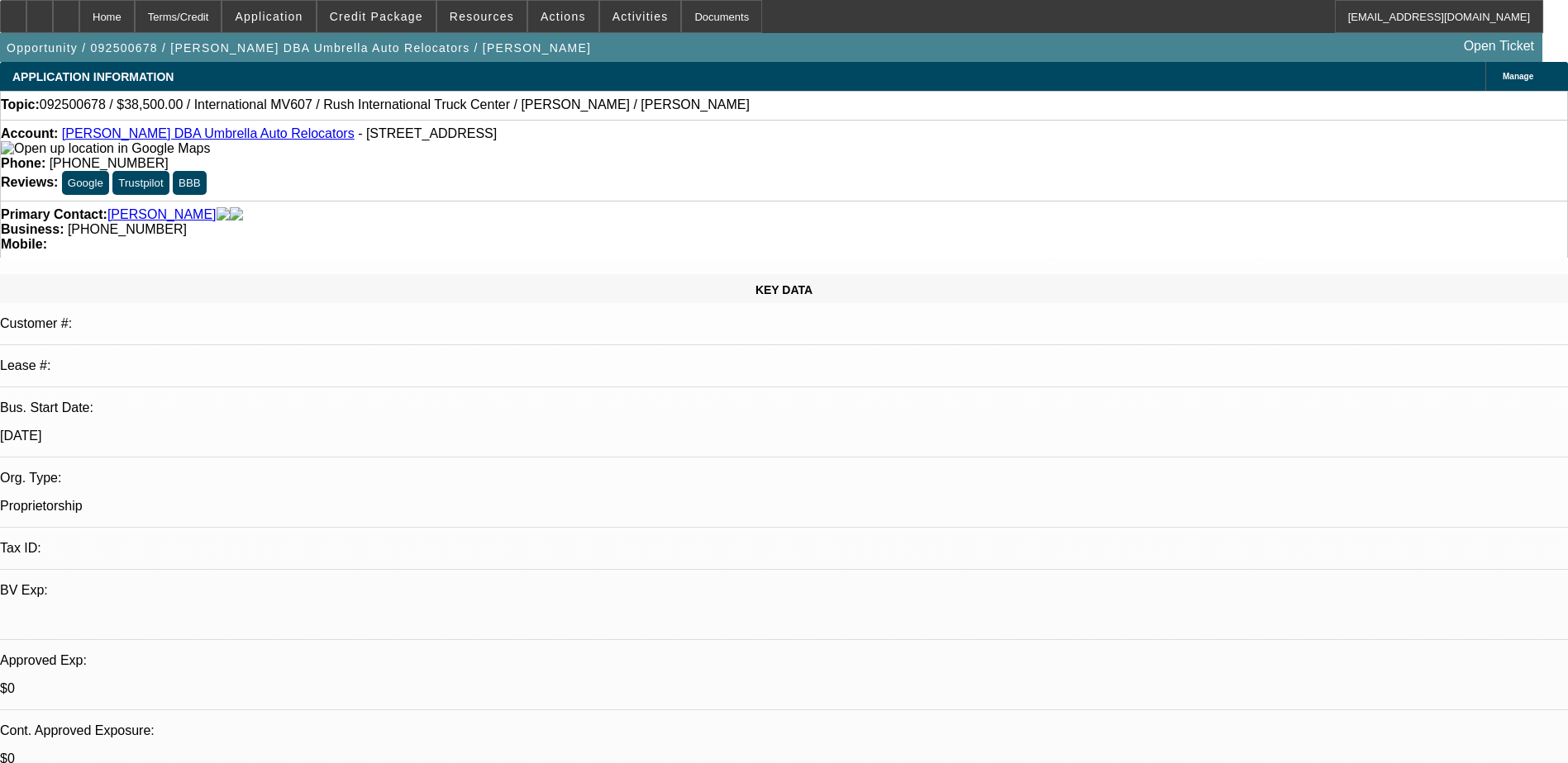
type textarea "Tyler is out today so submitting on behalf of him"
radio input "true"
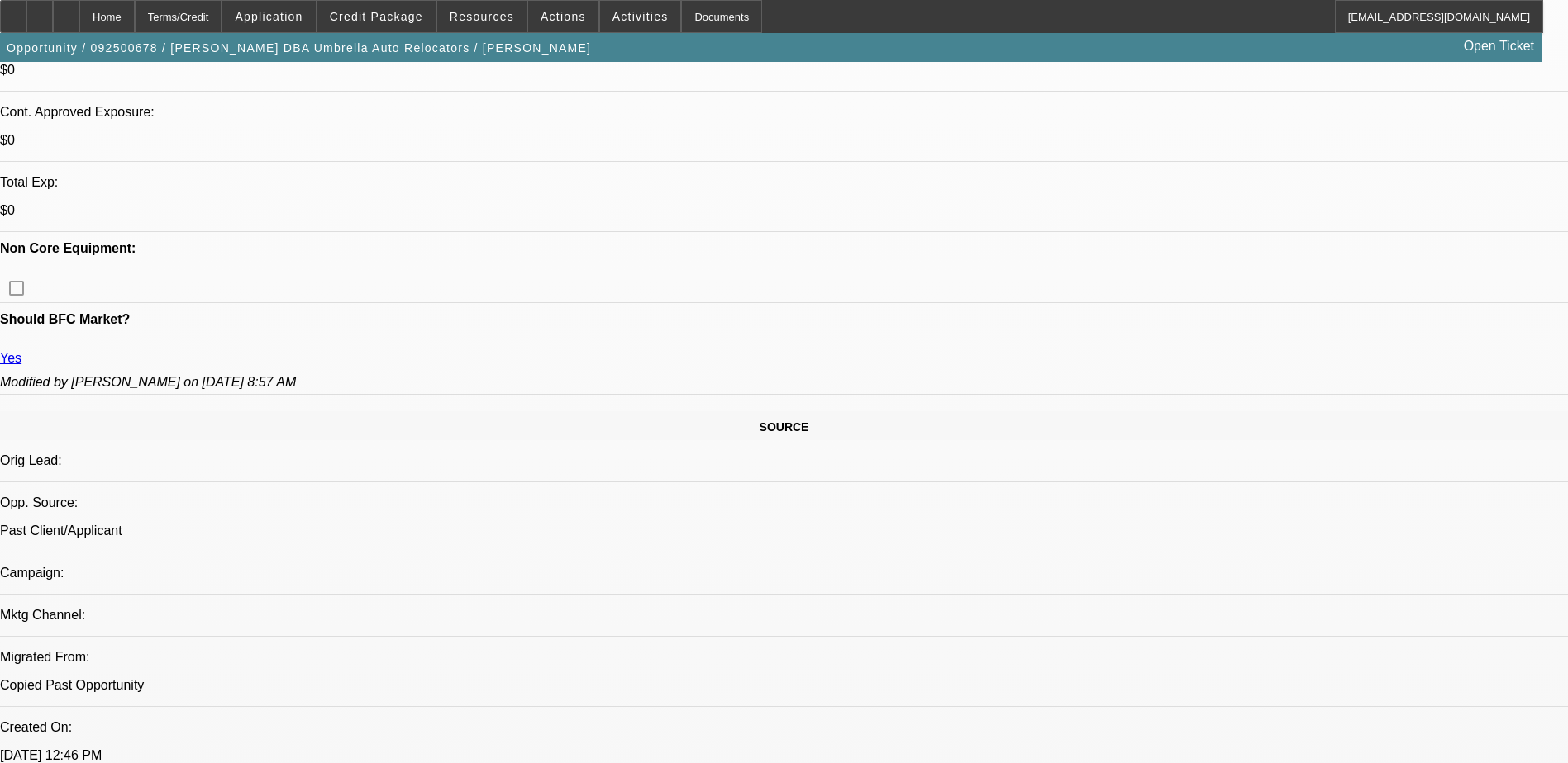
scroll to position [496, 0]
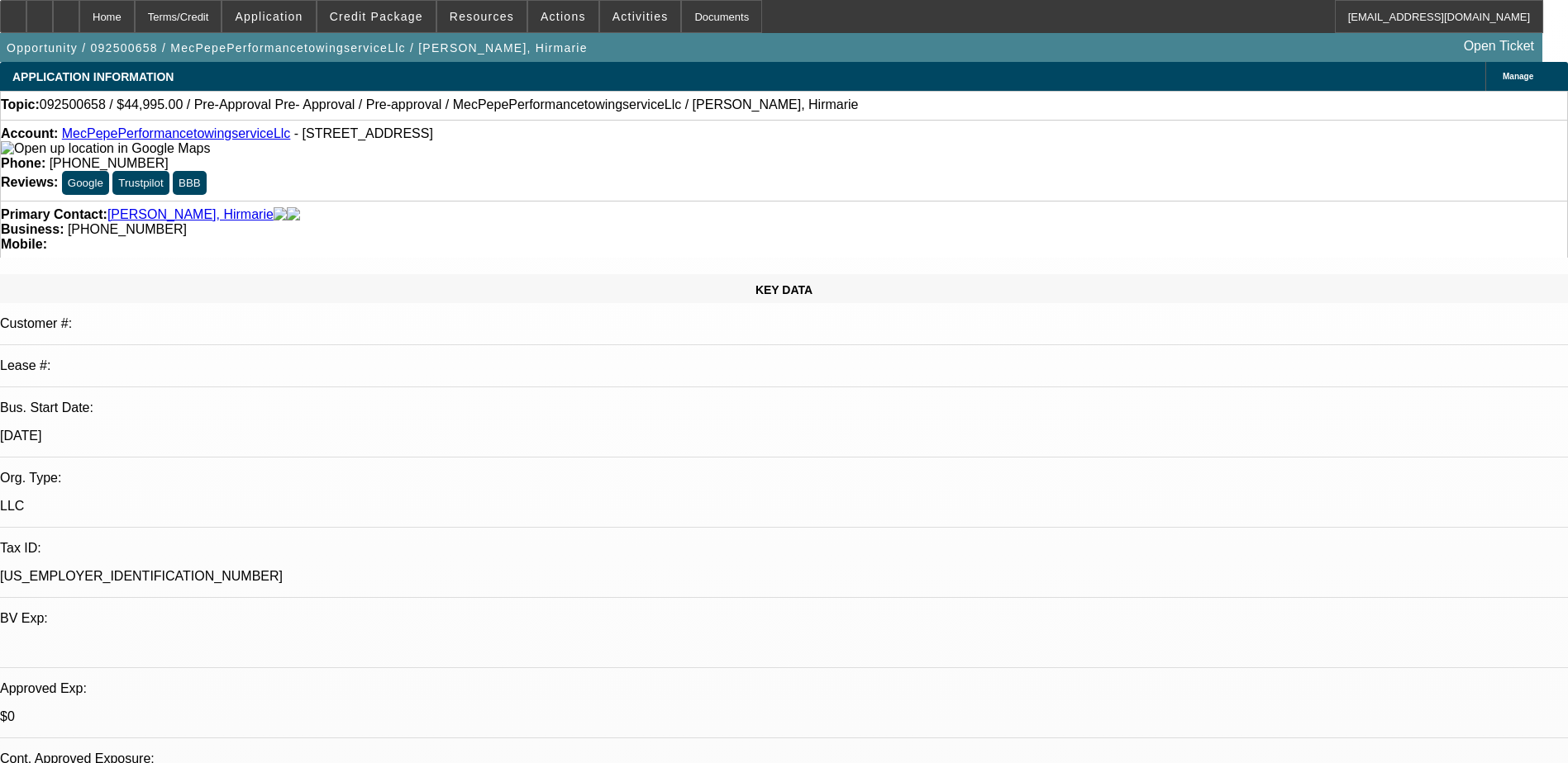
select select "0"
select select "0.1"
select select "4"
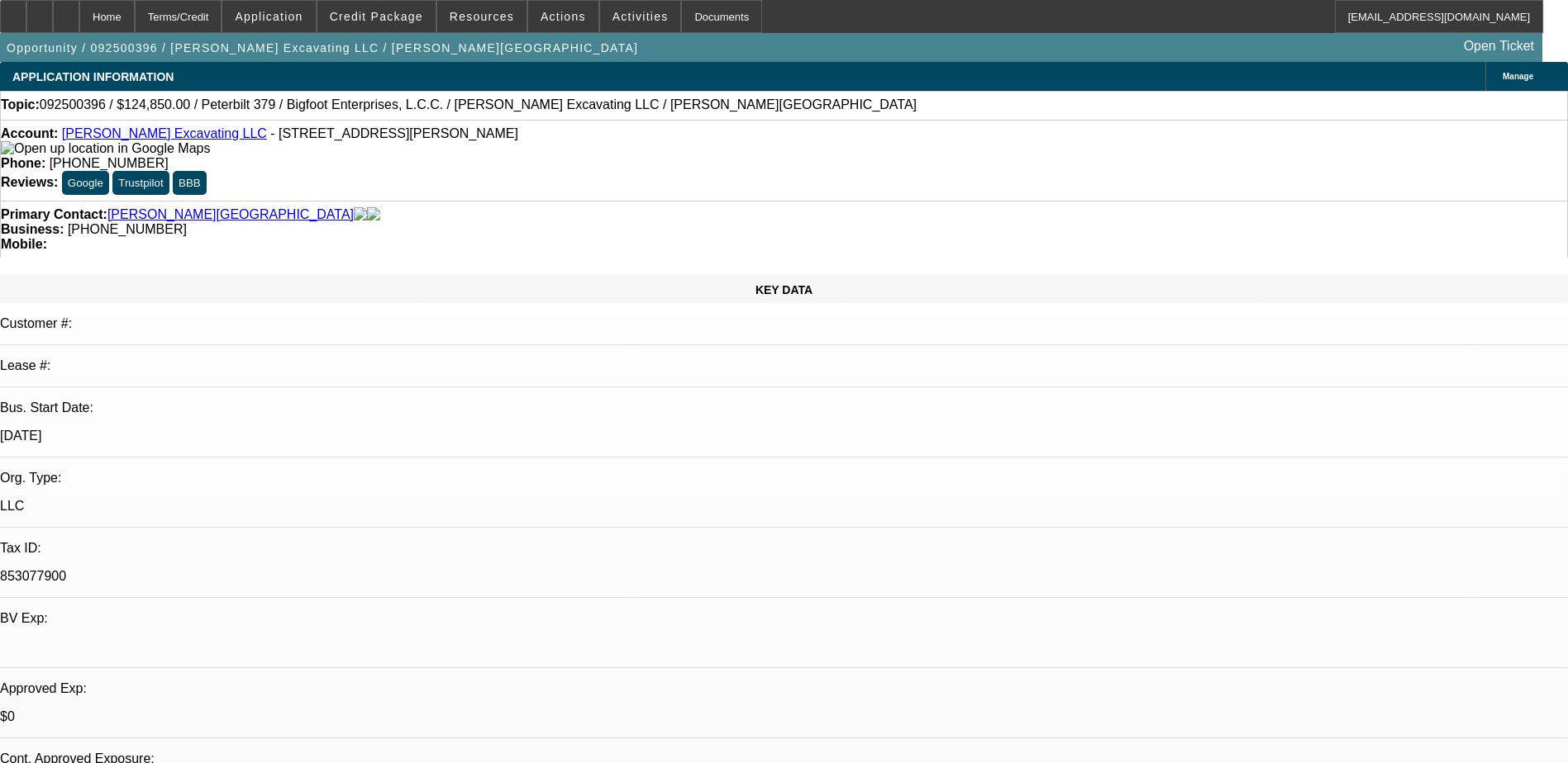
select select "0"
select select "2"
select select "0"
select select "6"
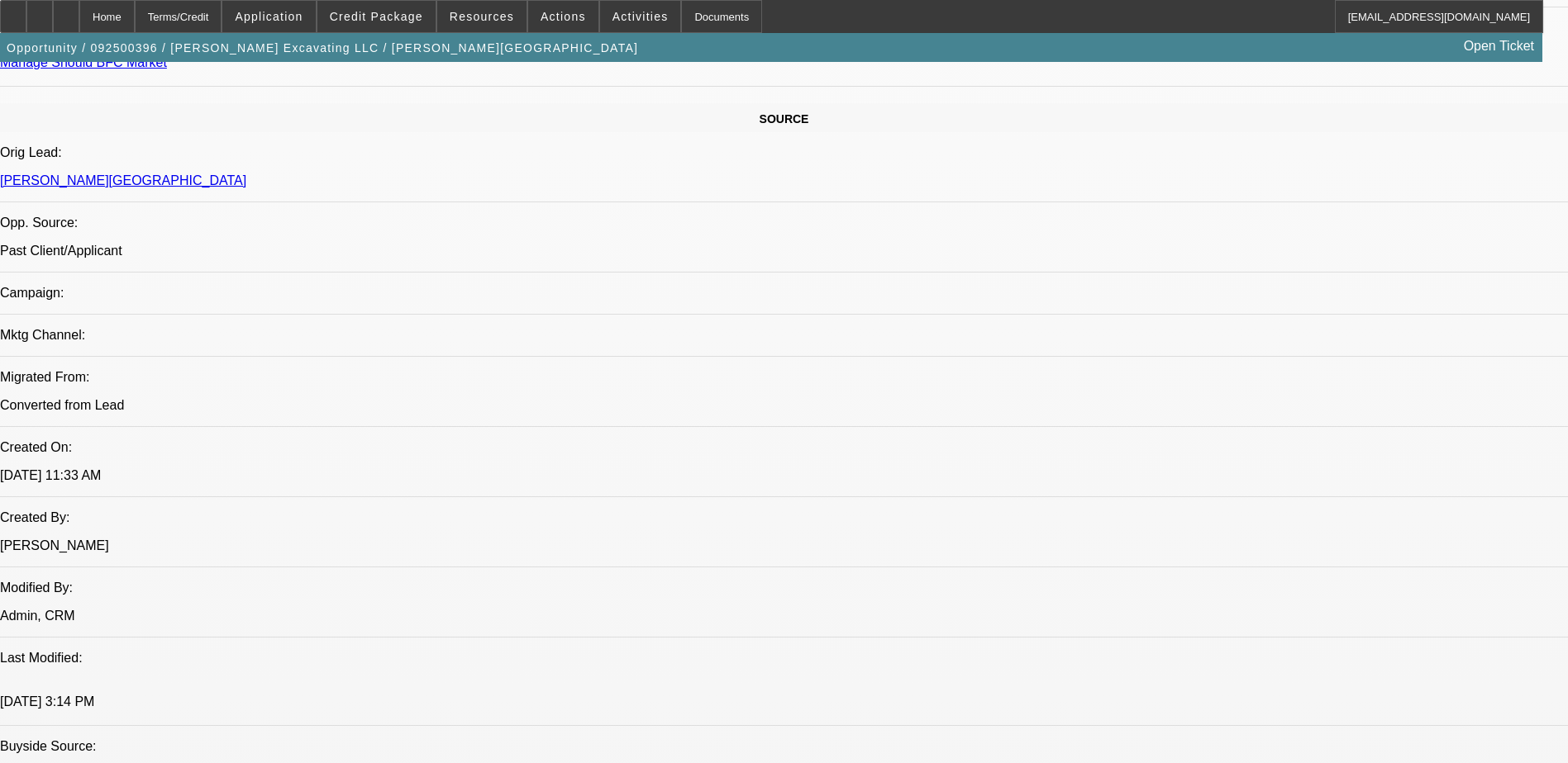
scroll to position [1321, 0]
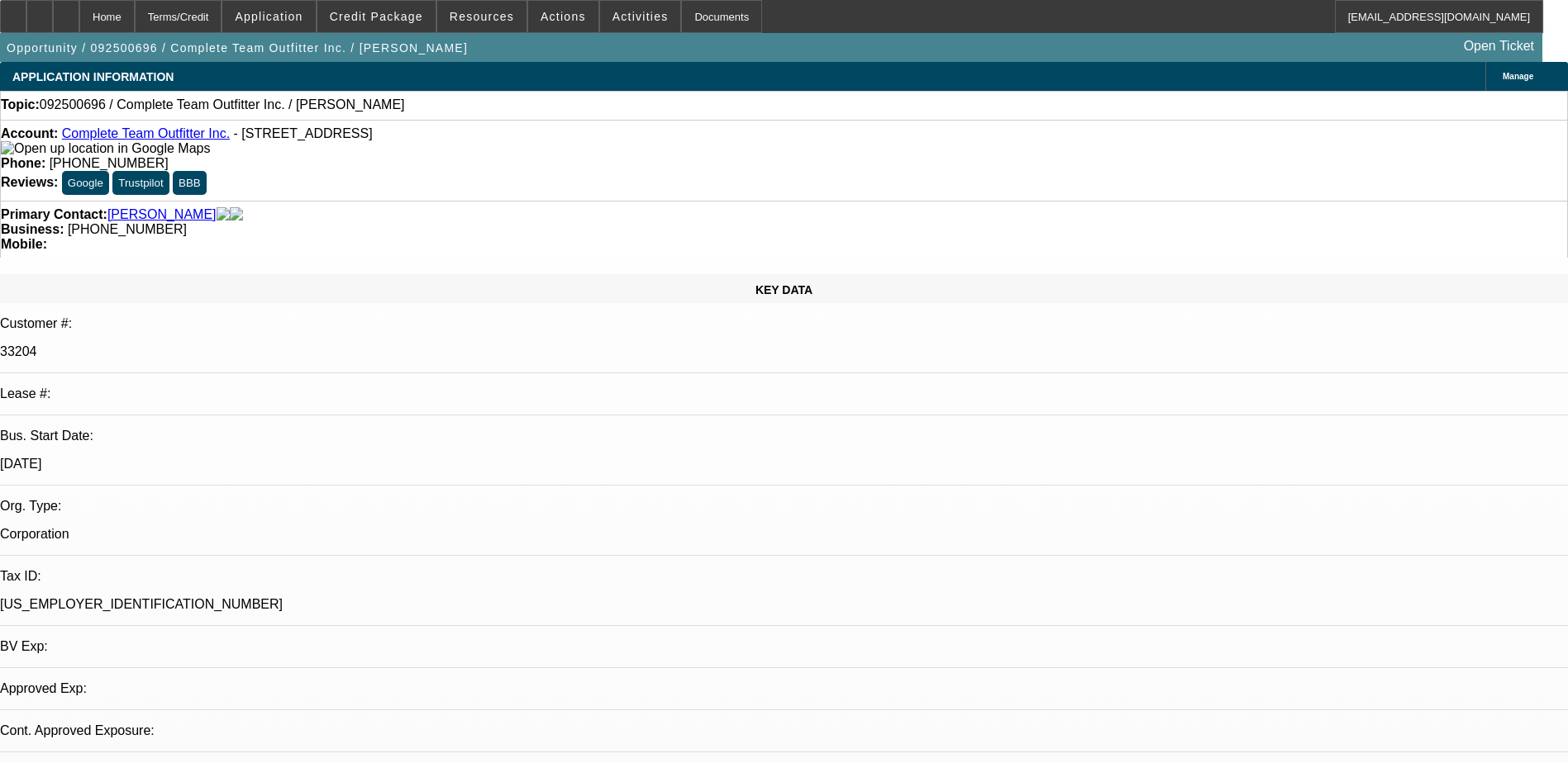
select select "0"
select select "2"
select select "0.1"
select select "4"
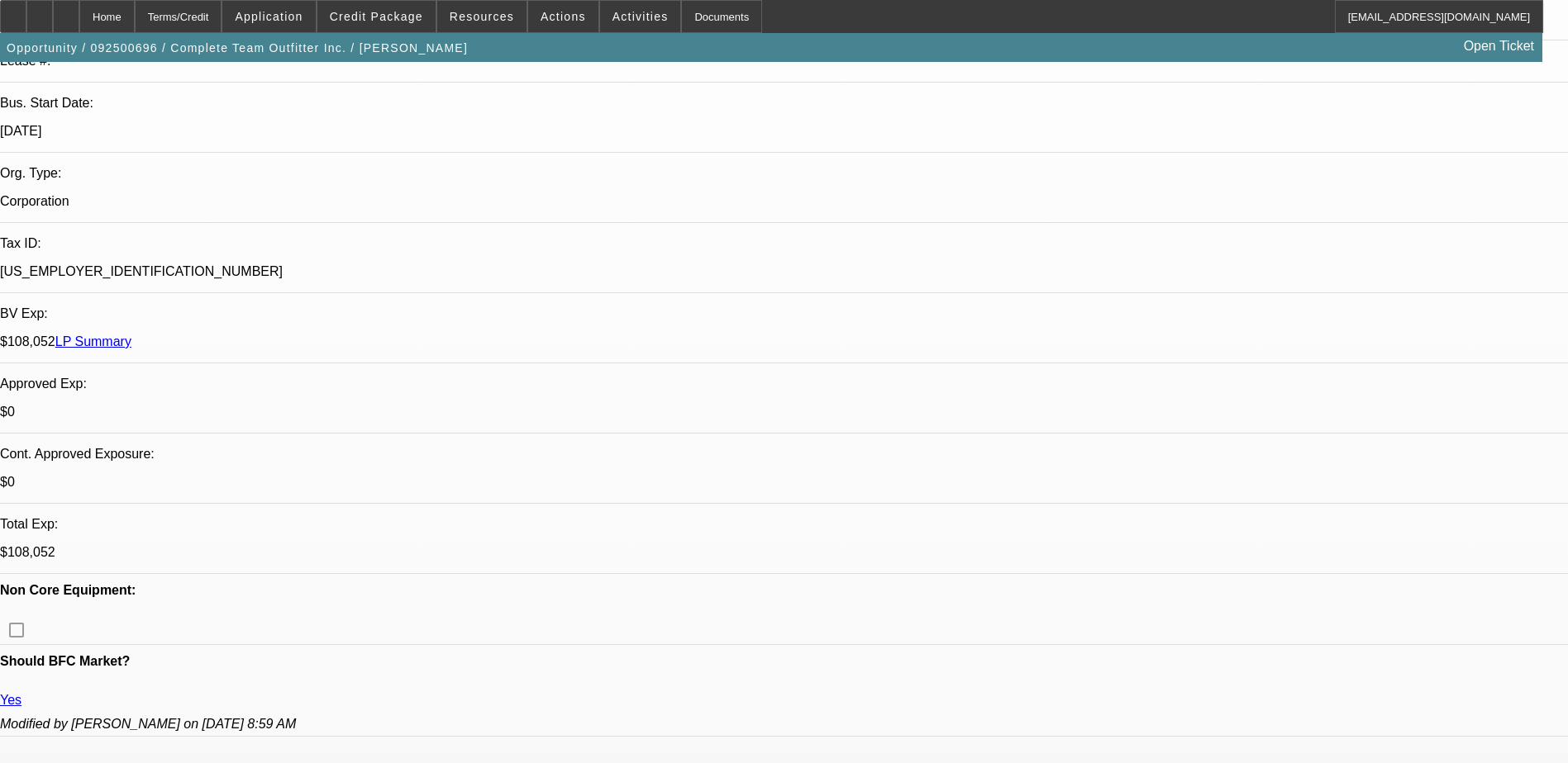
scroll to position [165, 0]
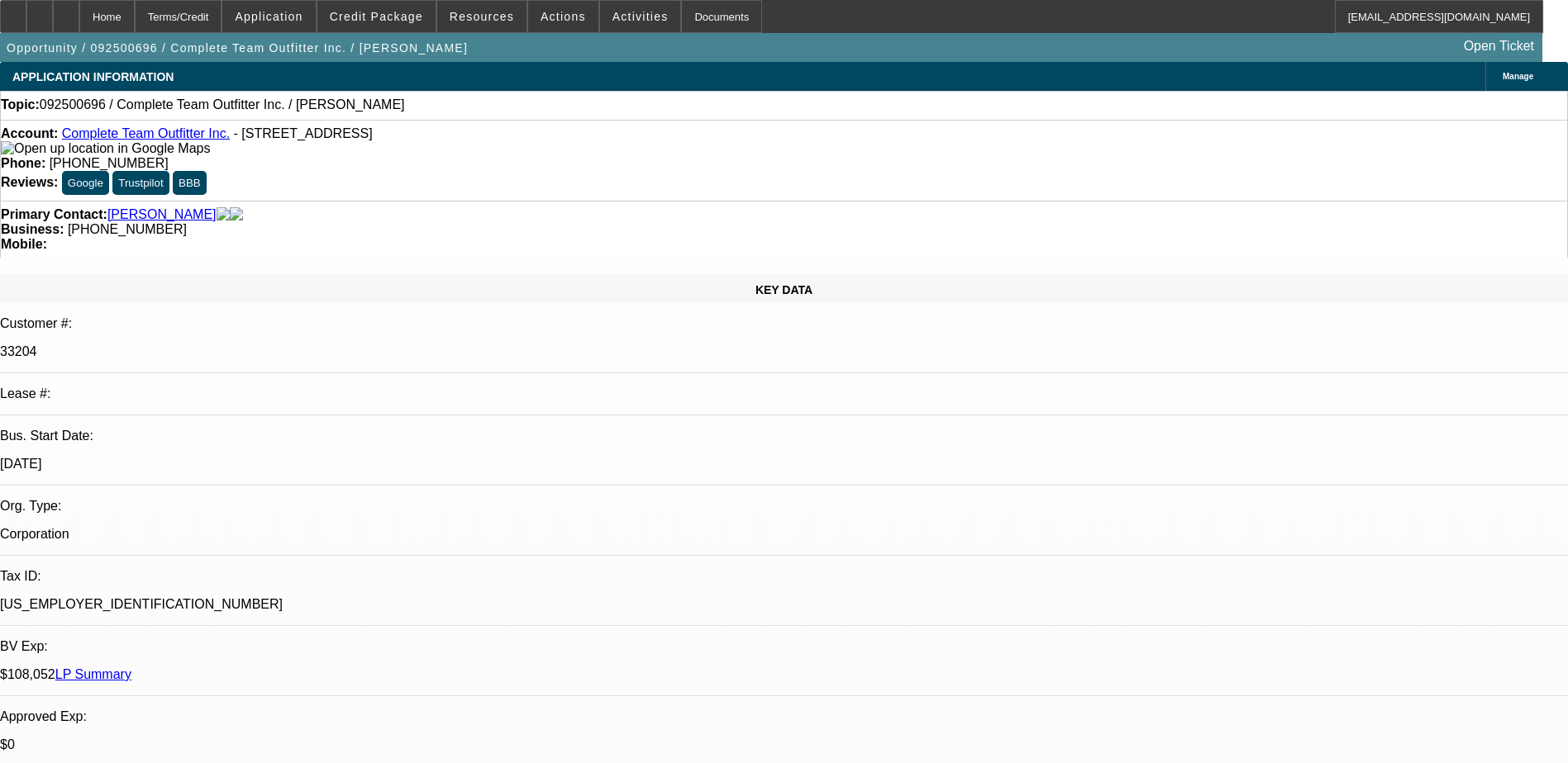
scroll to position [0, 0]
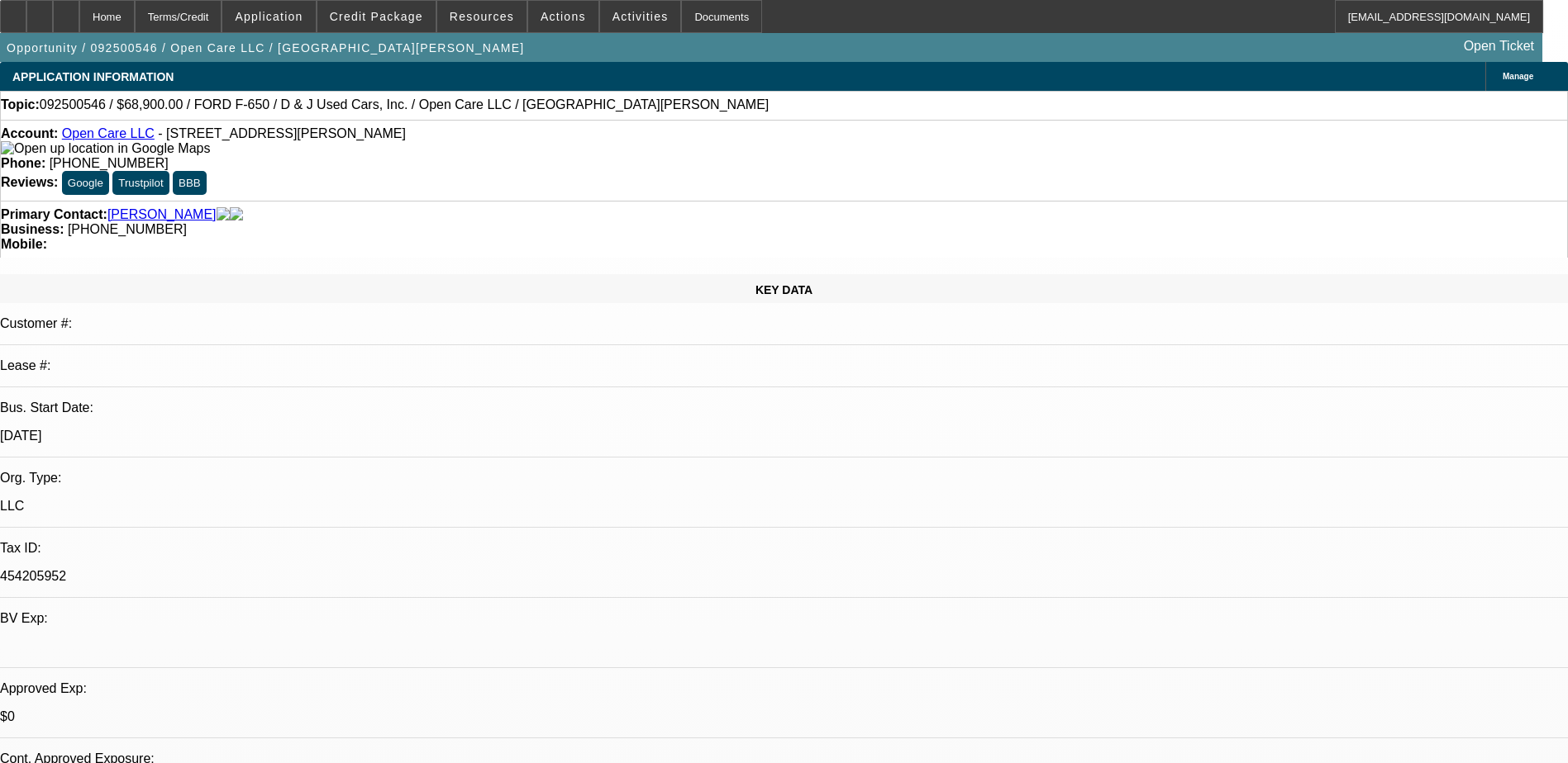
select select "0"
select select "3"
select select "0"
select select "6"
